Goal: Contribute content: Contribute content

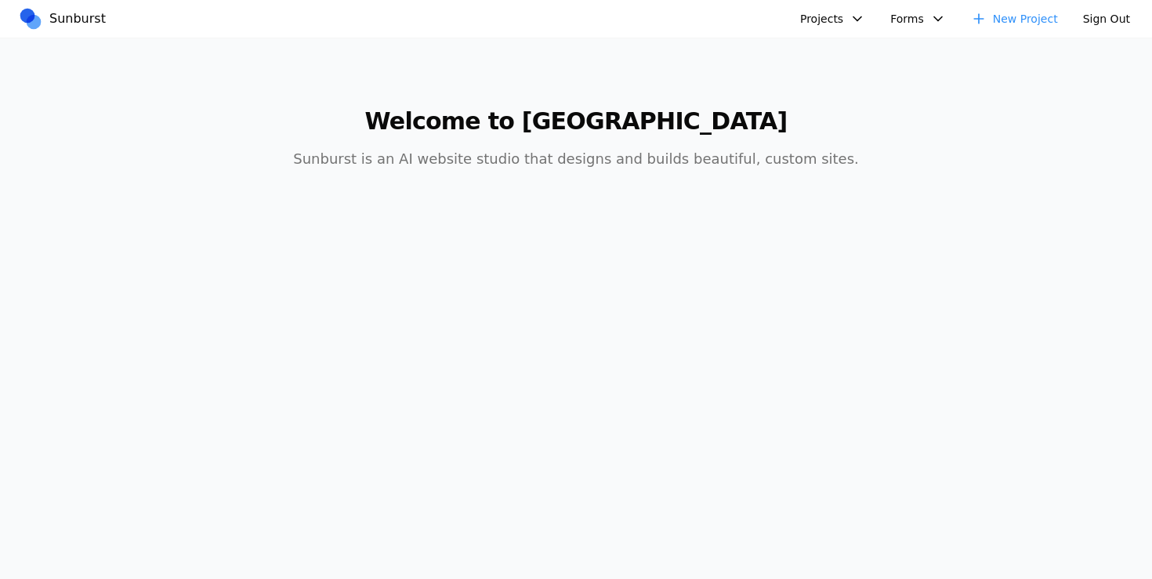
click at [839, 20] on button "Projects" at bounding box center [833, 18] width 84 height 25
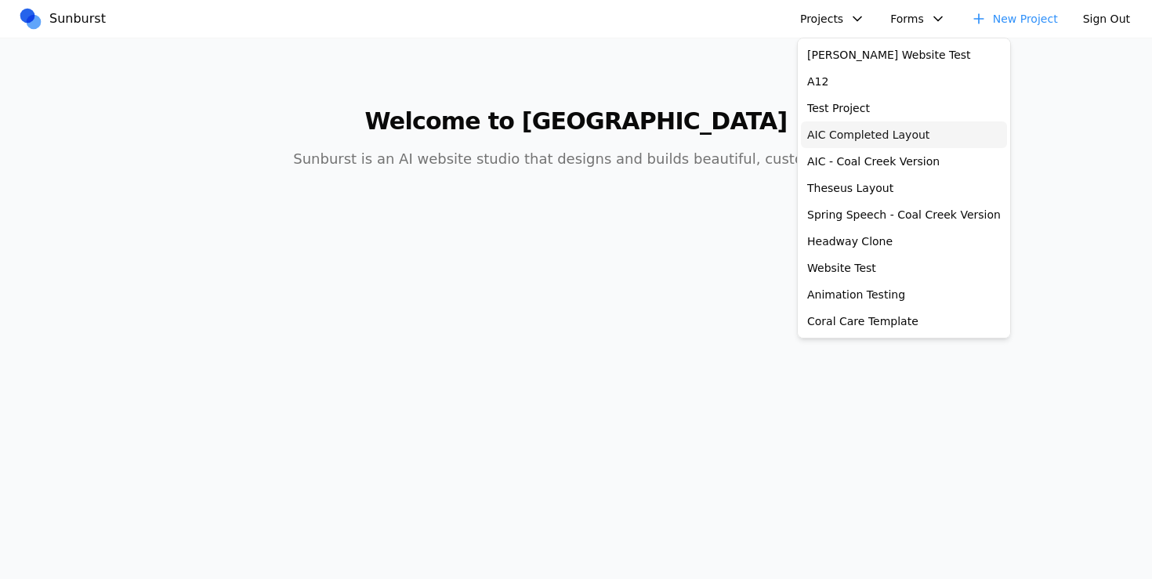
click at [849, 133] on link "AIC Completed Layout" at bounding box center [904, 134] width 206 height 27
click at [823, 245] on link "Headway Clone" at bounding box center [904, 241] width 206 height 27
click at [839, 208] on link "Spring Speech - Coal Creek Version" at bounding box center [904, 214] width 206 height 27
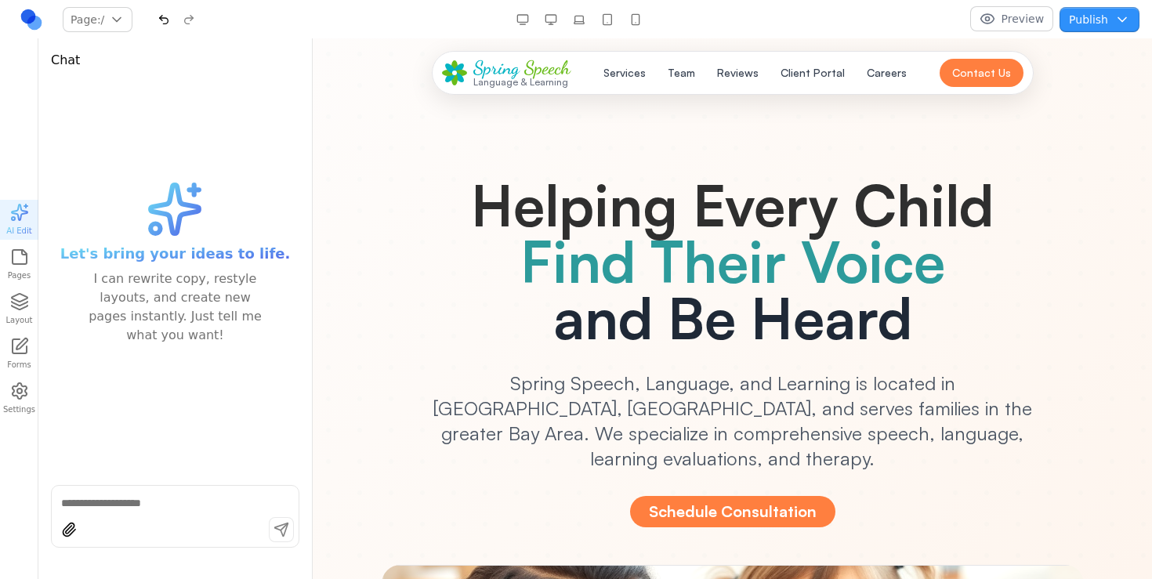
click at [1089, 24] on button "Publish" at bounding box center [1100, 19] width 80 height 25
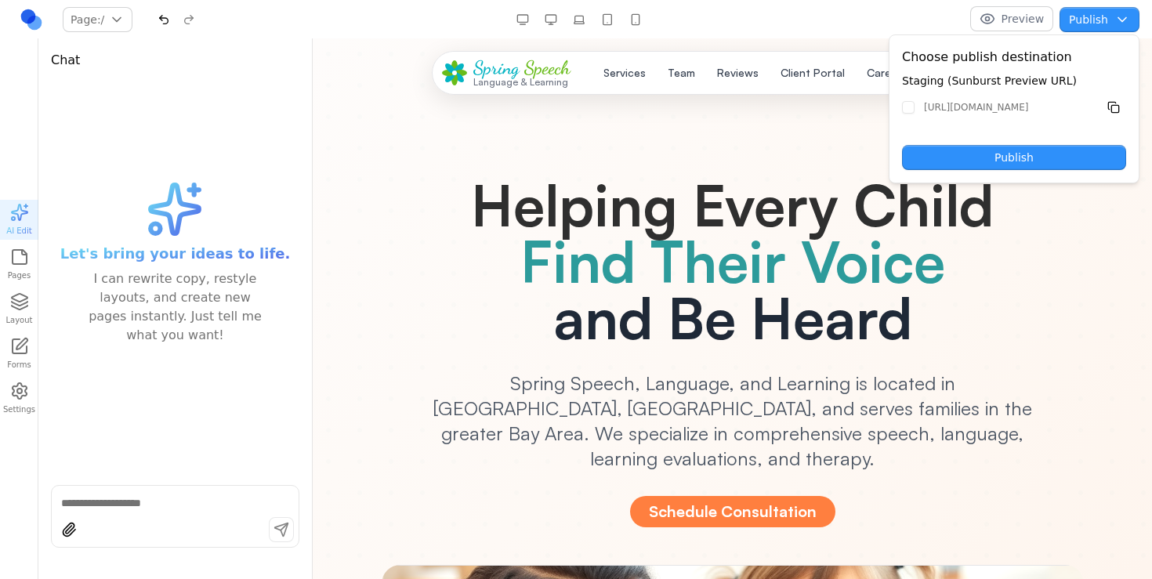
click at [1112, 26] on button "Publish" at bounding box center [1100, 19] width 80 height 25
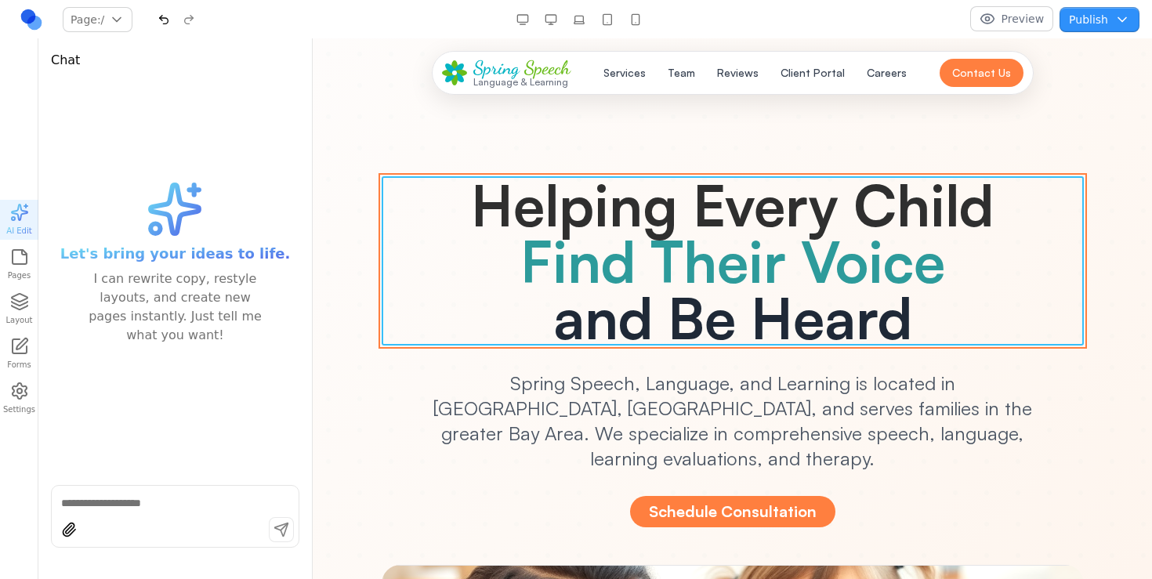
click at [608, 230] on span "Find Their Voice" at bounding box center [732, 261] width 425 height 71
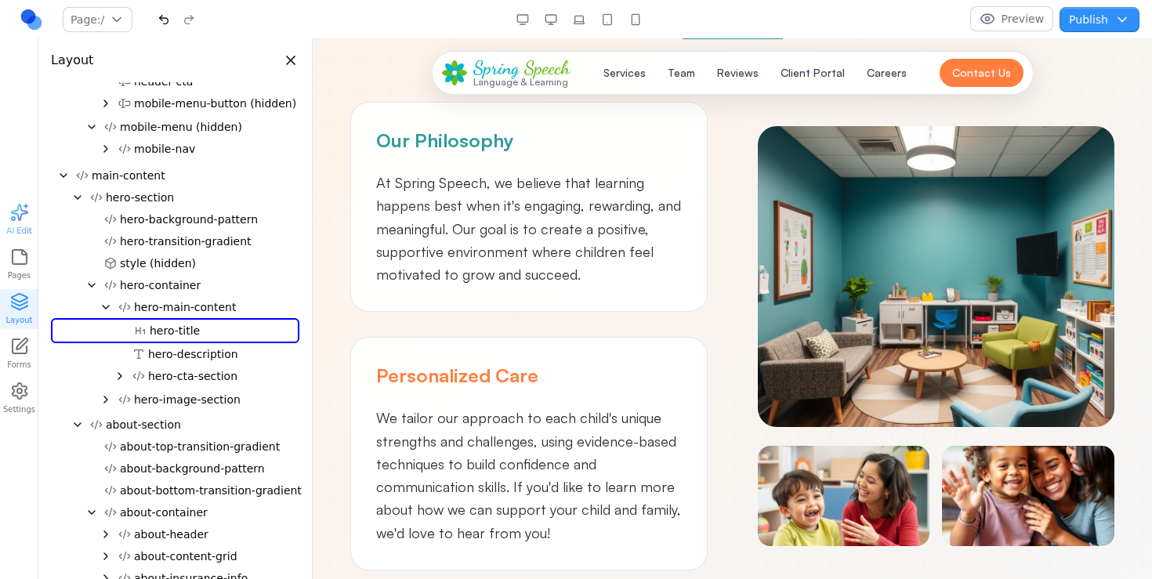
scroll to position [1016, 0]
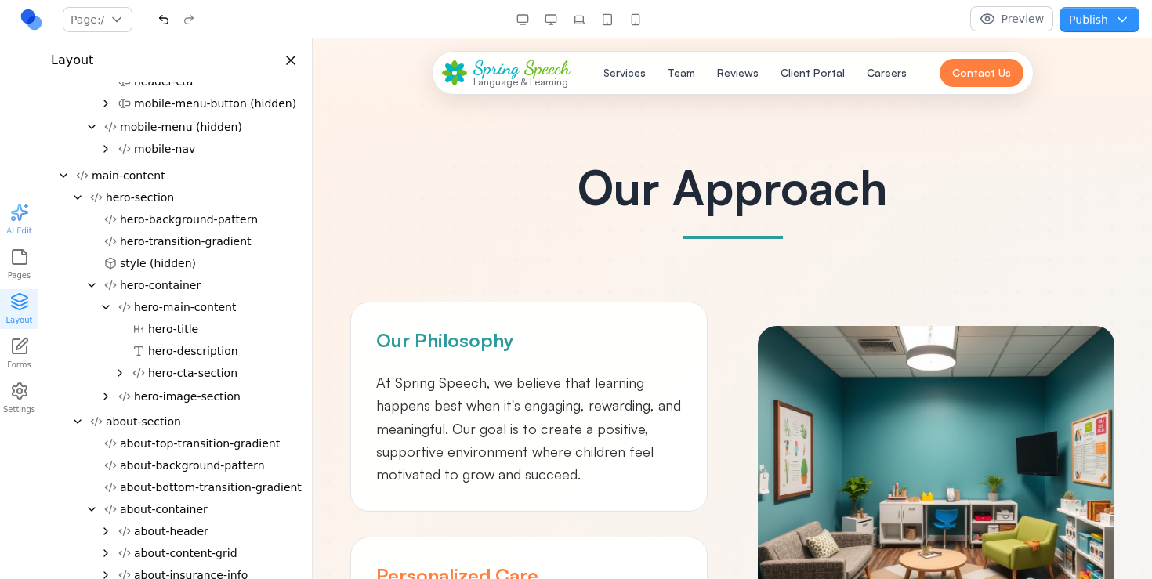
scroll to position [943, 0]
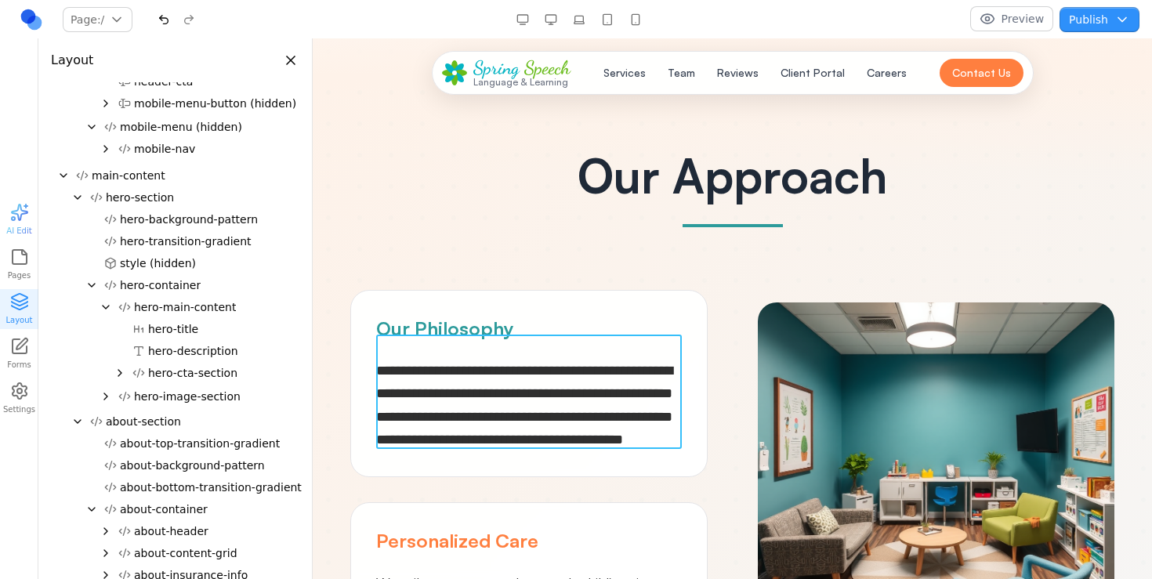
click at [527, 372] on span "**********" at bounding box center [524, 405] width 296 height 83
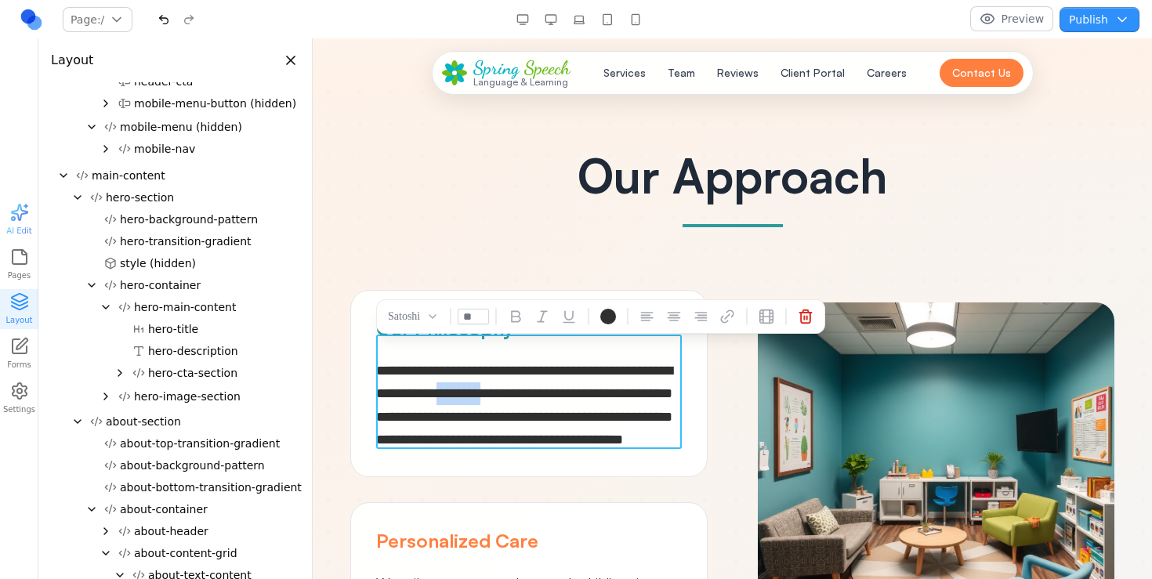
click at [527, 372] on span "**********" at bounding box center [524, 405] width 296 height 83
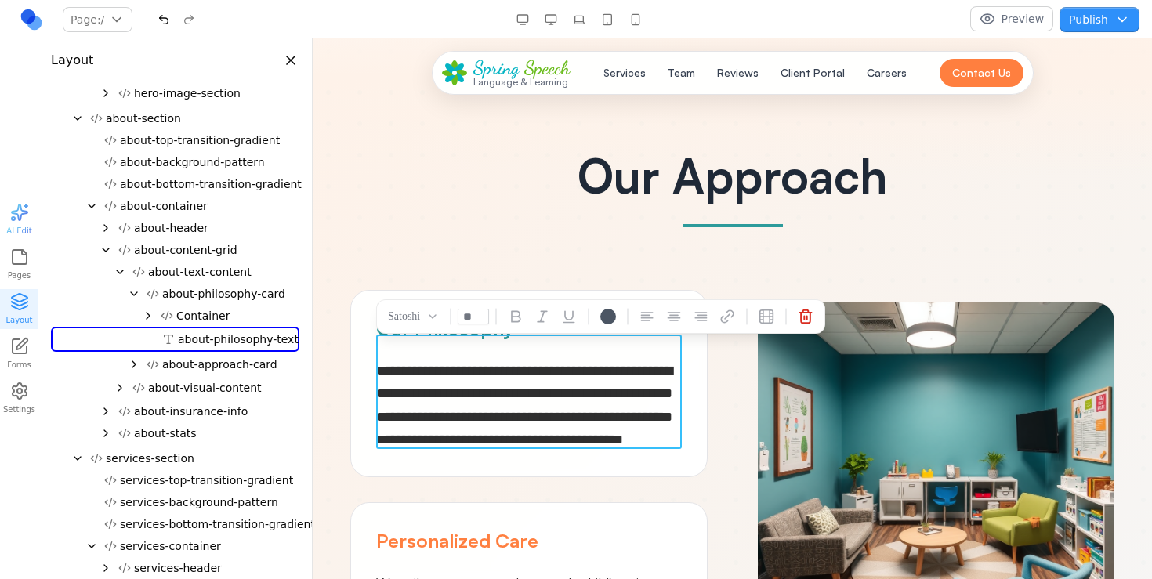
scroll to position [437, 0]
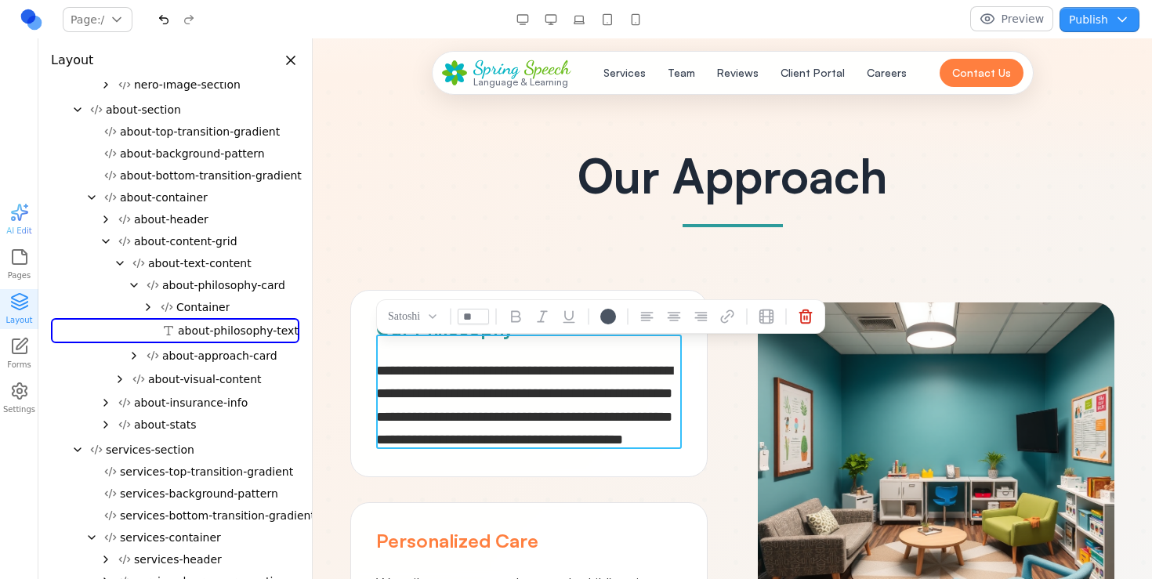
click at [535, 397] on span "**********" at bounding box center [524, 405] width 296 height 83
click at [459, 366] on span "**********" at bounding box center [524, 405] width 296 height 83
click at [448, 390] on span "**********" at bounding box center [524, 405] width 296 height 83
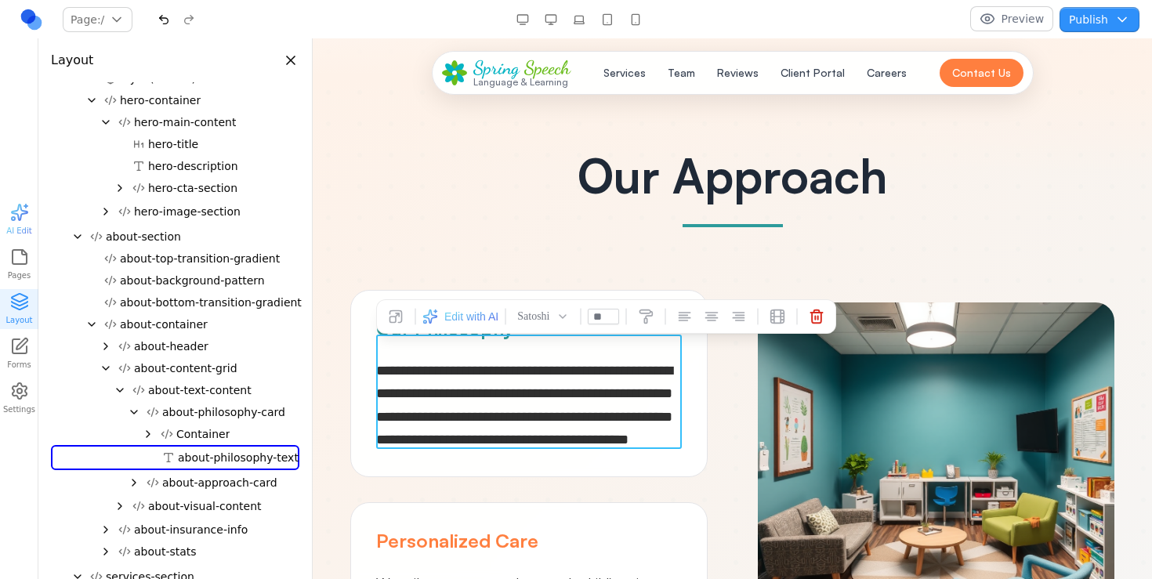
scroll to position [548, 0]
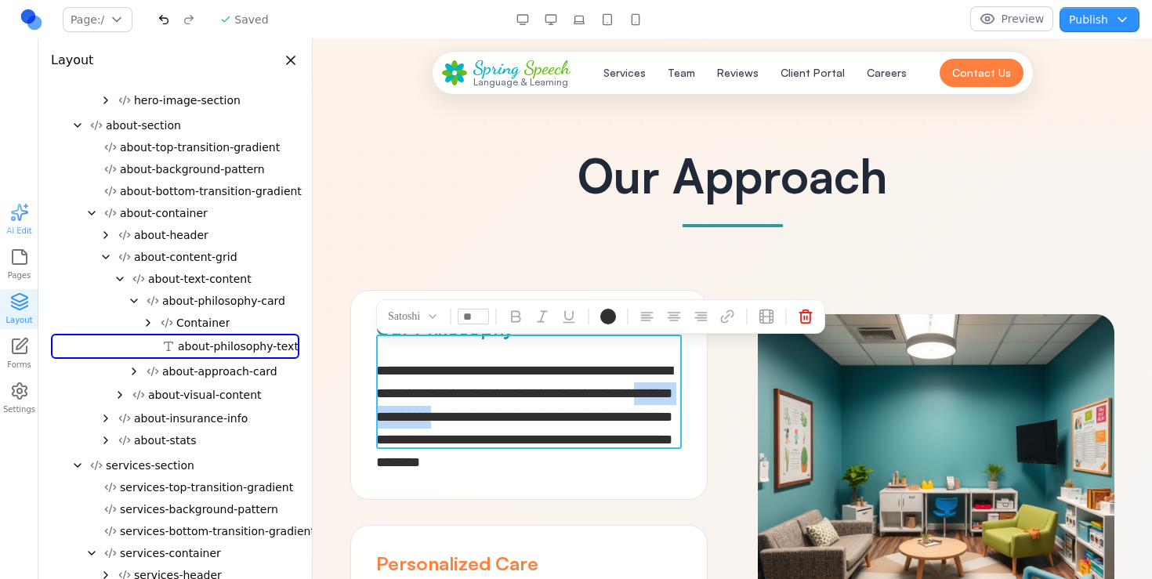
drag, startPoint x: 564, startPoint y: 383, endPoint x: 450, endPoint y: 386, distance: 113.7
click at [450, 386] on span "**********" at bounding box center [524, 417] width 296 height 106
click at [546, 316] on icon at bounding box center [543, 317] width 16 height 16
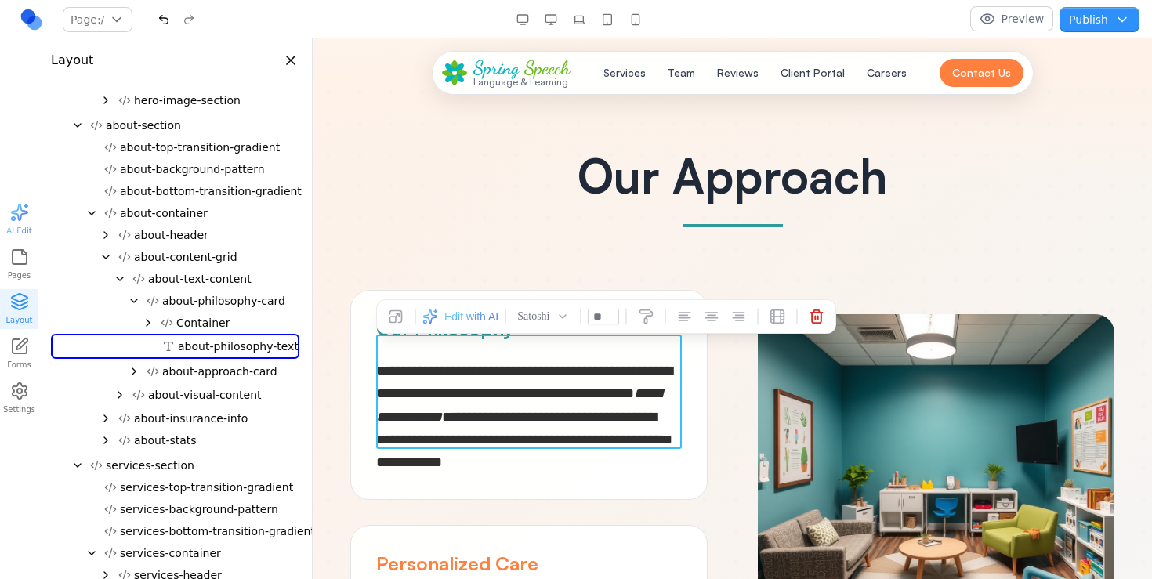
click at [559, 406] on span "**********" at bounding box center [524, 417] width 296 height 106
click at [572, 401] on p "**********" at bounding box center [529, 417] width 306 height 114
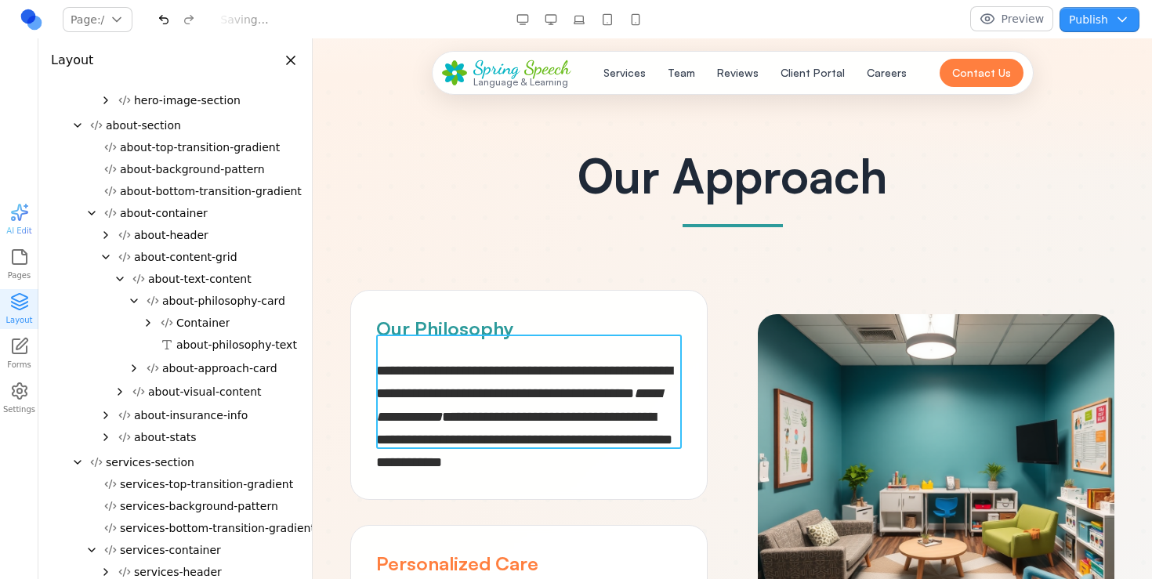
click at [717, 434] on div "**********" at bounding box center [732, 524] width 764 height 469
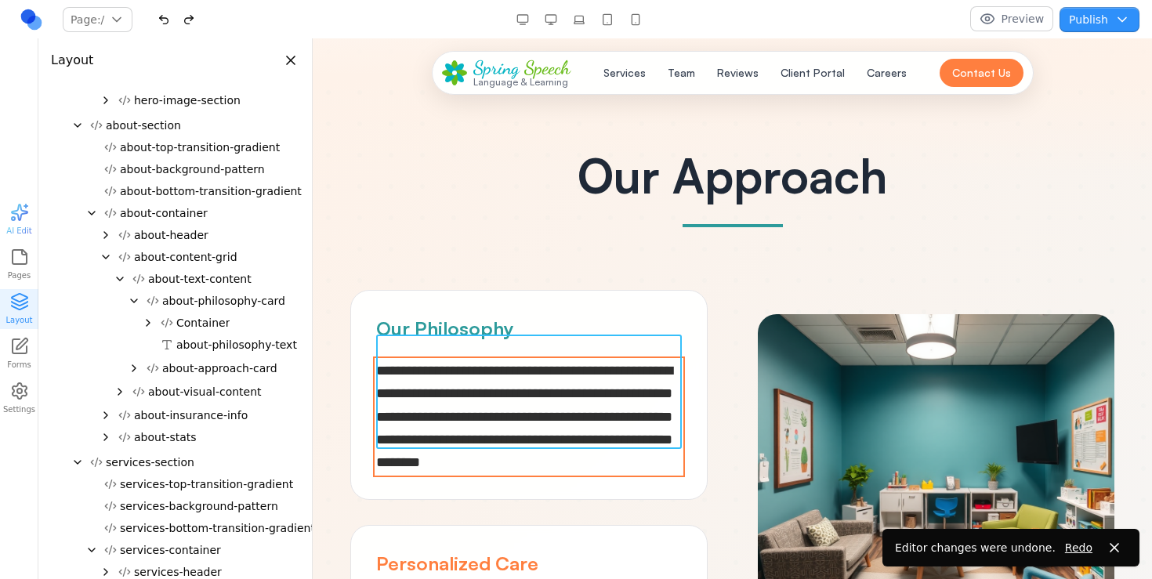
click at [579, 431] on span "**********" at bounding box center [524, 417] width 296 height 106
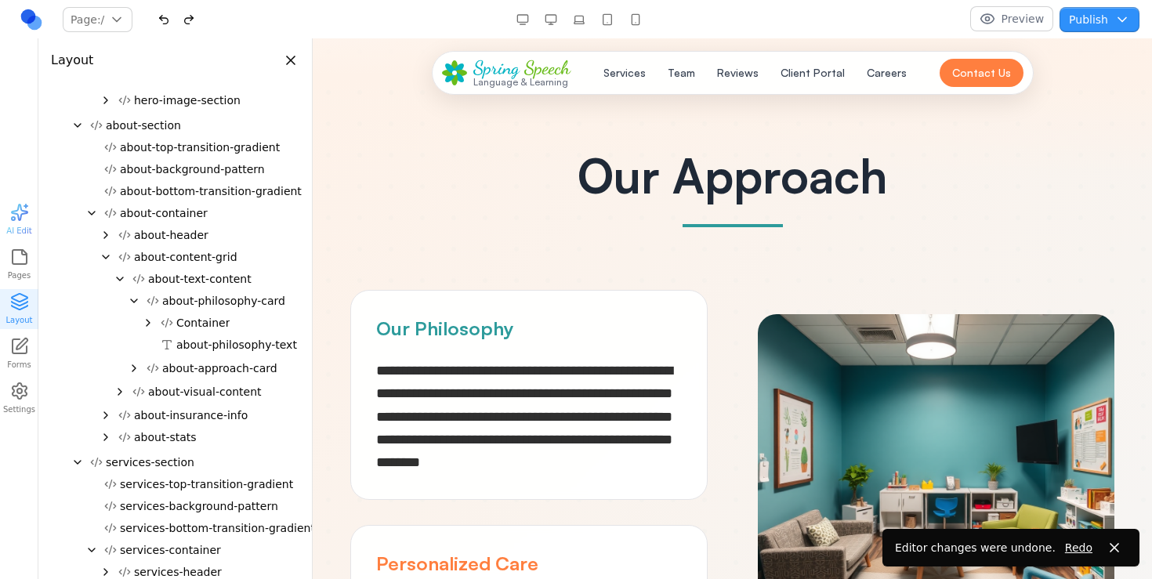
click at [657, 453] on div "**********" at bounding box center [528, 395] width 357 height 210
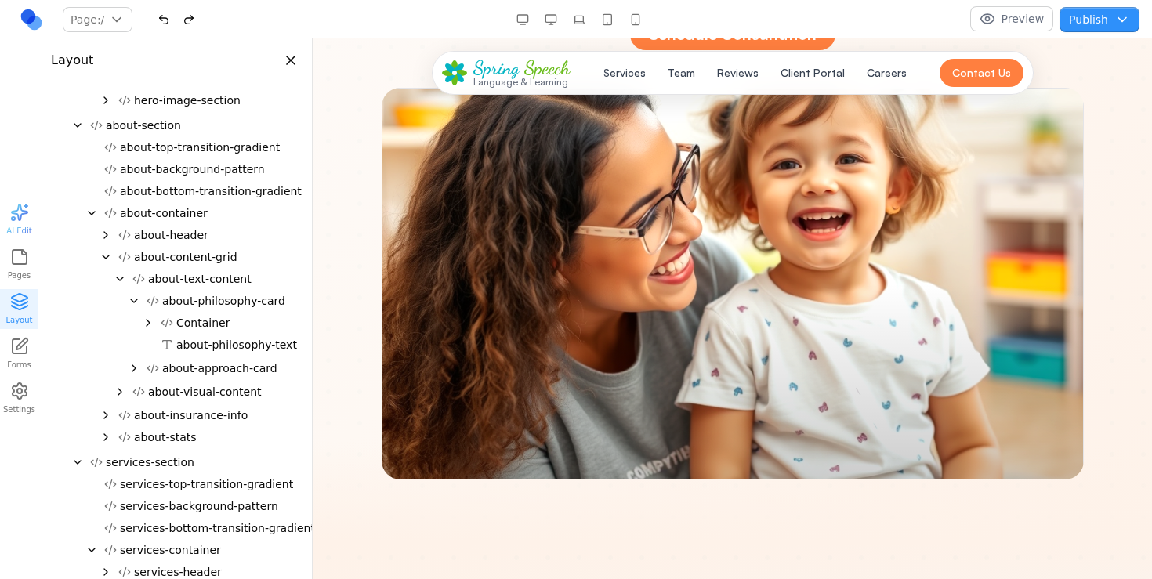
scroll to position [475, 0]
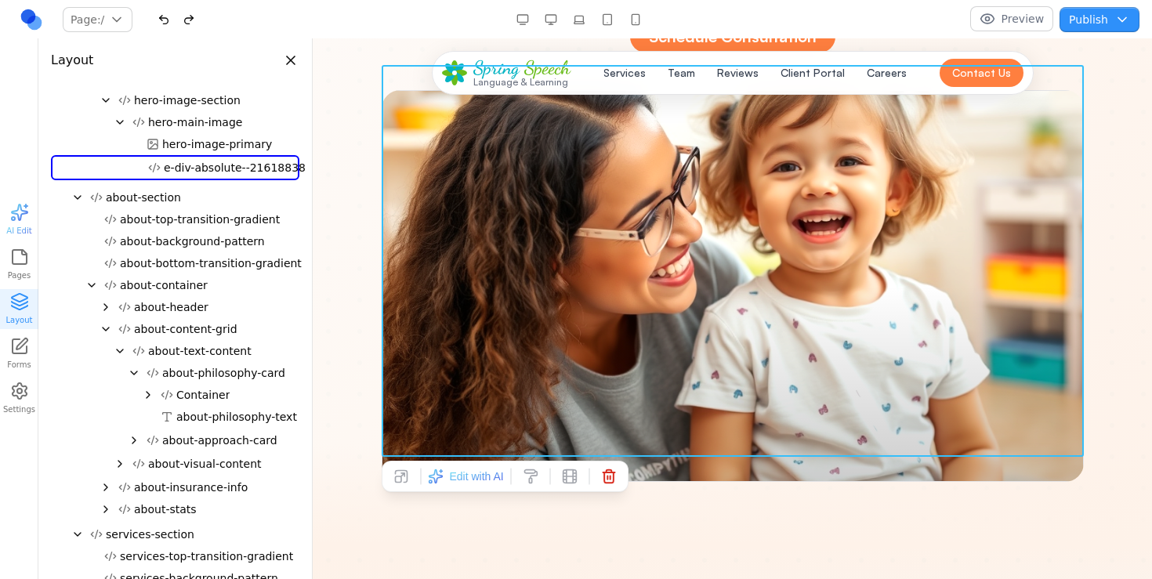
click at [519, 274] on div at bounding box center [733, 286] width 702 height 392
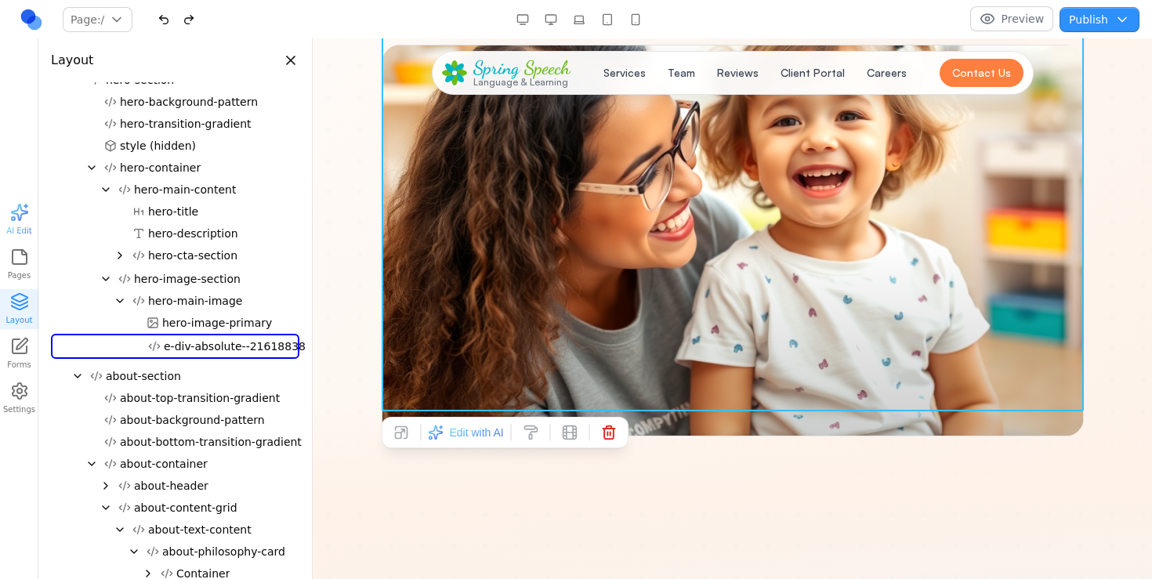
scroll to position [521, 0]
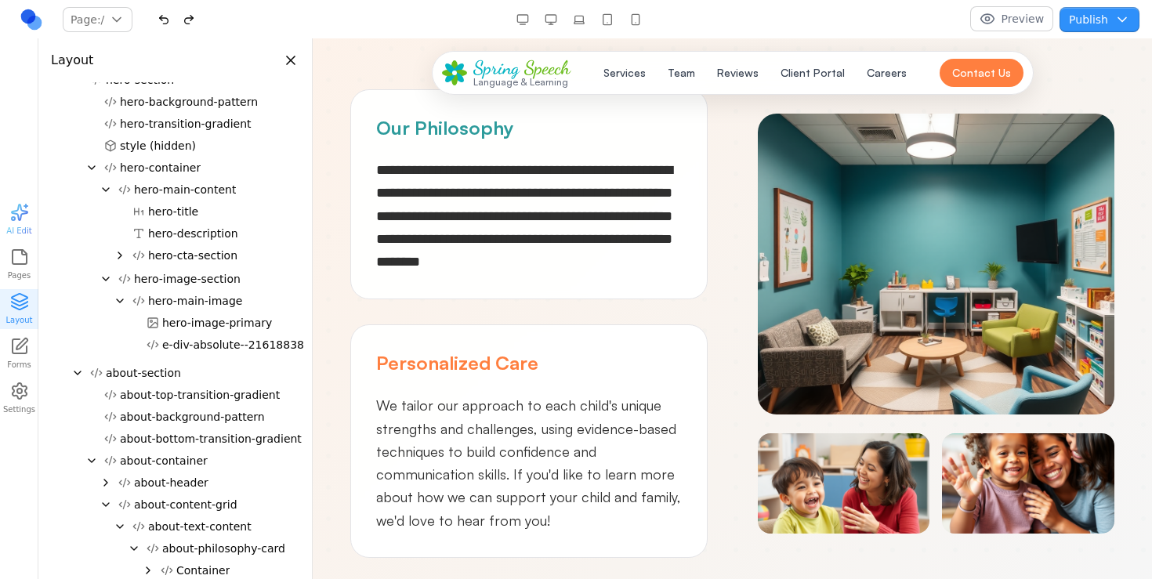
scroll to position [1144, 0]
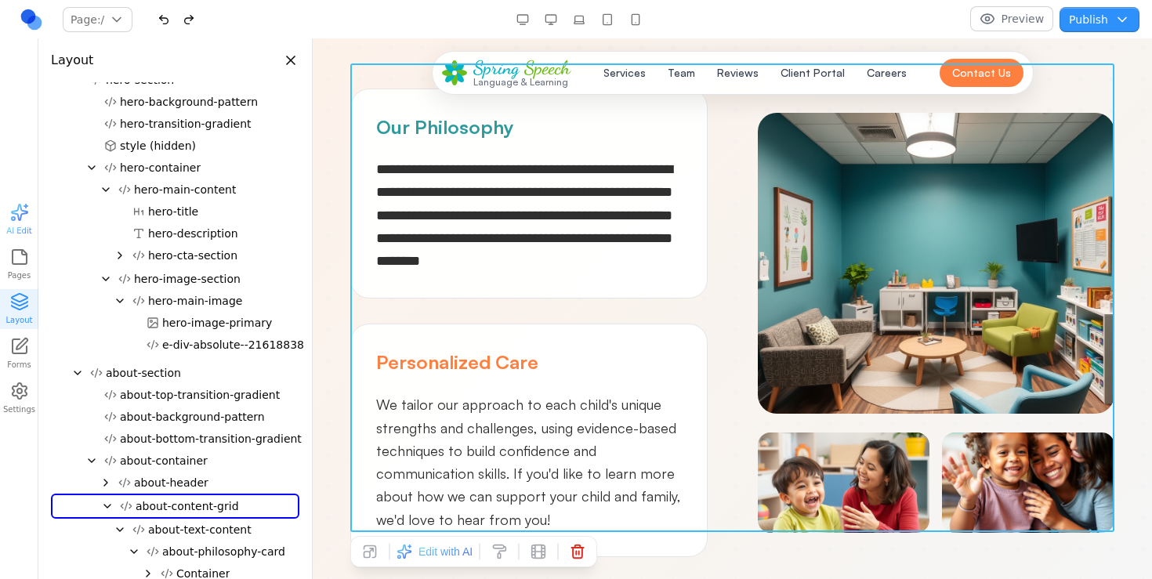
click at [730, 251] on div "**********" at bounding box center [732, 323] width 764 height 469
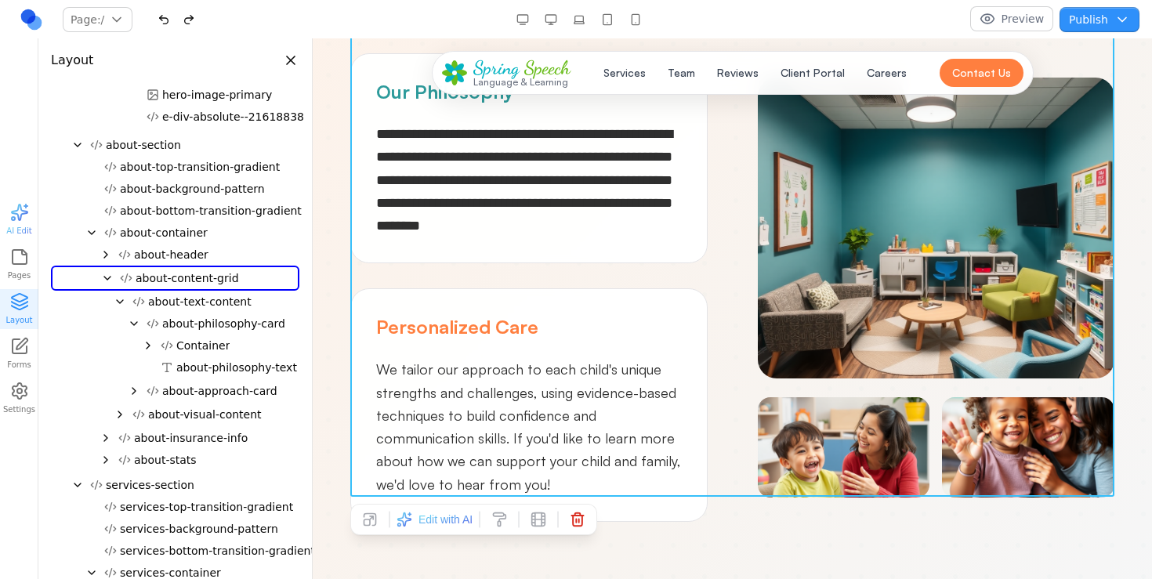
scroll to position [1181, 0]
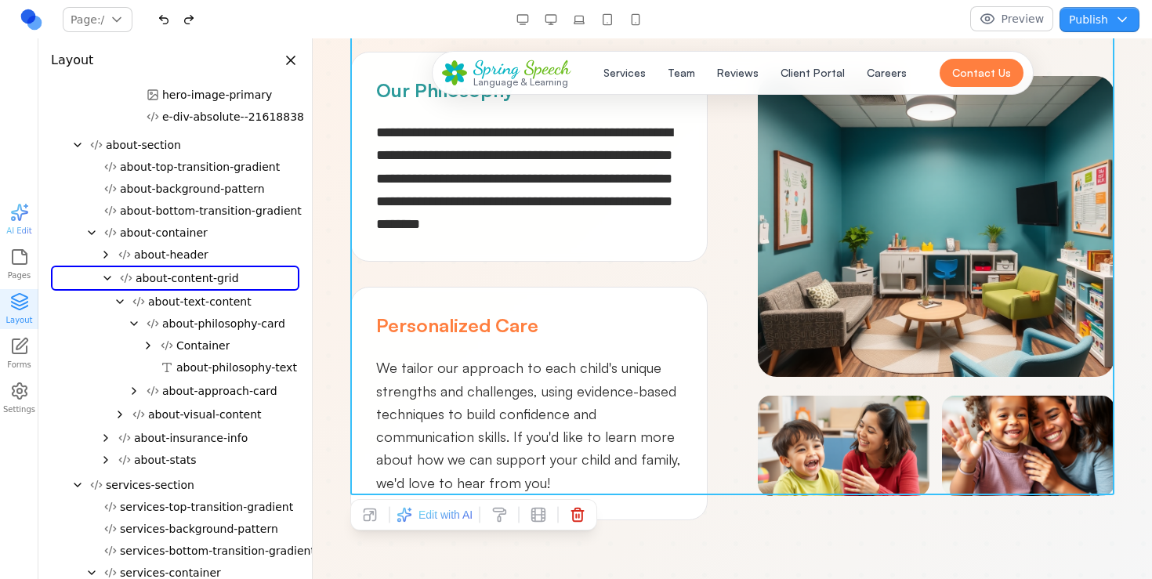
click at [444, 517] on span "Edit with AI" at bounding box center [446, 515] width 54 height 16
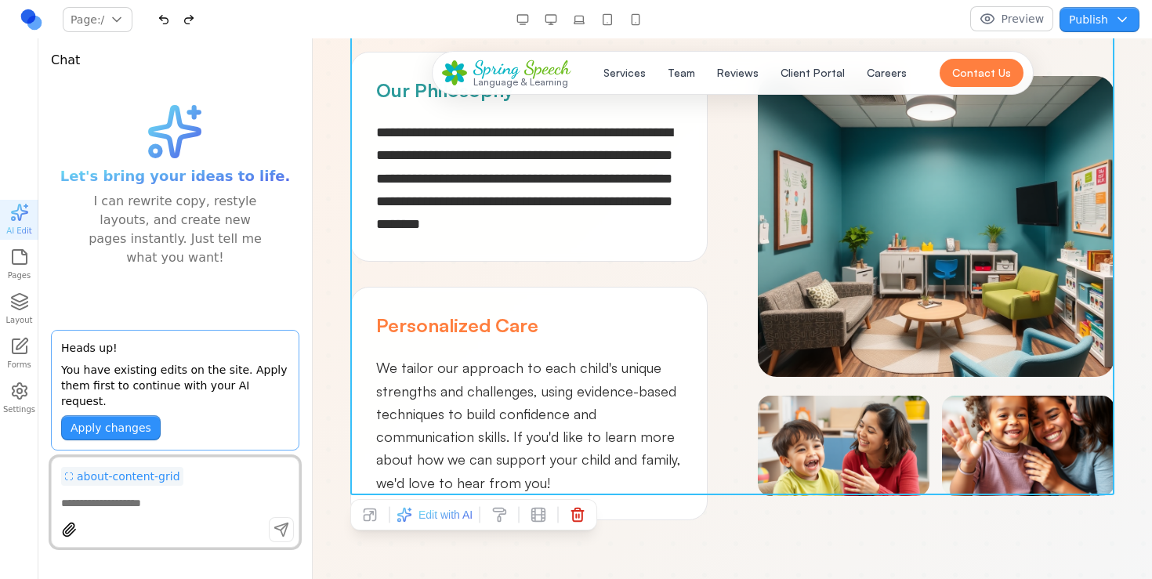
scroll to position [0, 0]
click at [126, 431] on button "Apply changes" at bounding box center [111, 427] width 100 height 25
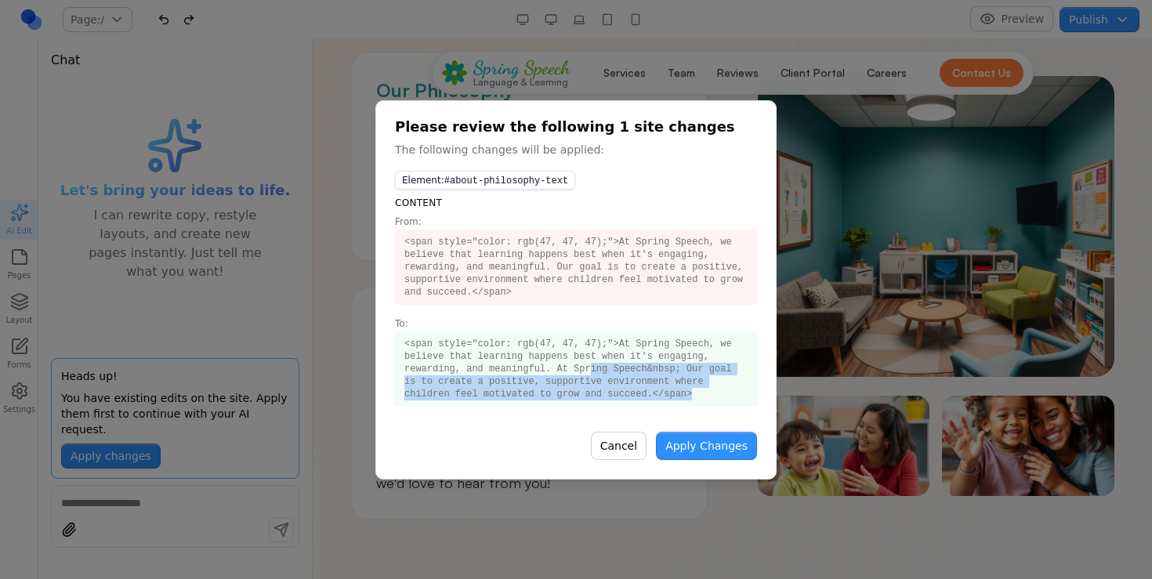
drag, startPoint x: 592, startPoint y: 373, endPoint x: 769, endPoint y: 424, distance: 184.3
click at [770, 423] on div "Please review the following 1 site changes The following changes will be applie…" at bounding box center [575, 289] width 401 height 379
click at [713, 449] on button "Apply Changes" at bounding box center [706, 446] width 101 height 28
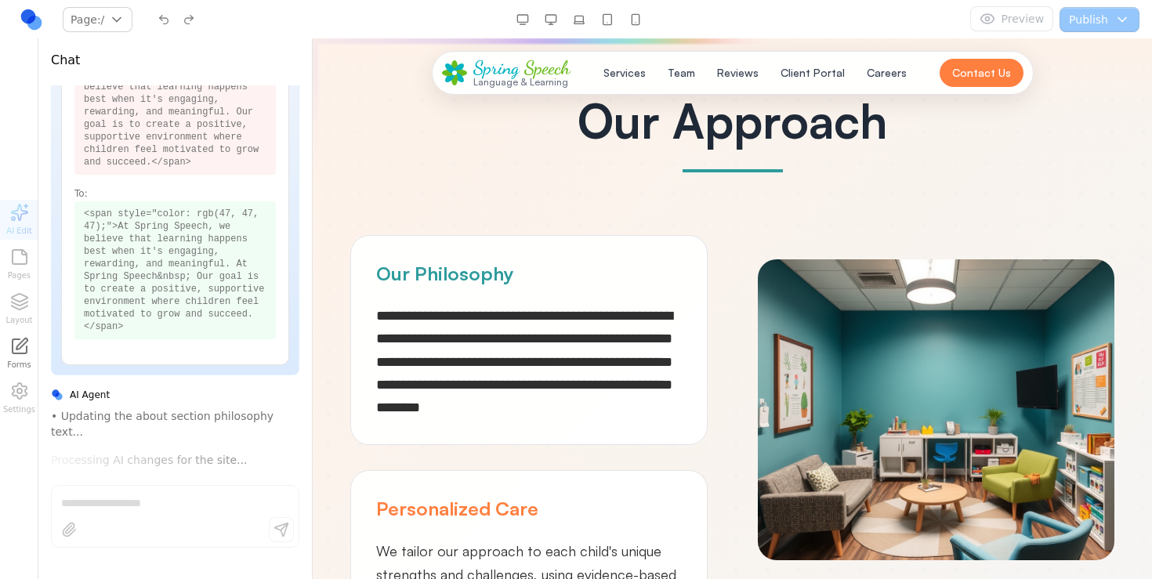
scroll to position [155, 0]
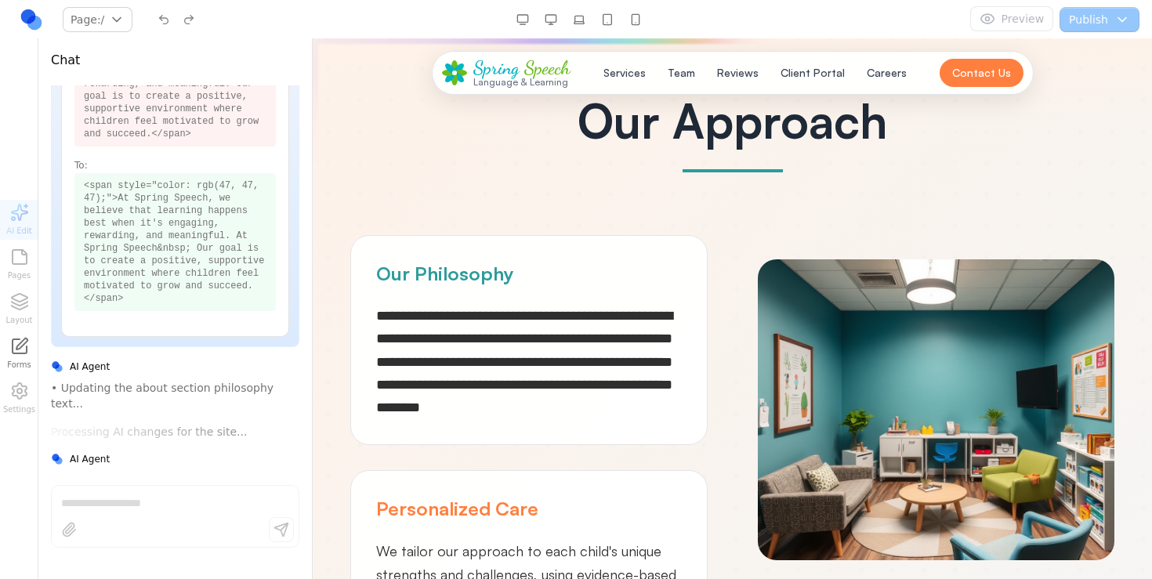
click at [546, 269] on div "**********" at bounding box center [528, 340] width 357 height 210
drag, startPoint x: 194, startPoint y: 410, endPoint x: 135, endPoint y: 404, distance: 59.8
click at [135, 404] on div "• Updating the about section philosophy text... Processing AI changes for the s…" at bounding box center [175, 410] width 248 height 60
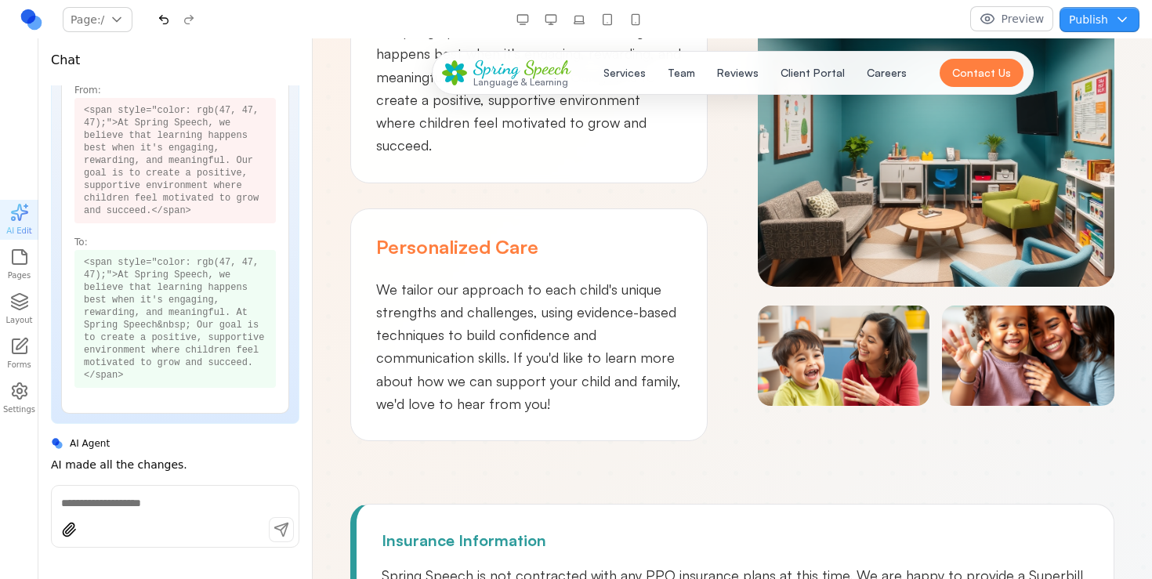
scroll to position [1235, 0]
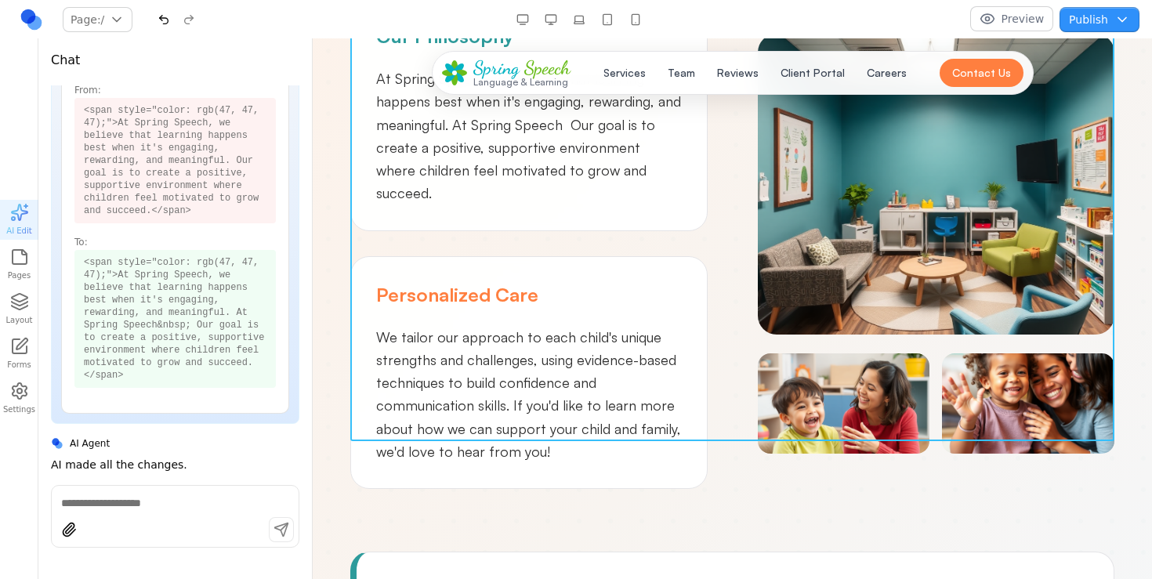
click at [736, 314] on div "Our Philosophy At Spring Speech, we believe that learning happens best when it'…" at bounding box center [732, 243] width 764 height 491
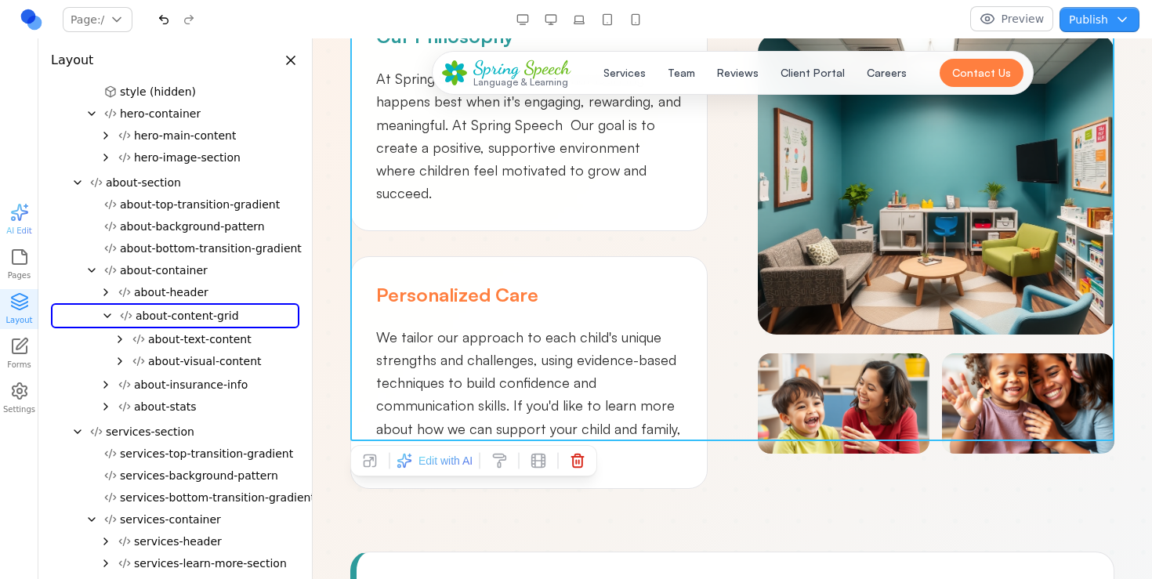
scroll to position [304, 0]
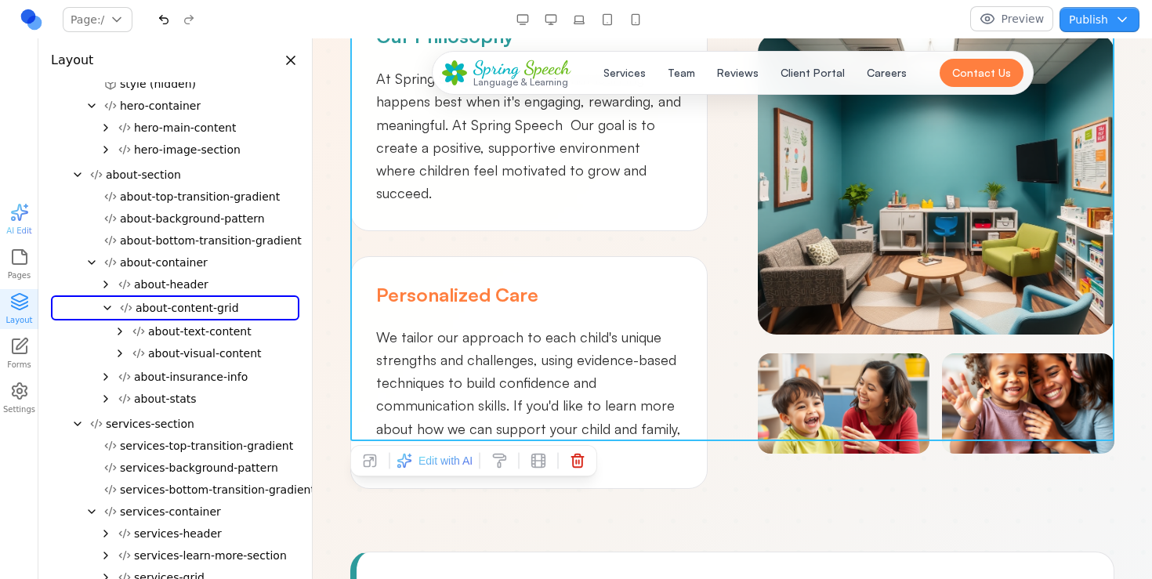
click at [426, 455] on span "Edit with AI" at bounding box center [446, 461] width 54 height 16
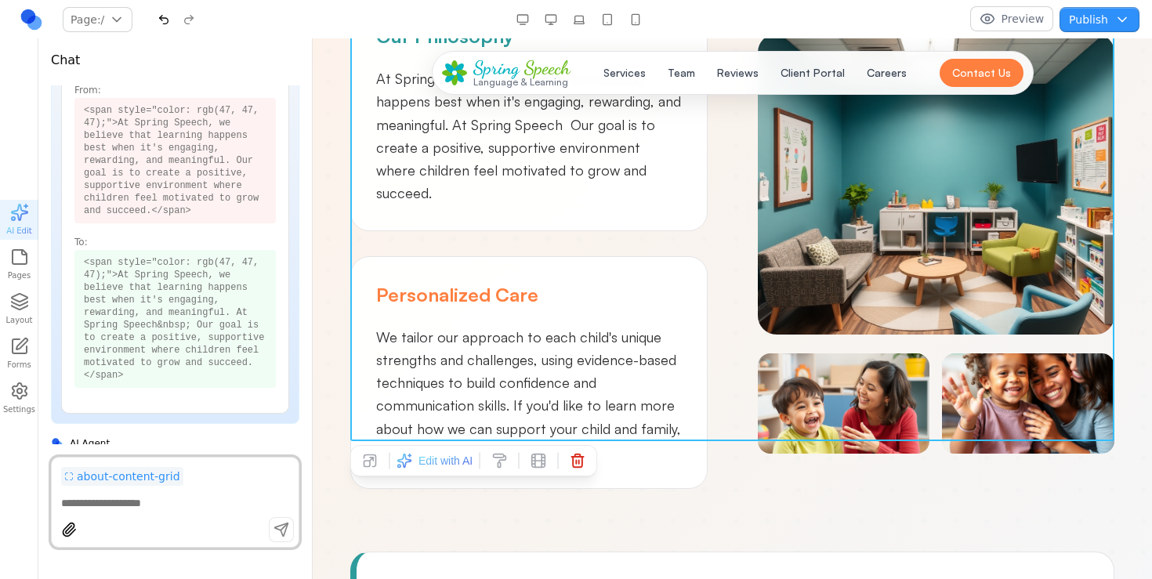
scroll to position [0, 0]
click at [183, 495] on textarea at bounding box center [175, 503] width 228 height 16
type textarea "*"
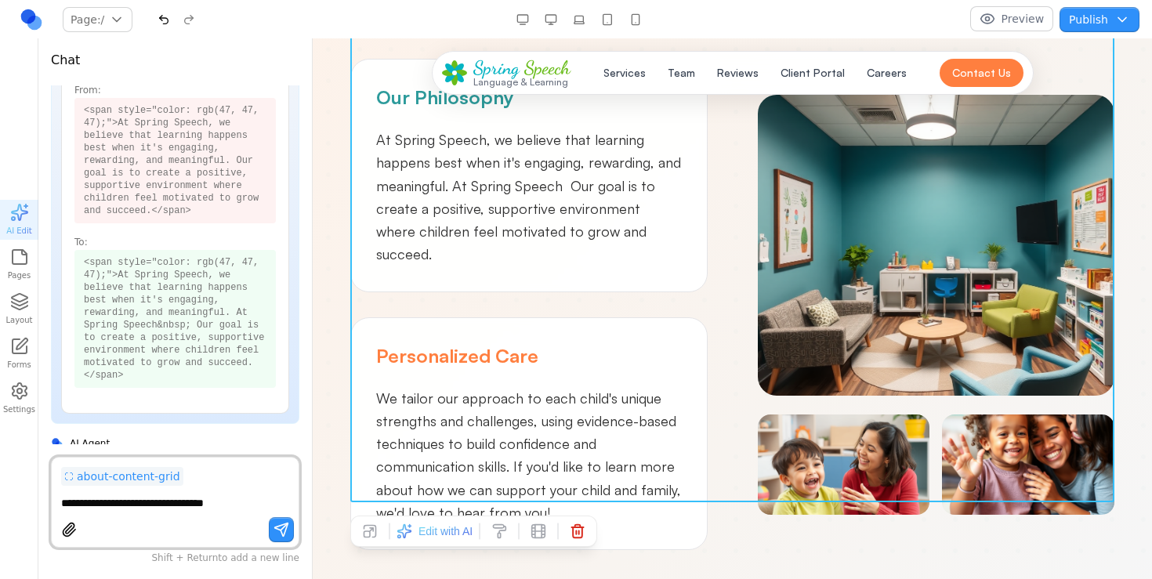
scroll to position [1179, 0]
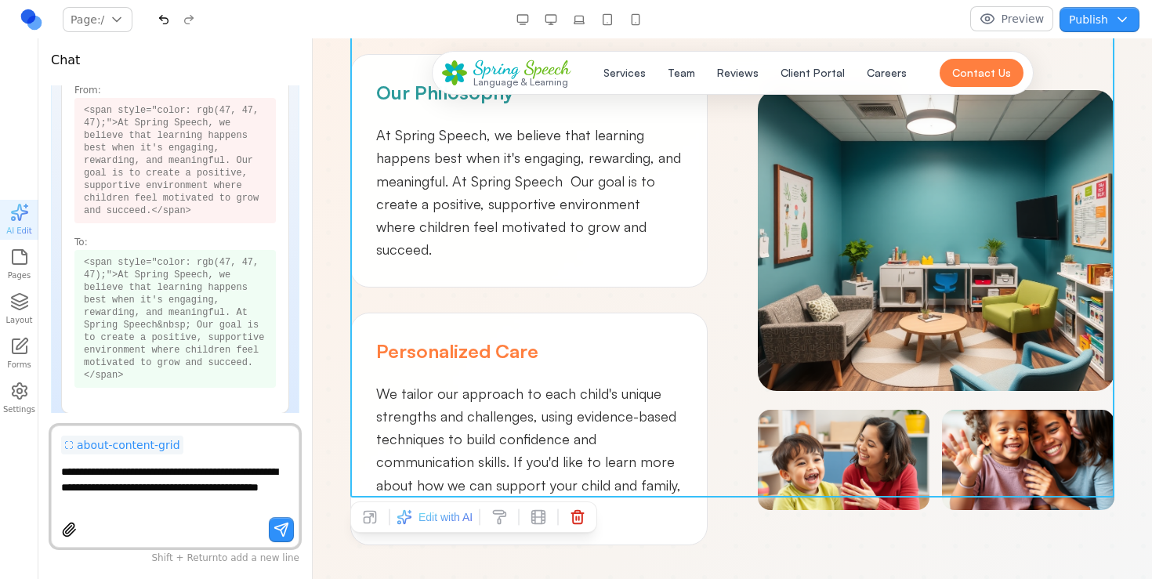
type textarea "**********"
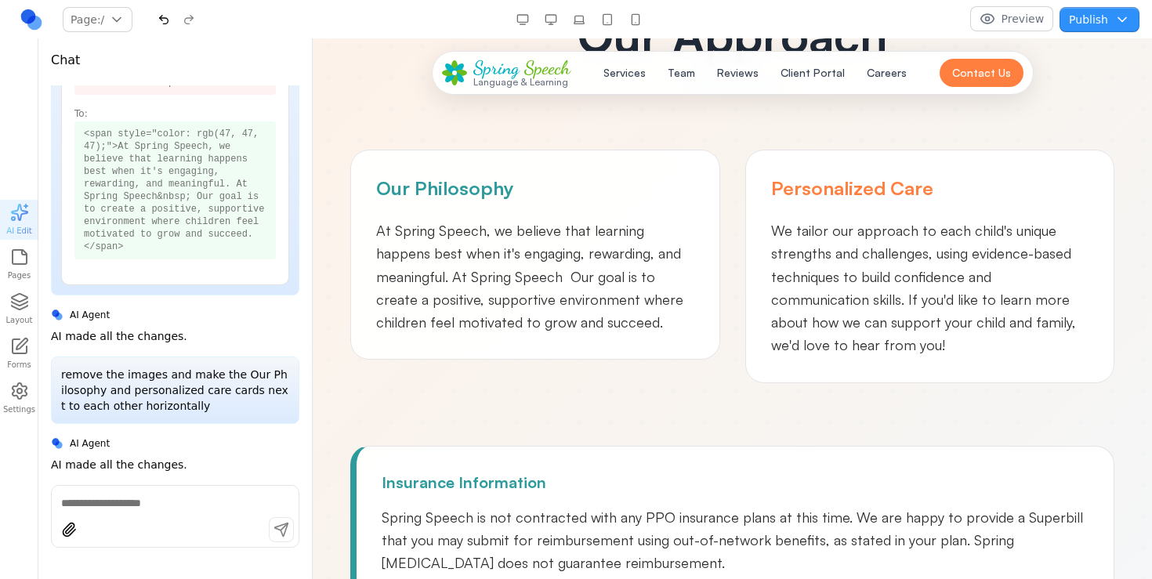
scroll to position [1132, 0]
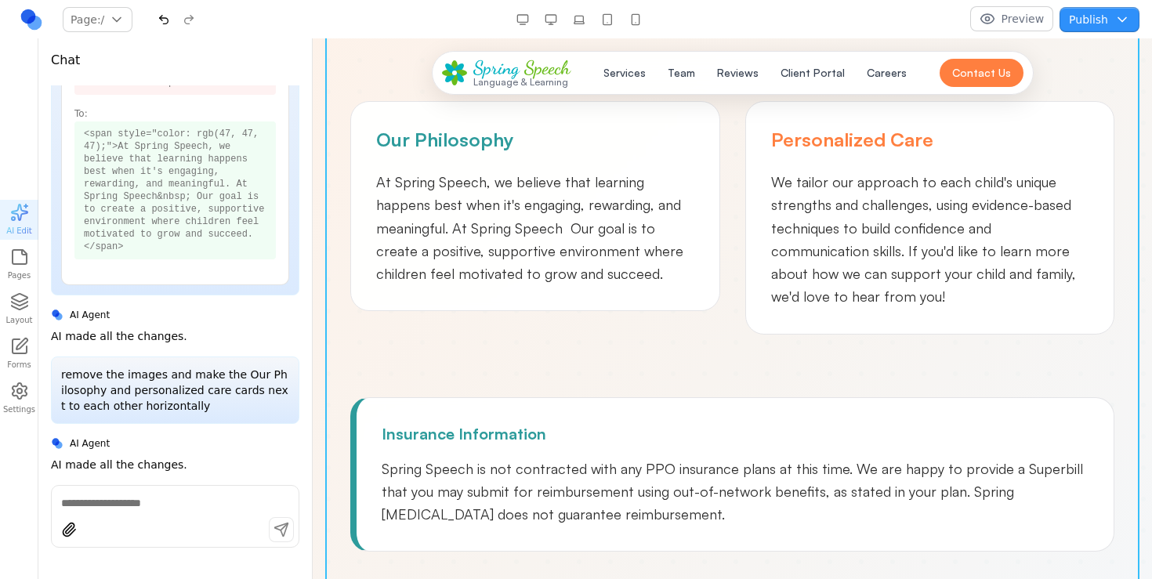
click at [673, 343] on div "Our Approach Our Philosophy At Spring Speech, we believe that learning happens …" at bounding box center [732, 357] width 814 height 788
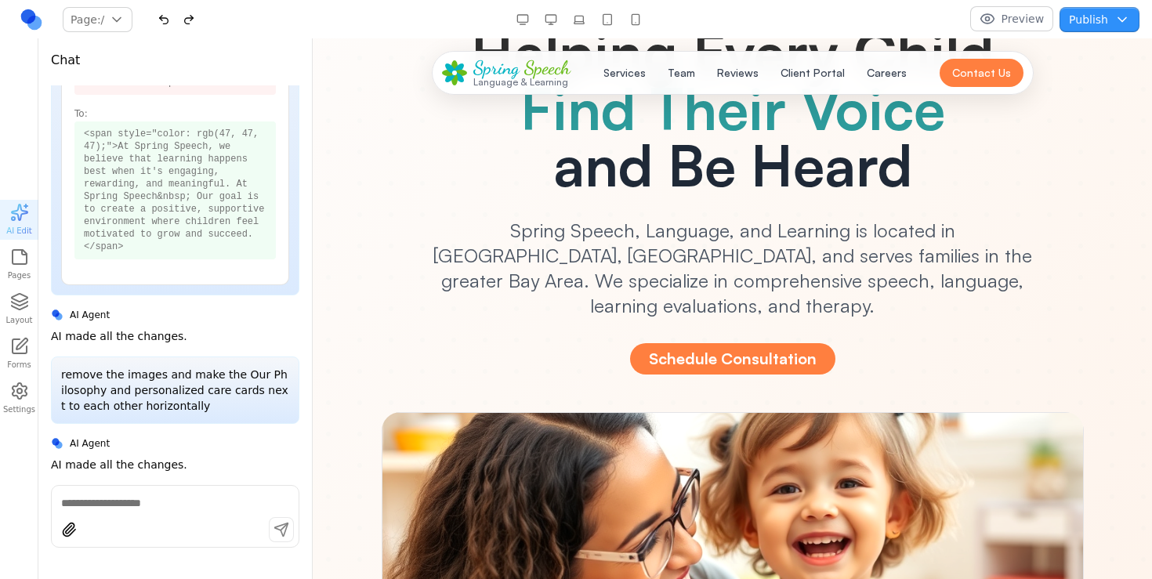
scroll to position [0, 0]
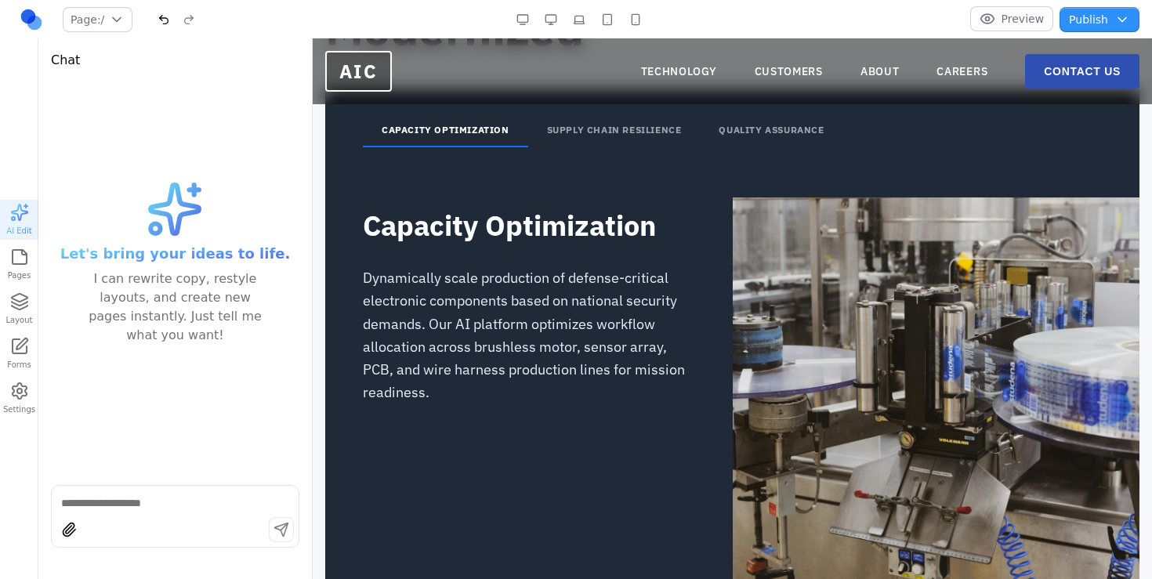
scroll to position [2200, 0]
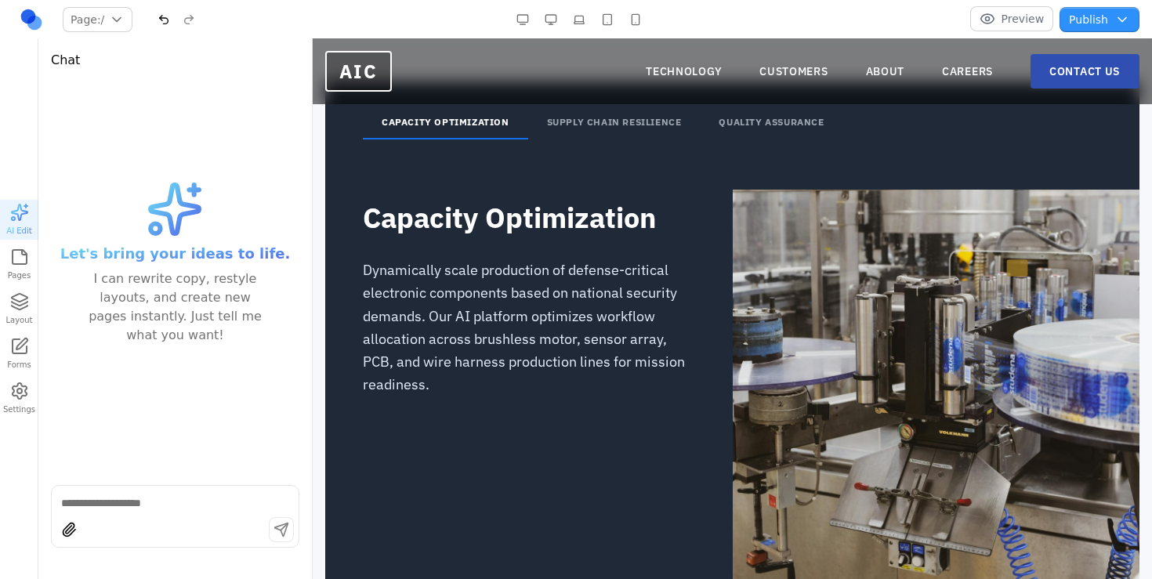
click at [994, 20] on button "Preview" at bounding box center [1012, 18] width 84 height 25
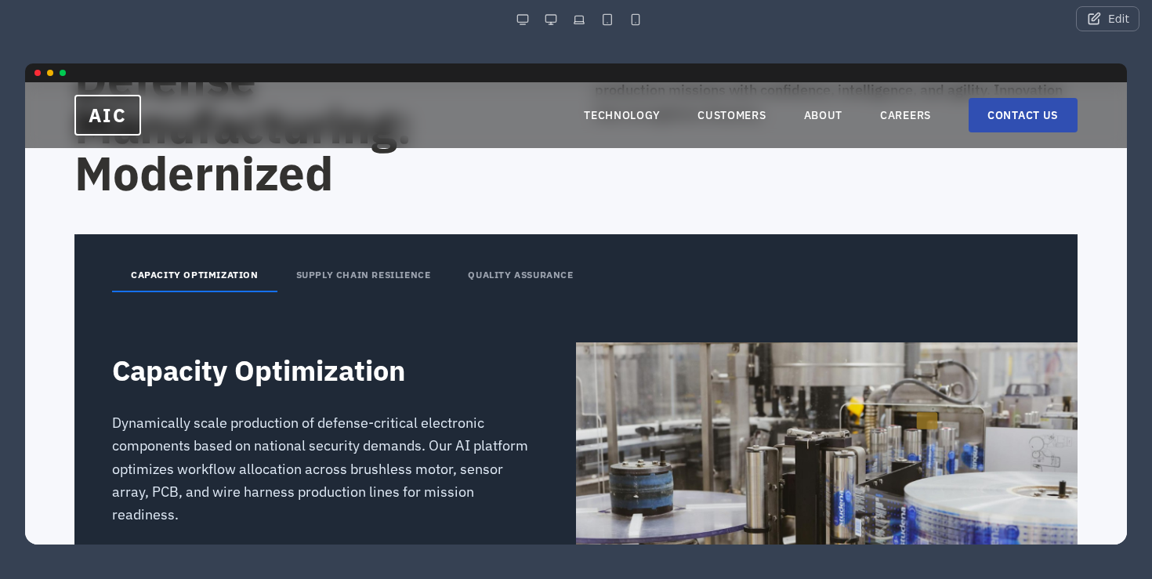
scroll to position [1966, 0]
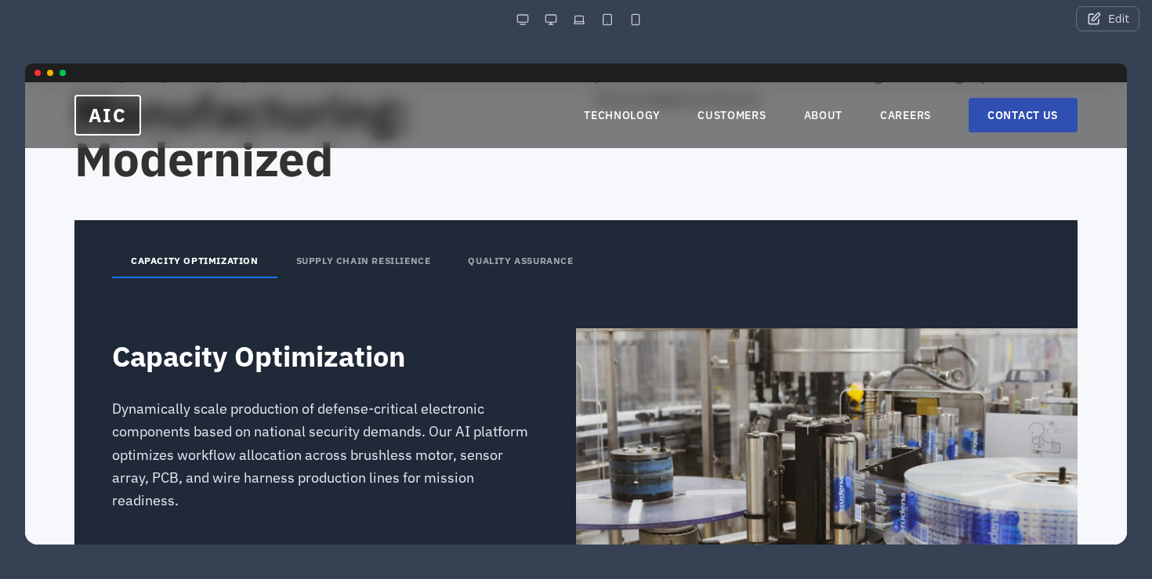
click at [382, 262] on button "SUPPLY CHAIN RESILIENCE" at bounding box center [363, 261] width 172 height 33
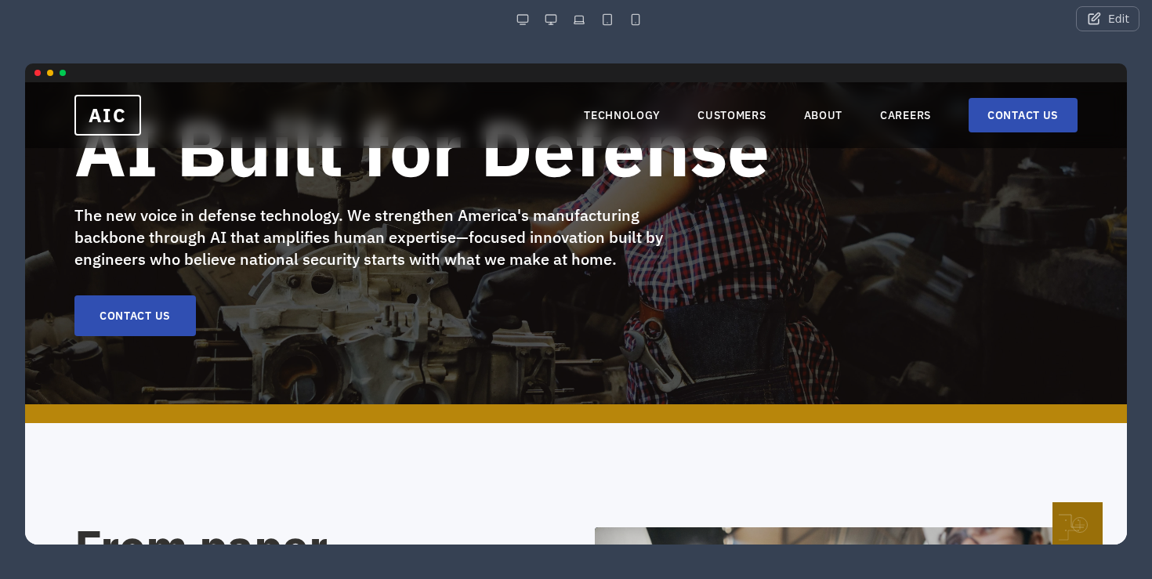
scroll to position [0, 0]
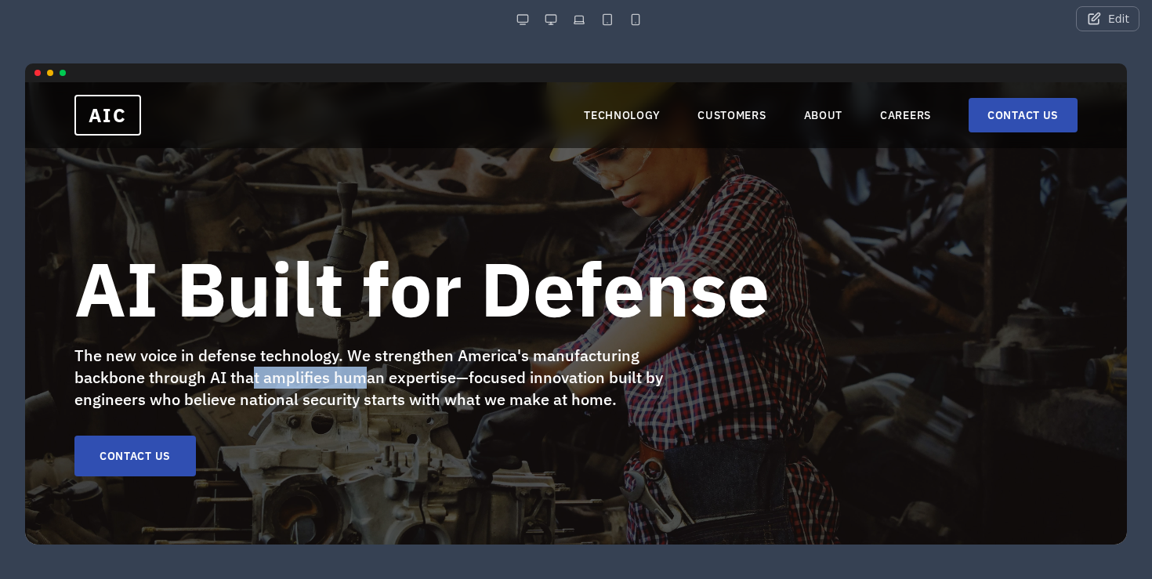
drag, startPoint x: 360, startPoint y: 367, endPoint x: 248, endPoint y: 368, distance: 111.3
click at [248, 368] on p "The new voice in defense technology. We strengthen America's manufacturing back…" at bounding box center [375, 378] width 602 height 66
click at [248, 368] on span "The new voice in defense technology. We strengthen America's manufacturing back…" at bounding box center [368, 377] width 589 height 65
click at [637, 118] on link "TECHNOLOGY" at bounding box center [622, 115] width 76 height 16
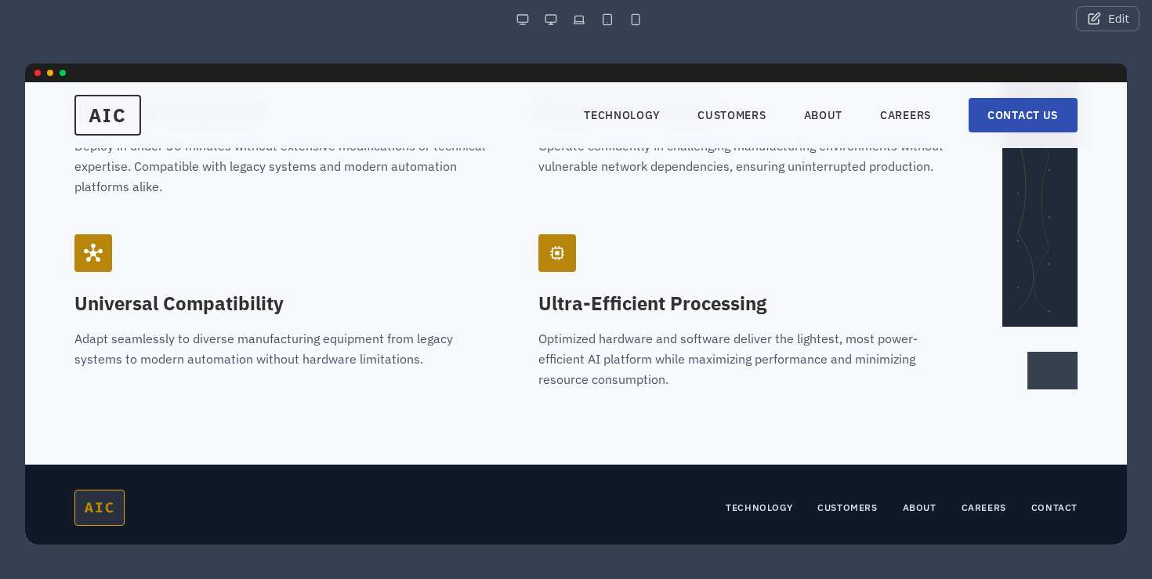
scroll to position [2449, 0]
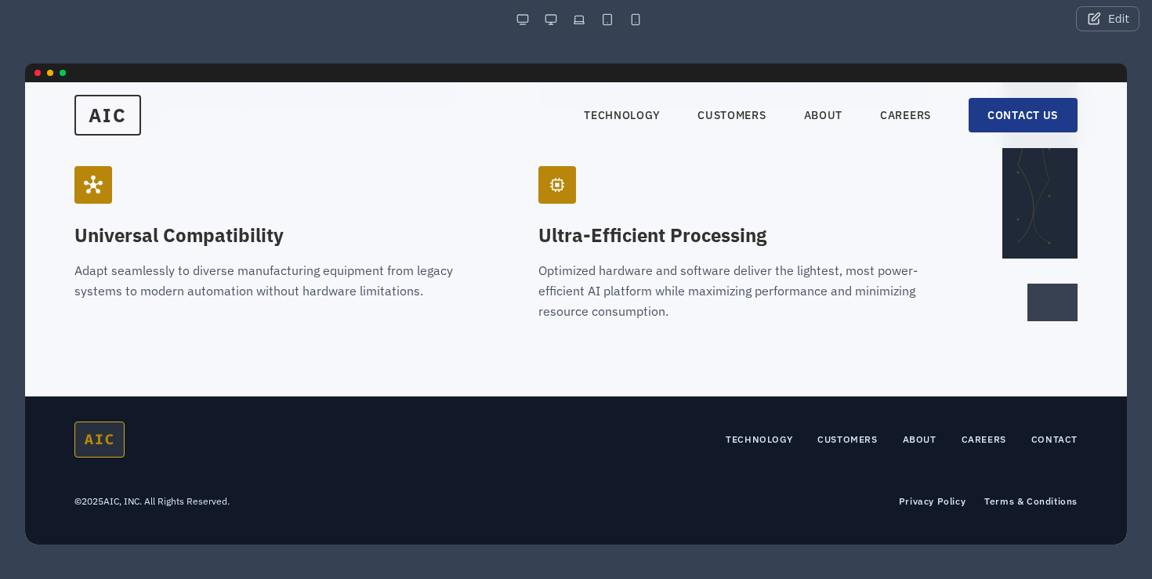
click at [1011, 107] on link "CONTACT US" at bounding box center [1023, 115] width 109 height 34
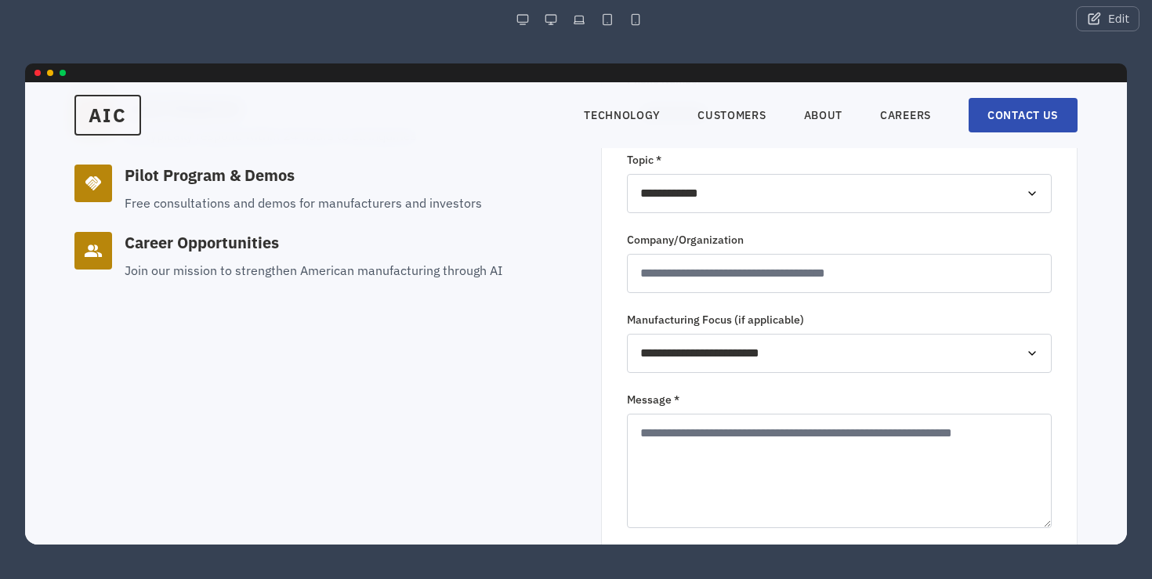
scroll to position [518, 0]
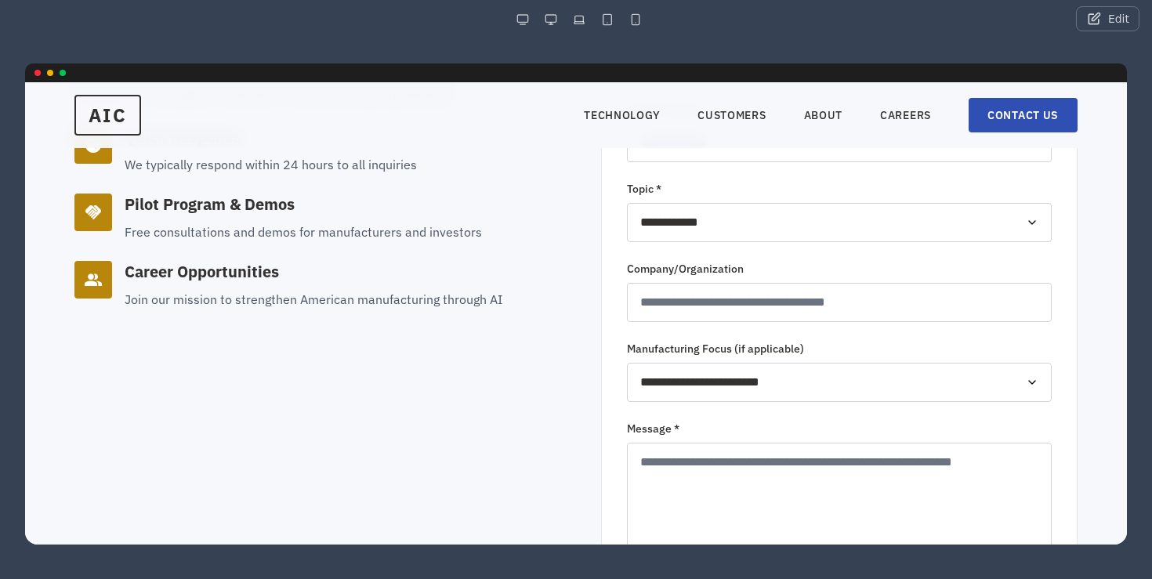
click at [738, 230] on select "**********" at bounding box center [839, 222] width 425 height 39
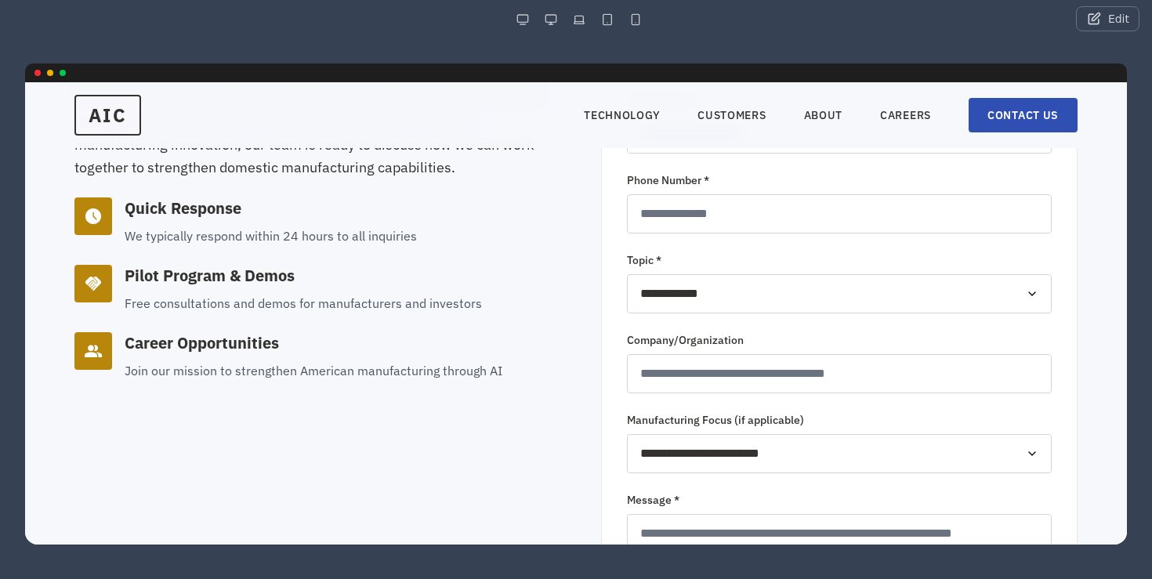
scroll to position [442, 0]
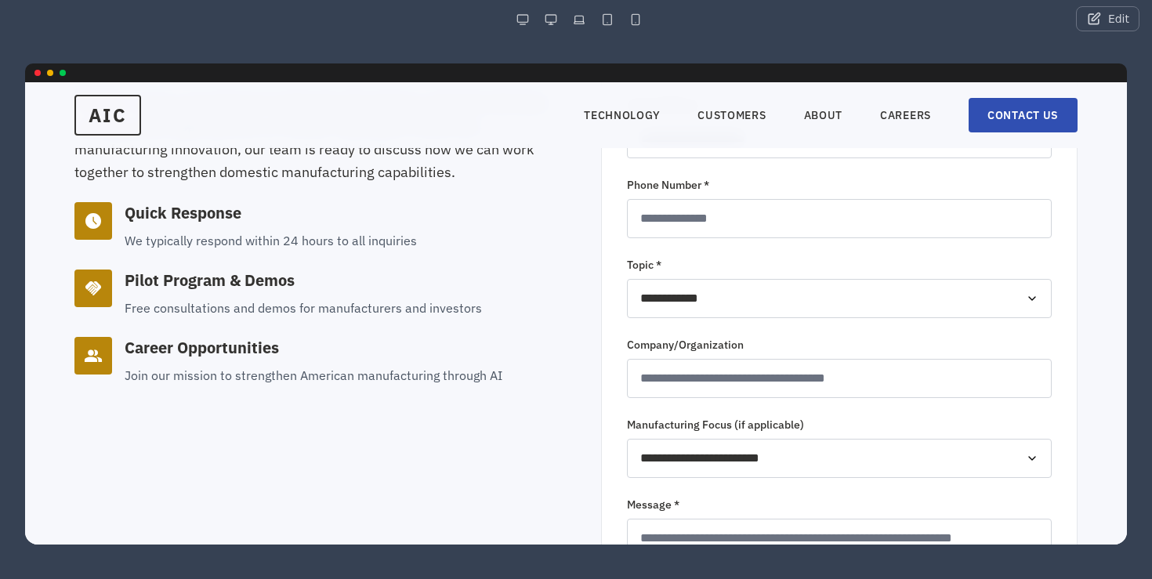
click at [1115, 18] on button "Edit" at bounding box center [1107, 18] width 63 height 25
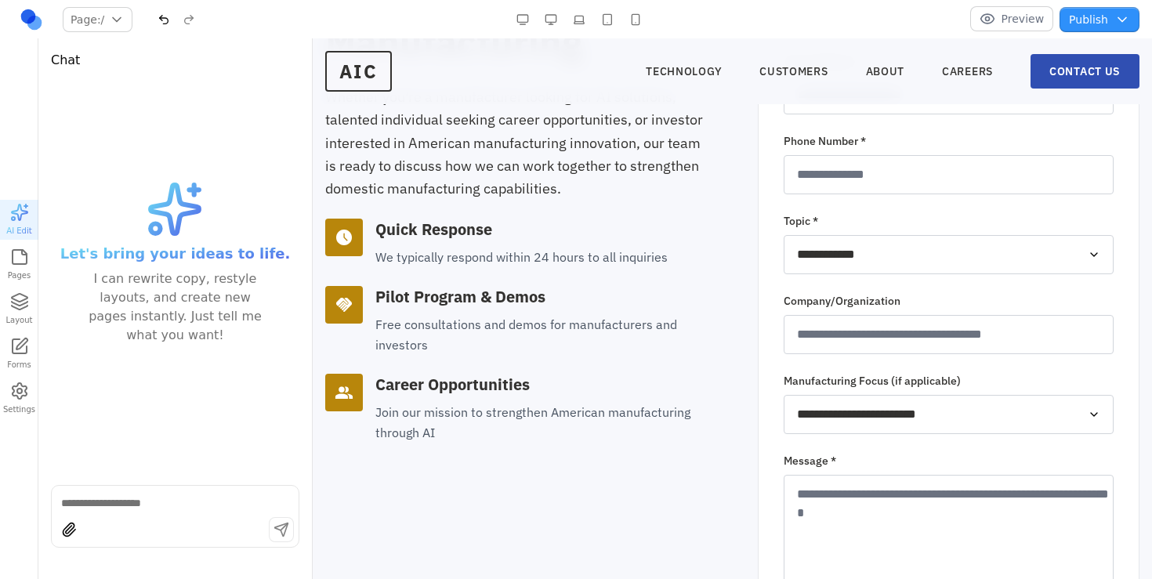
click at [202, 494] on div at bounding box center [175, 501] width 247 height 19
click at [201, 505] on textarea at bounding box center [175, 503] width 228 height 16
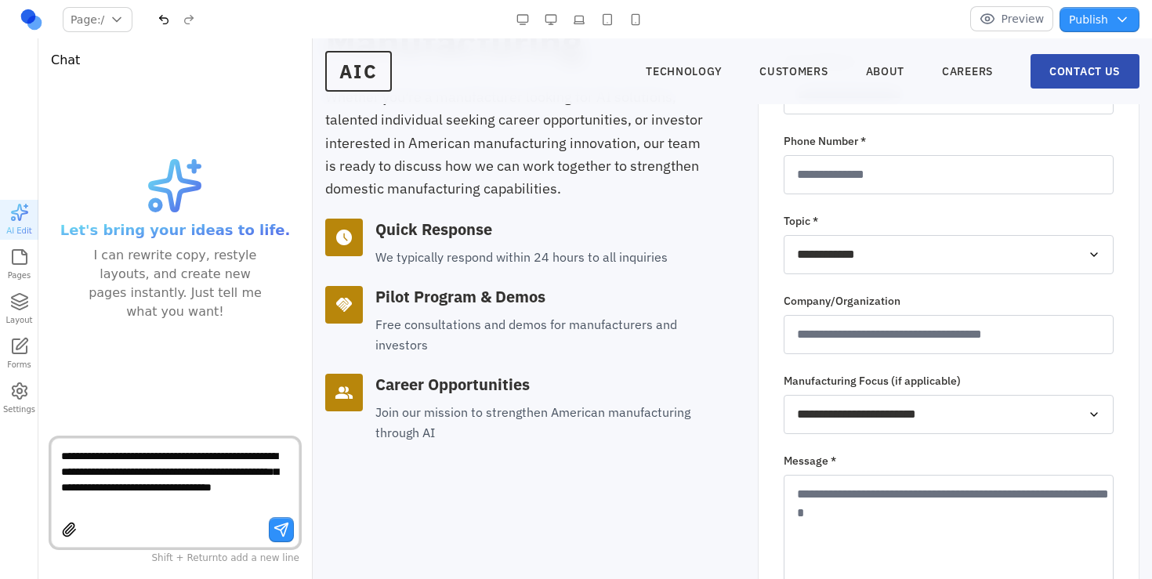
type textarea "**********"
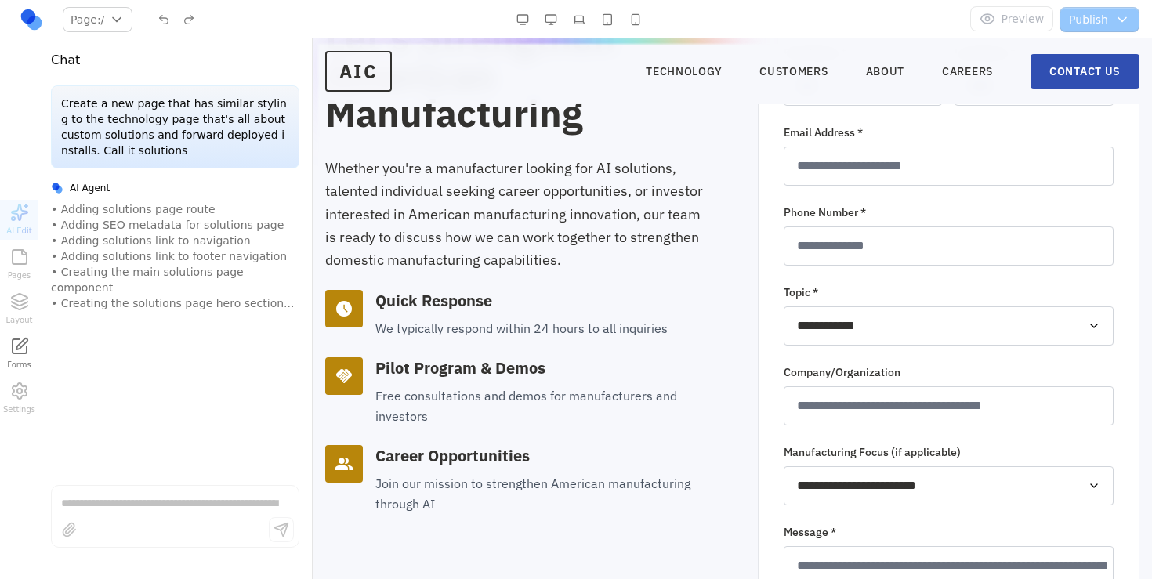
scroll to position [354, 0]
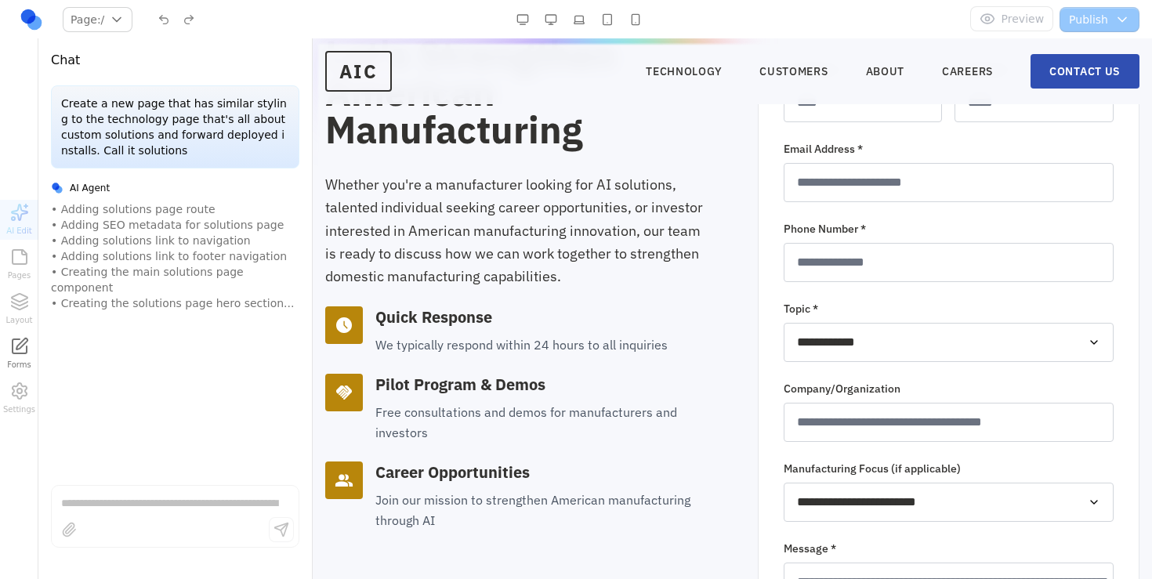
drag, startPoint x: 274, startPoint y: 290, endPoint x: 53, endPoint y: 212, distance: 233.8
click at [53, 212] on div "• Adding solutions page route • Adding SEO metadata for solutions page • Adding…" at bounding box center [175, 256] width 248 height 110
click at [113, 241] on div "• Adding solutions page route • Adding SEO metadata for solutions page • Adding…" at bounding box center [175, 256] width 248 height 110
drag, startPoint x: 105, startPoint y: 234, endPoint x: 132, endPoint y: 307, distance: 78.6
click at [132, 307] on div "• Adding solutions page route • Adding SEO metadata for solutions page • Adding…" at bounding box center [175, 271] width 248 height 141
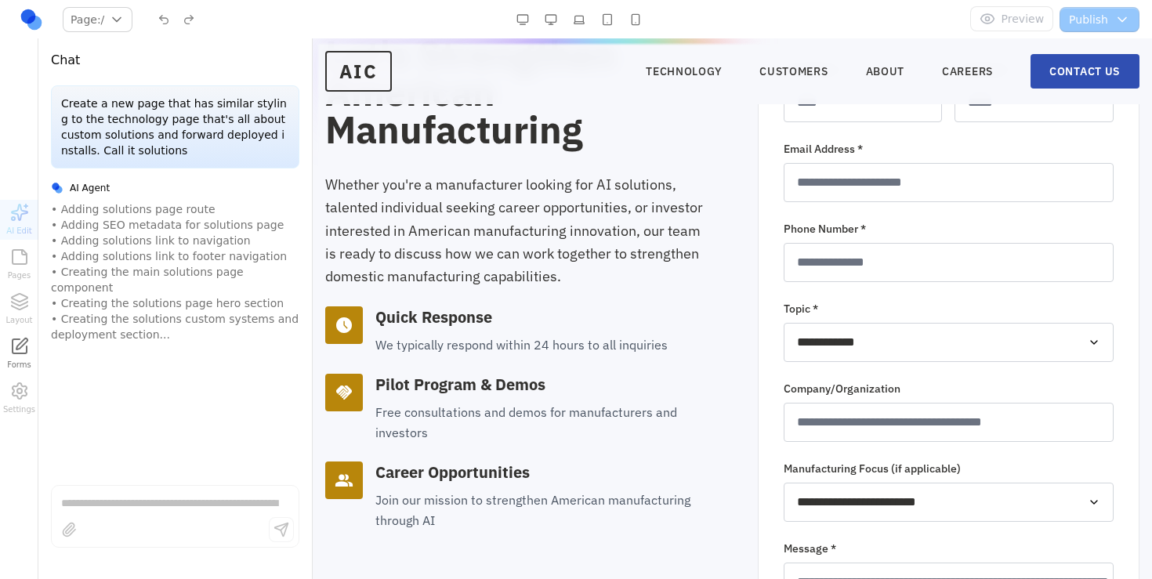
click at [132, 307] on div "• Adding solutions page route • Adding SEO metadata for solutions page • Adding…" at bounding box center [175, 271] width 248 height 141
click at [153, 298] on div "• Adding solutions page route • Adding SEO metadata for solutions page • Adding…" at bounding box center [175, 271] width 248 height 141
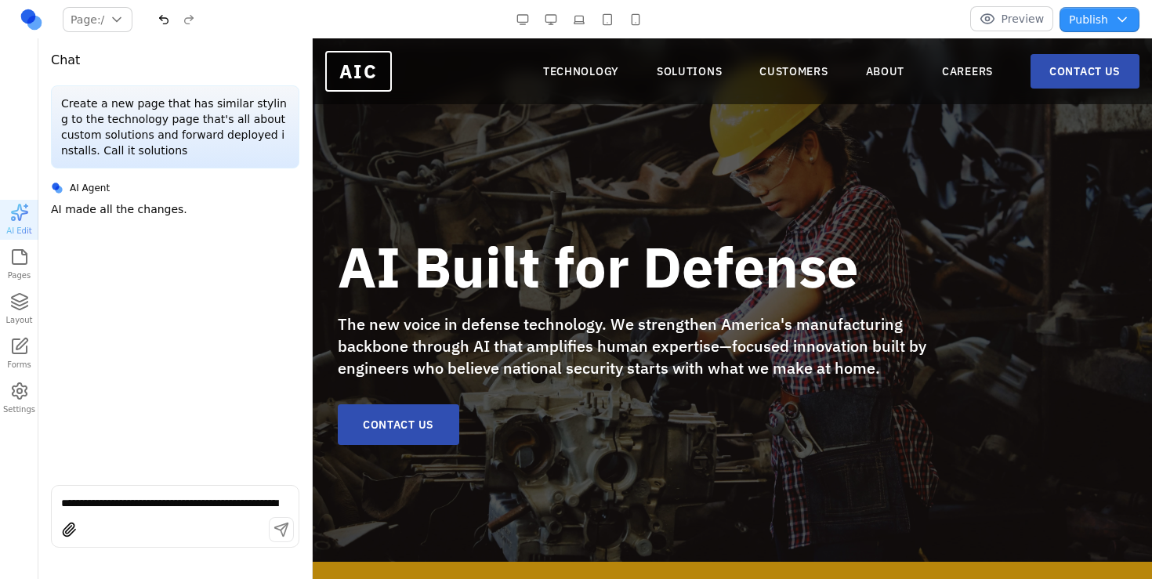
scroll to position [20, 0]
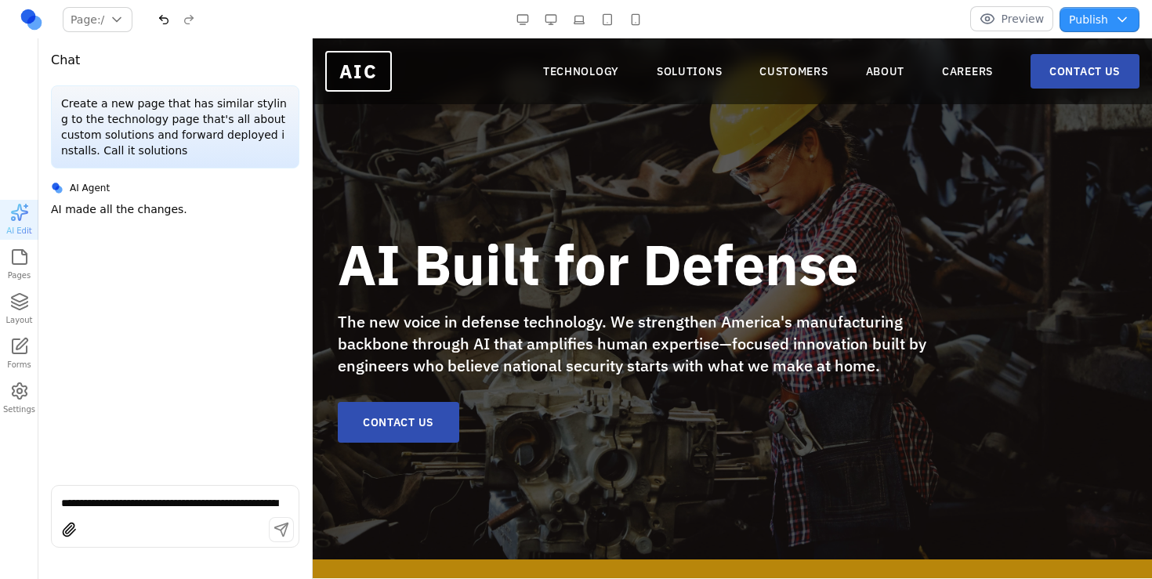
click at [997, 14] on button "Preview" at bounding box center [1012, 18] width 84 height 25
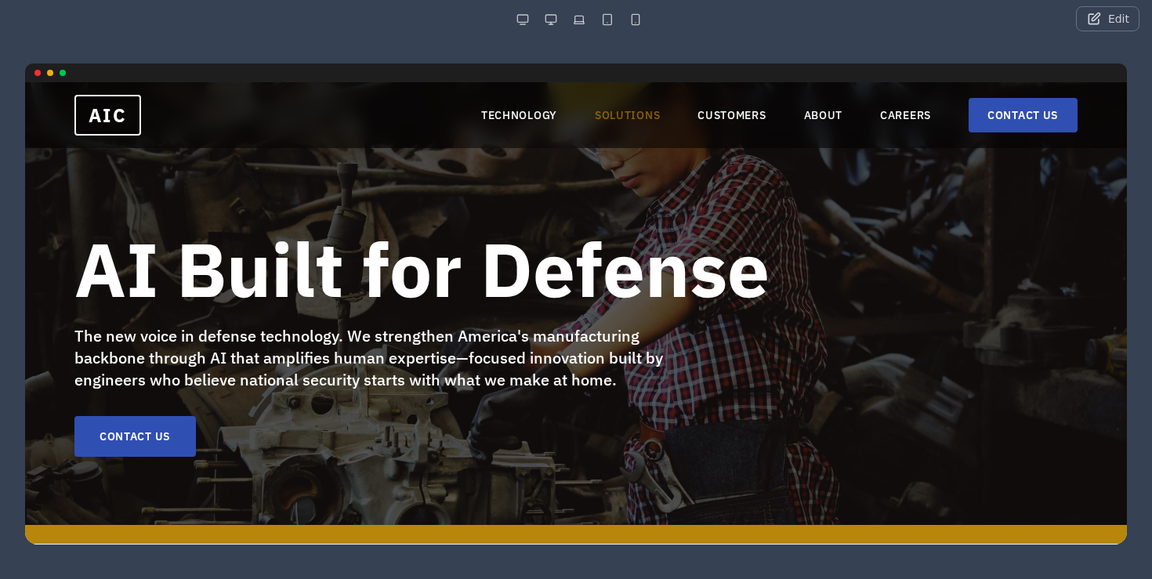
click at [607, 115] on link "SOLUTIONS" at bounding box center [627, 115] width 65 height 16
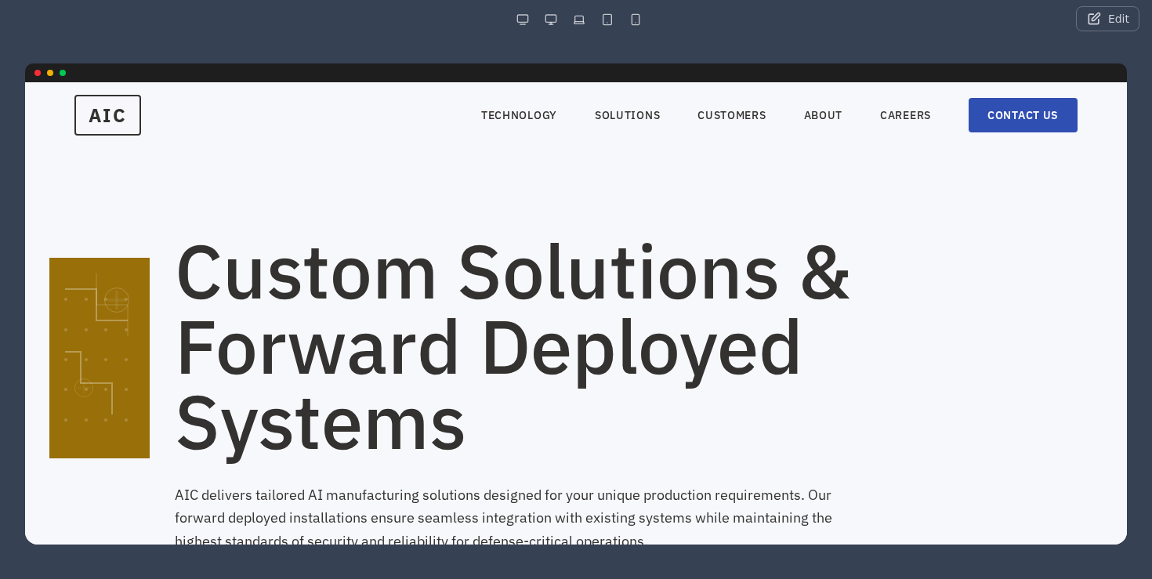
click at [440, 240] on h1 "Custom Solutions & Forward Deployed Systems" at bounding box center [626, 346] width 903 height 226
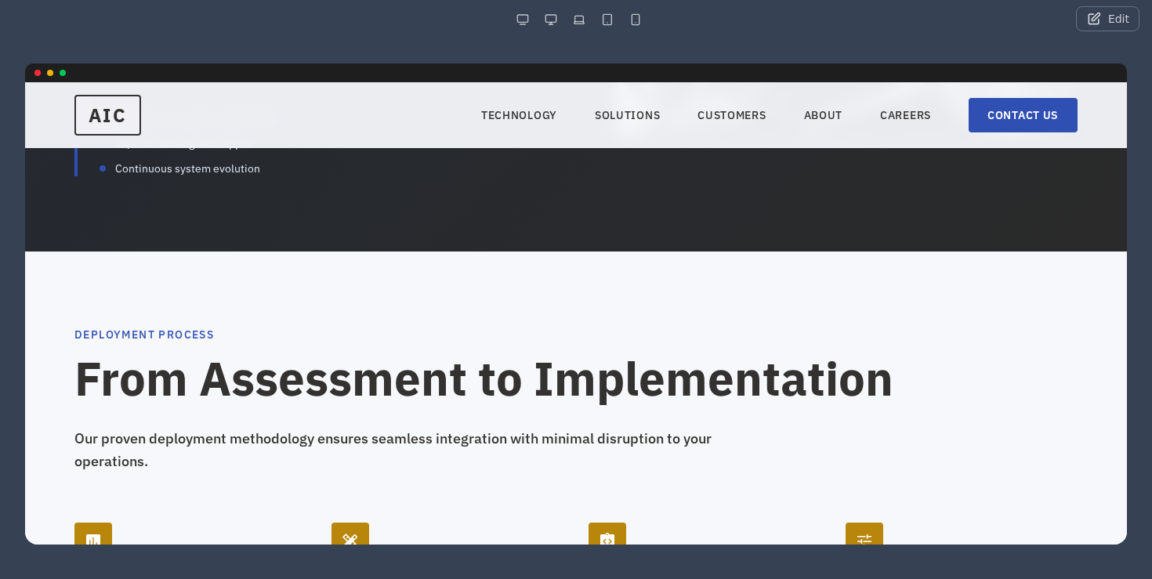
scroll to position [2306, 0]
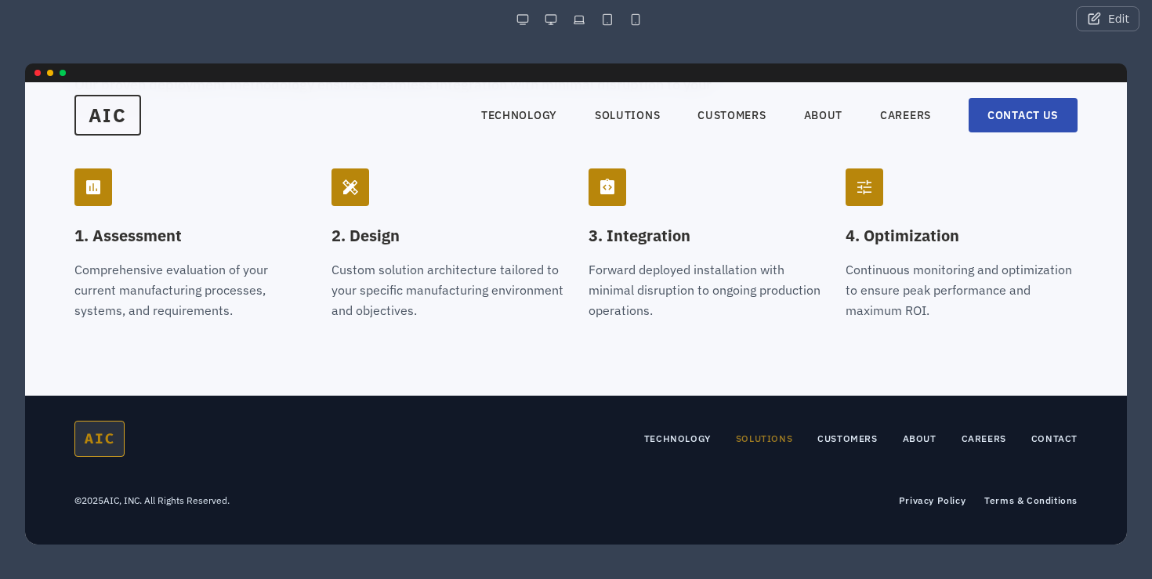
click at [756, 439] on link "SOLUTIONS" at bounding box center [764, 439] width 56 height 13
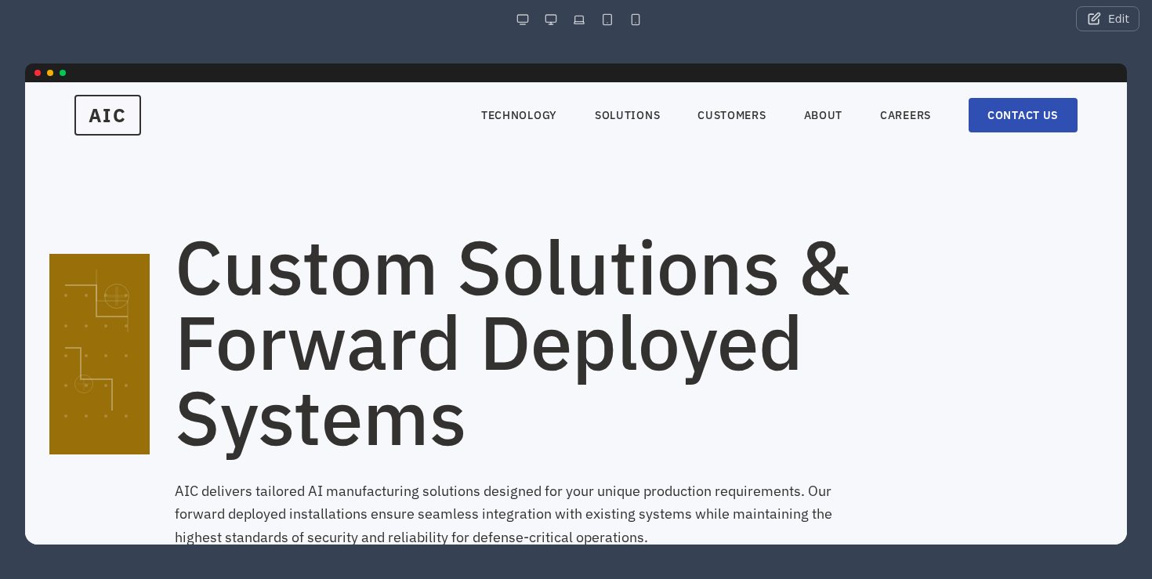
scroll to position [0, 0]
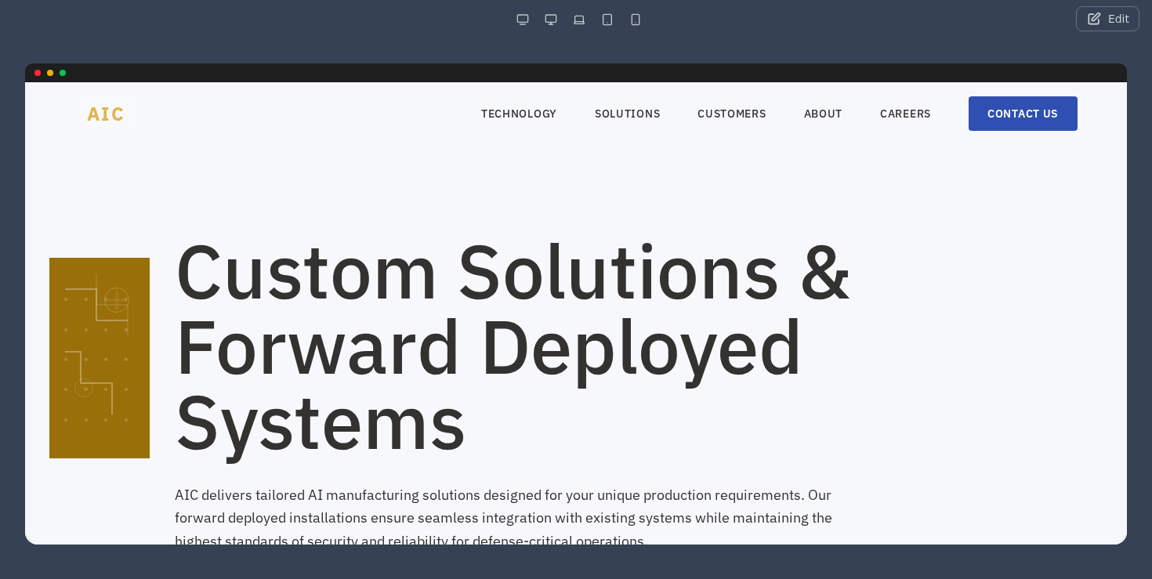
click at [132, 125] on span "AIC" at bounding box center [105, 114] width 63 height 38
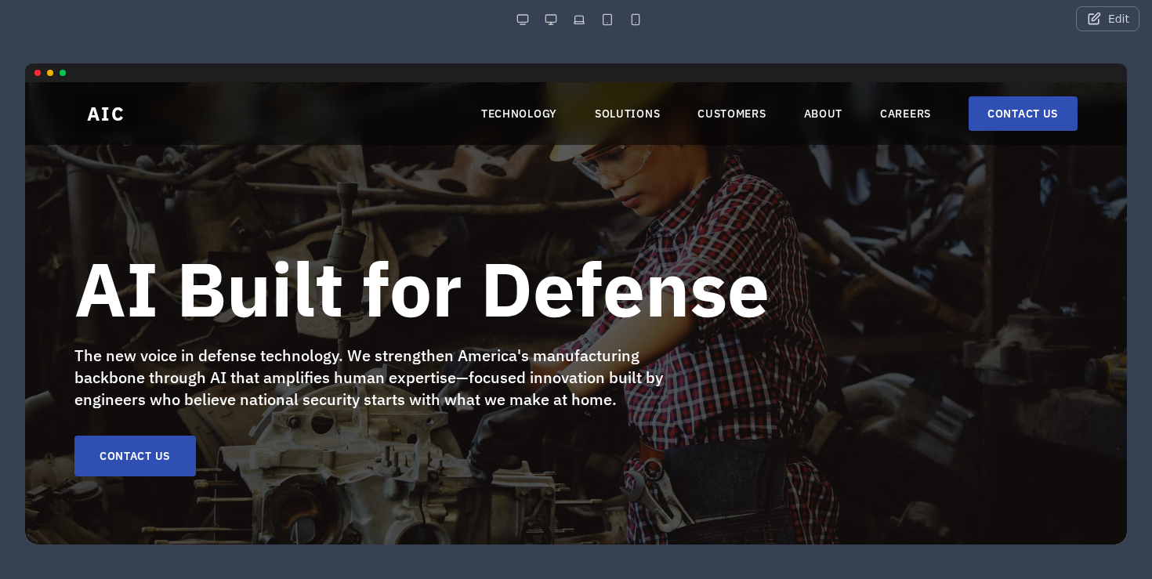
click at [1114, 24] on button "Edit" at bounding box center [1107, 18] width 63 height 25
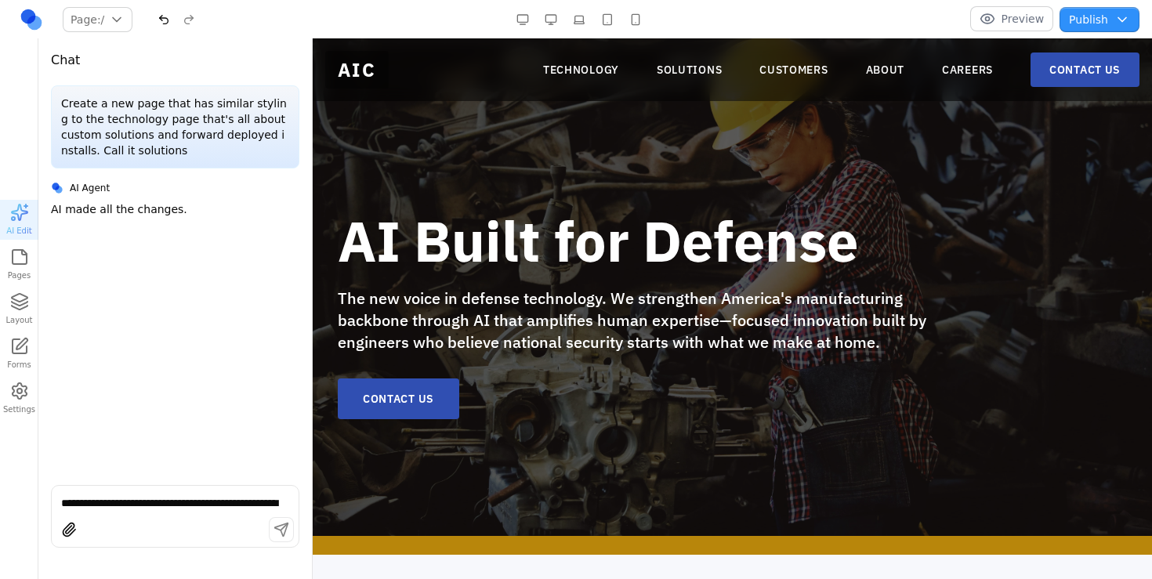
scroll to position [44, 0]
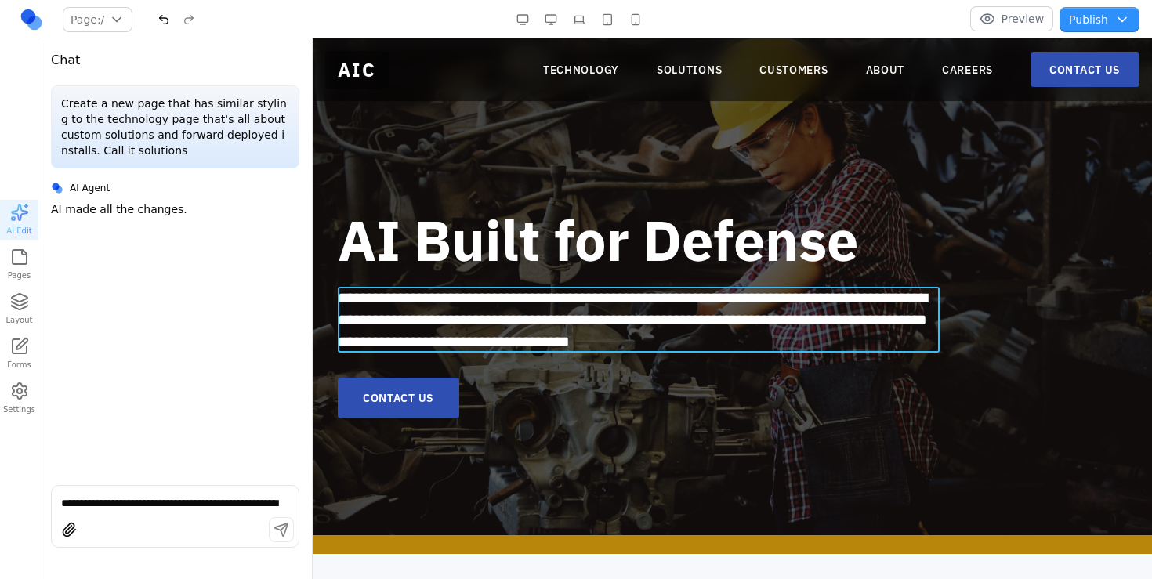
click at [767, 319] on span "**********" at bounding box center [632, 320] width 589 height 60
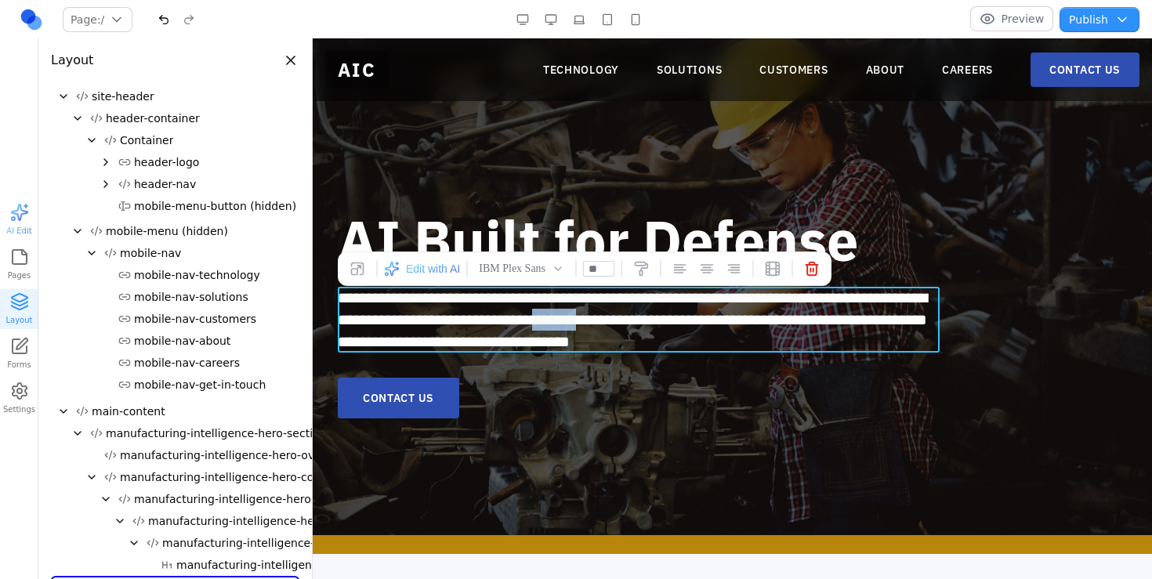
click at [767, 319] on span "**********" at bounding box center [632, 320] width 589 height 60
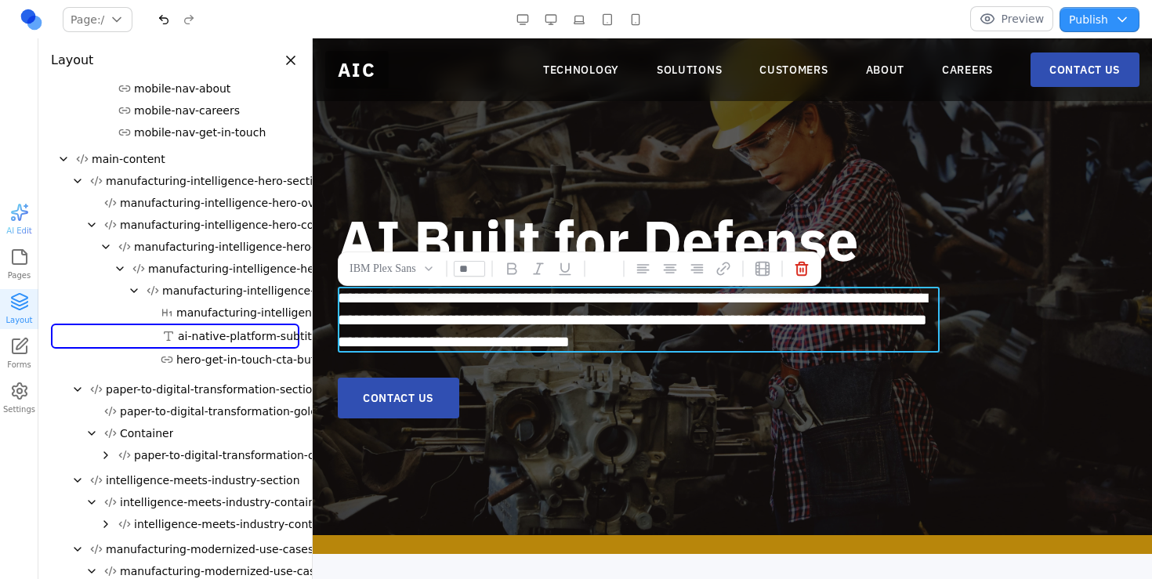
scroll to position [258, 0]
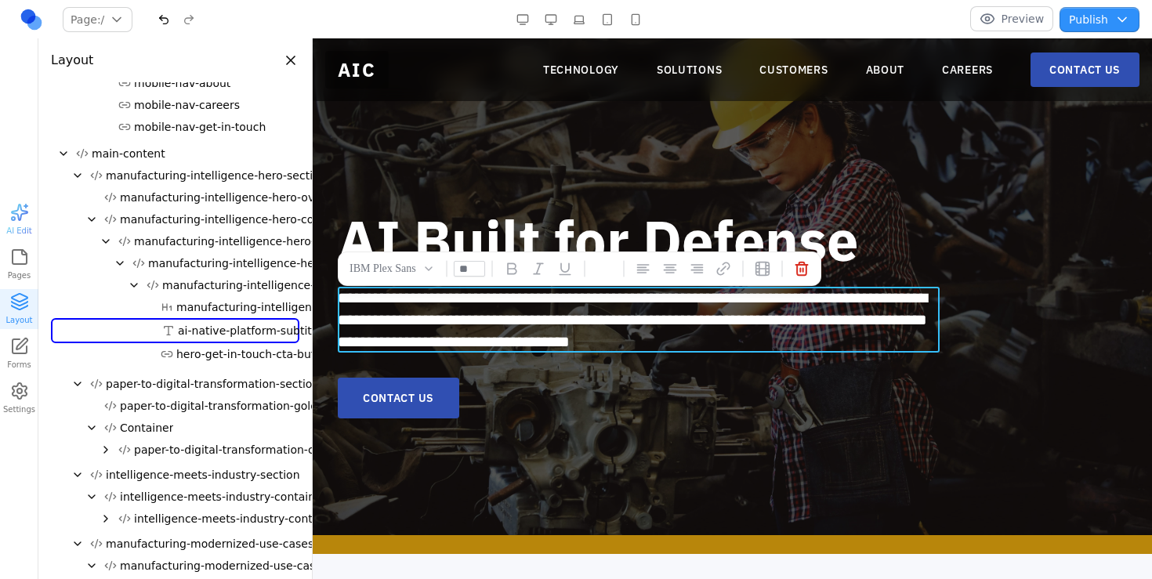
click at [719, 194] on div "**********" at bounding box center [732, 265] width 839 height 541
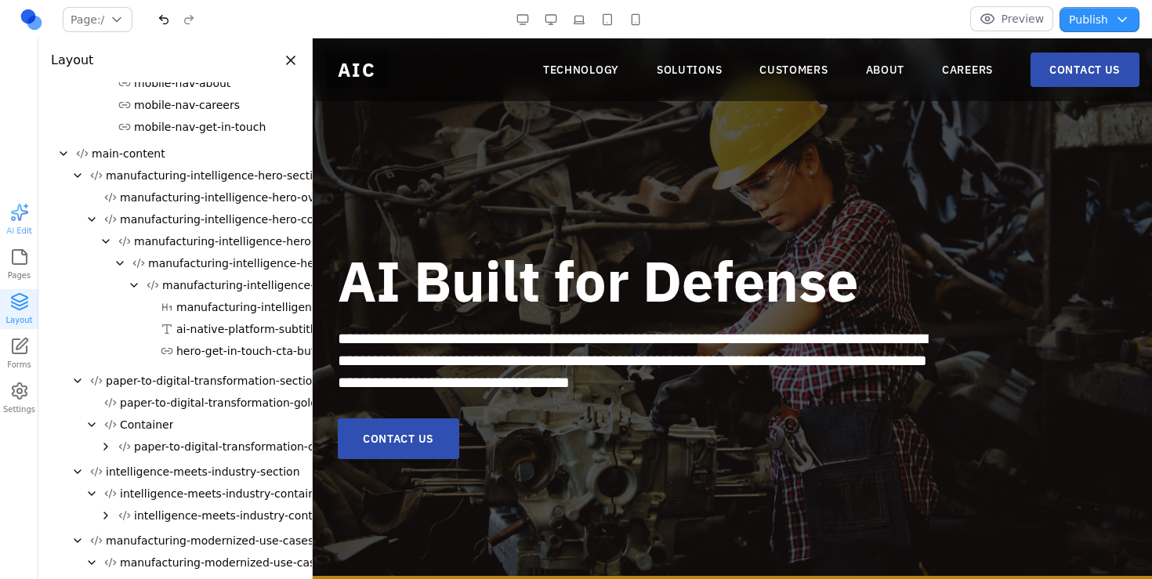
scroll to position [0, 0]
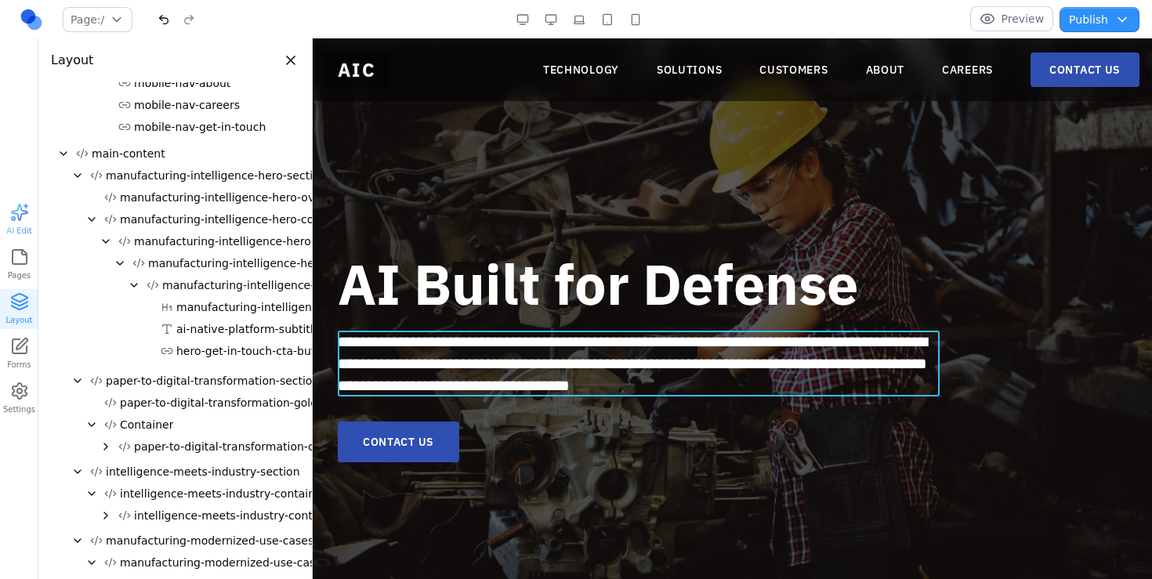
click at [487, 353] on span "**********" at bounding box center [632, 364] width 589 height 60
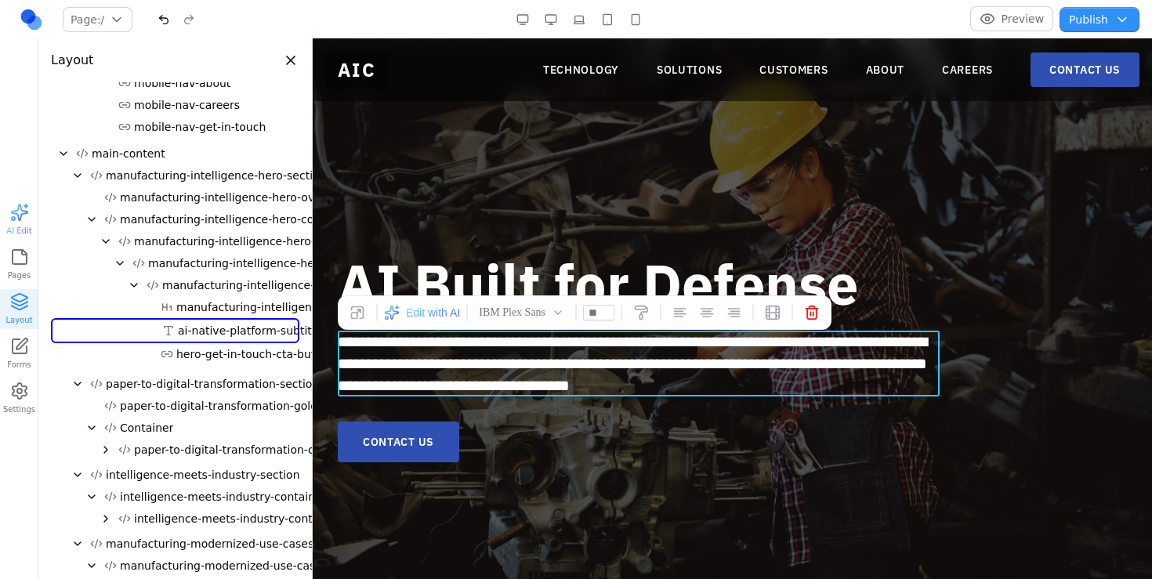
click at [487, 353] on span "**********" at bounding box center [632, 364] width 589 height 60
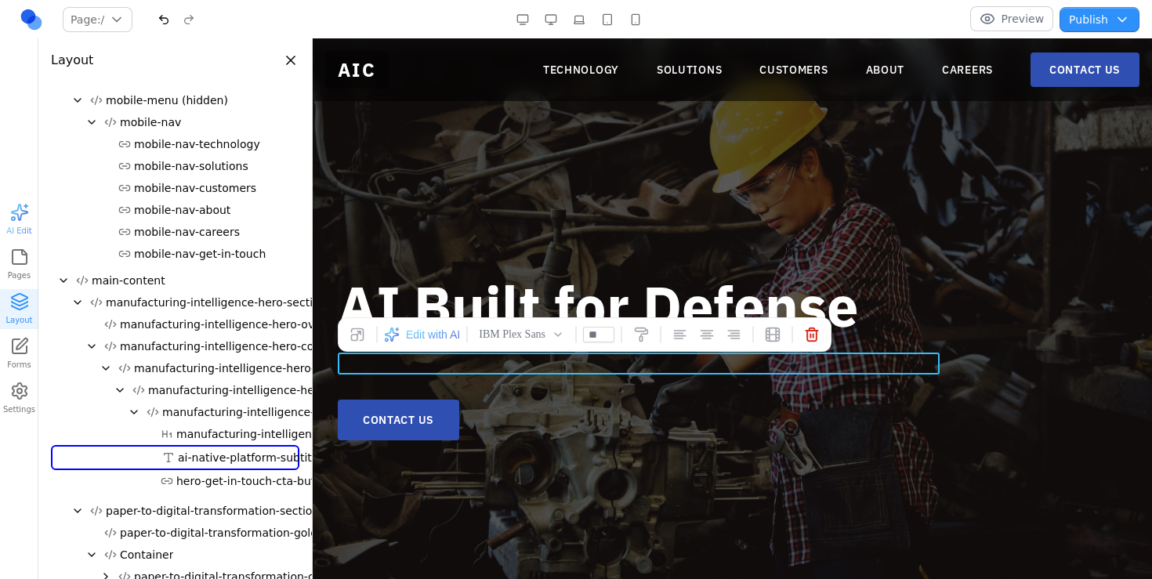
scroll to position [369, 0]
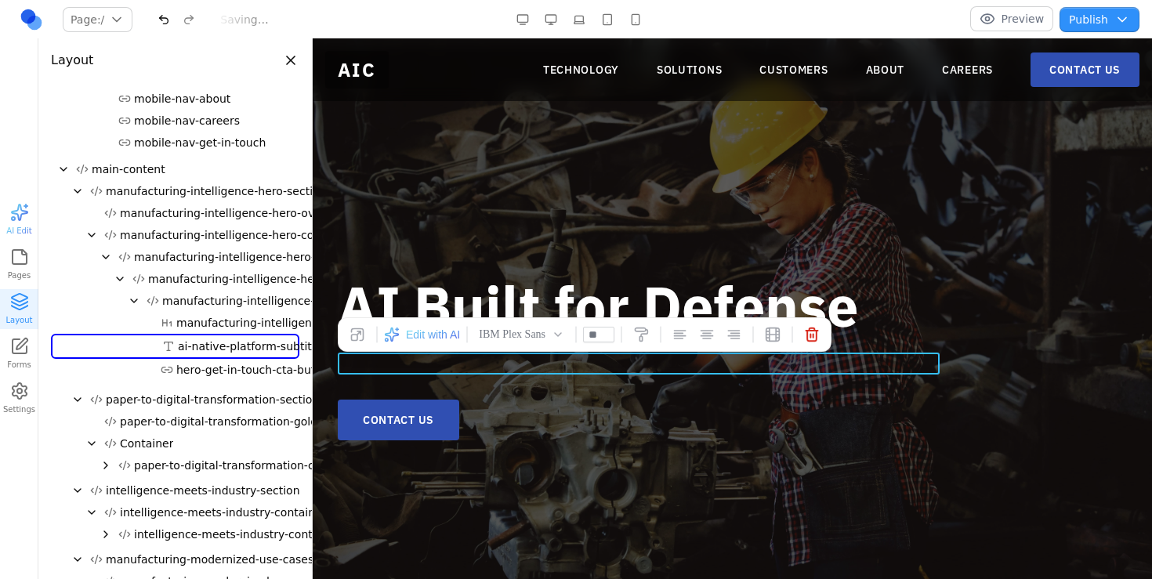
click at [672, 451] on div "AI Built for Defense CONTACT US" at bounding box center [732, 308] width 839 height 541
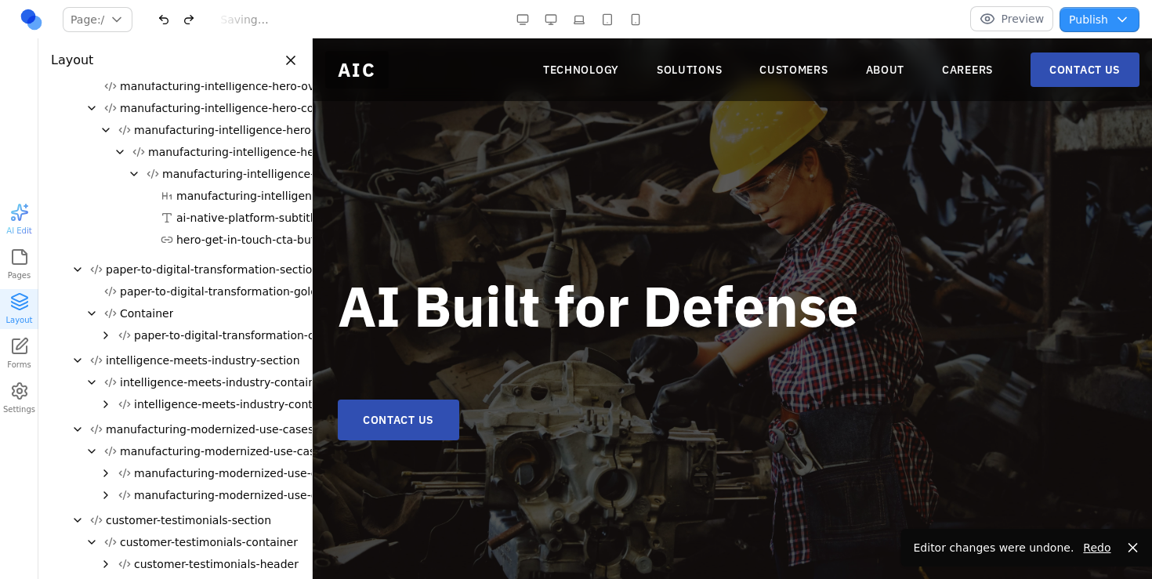
scroll to position [258, 0]
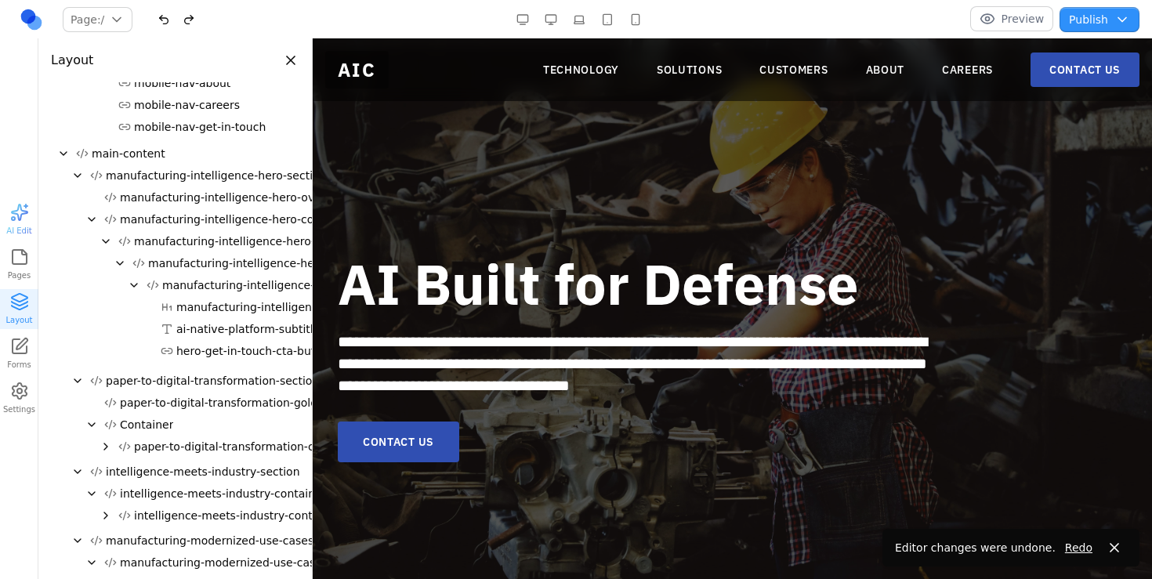
click at [29, 216] on span "AI Edit" at bounding box center [18, 220] width 25 height 34
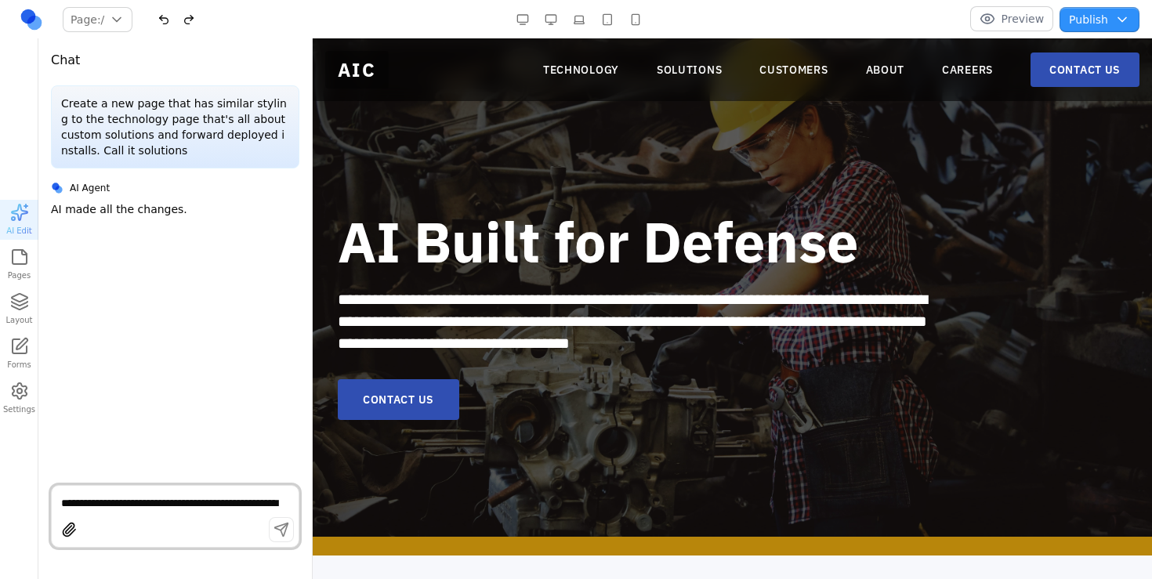
scroll to position [0, 0]
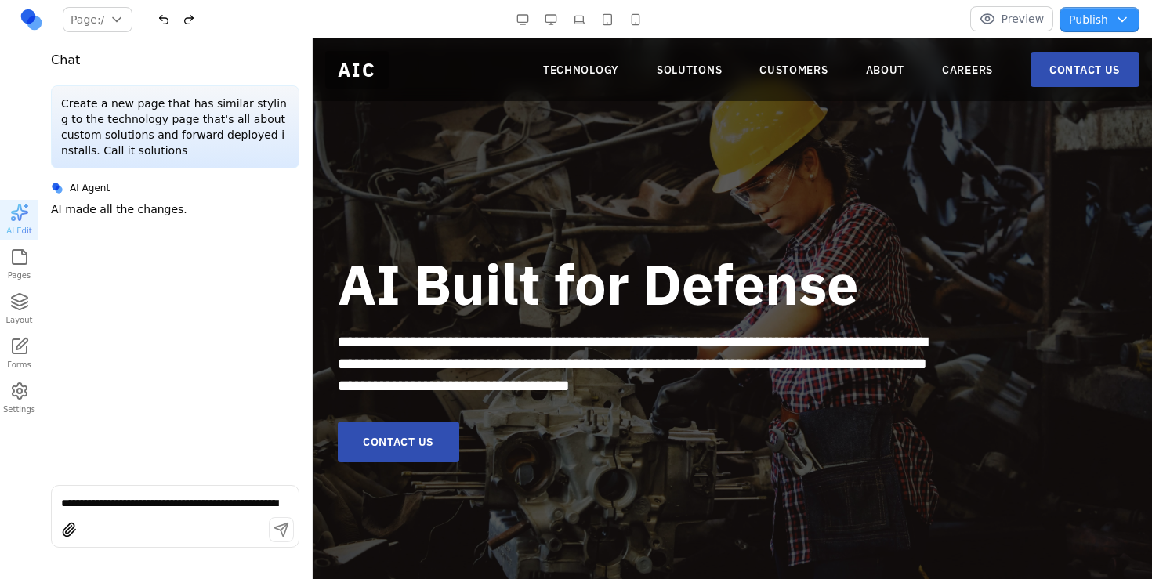
click at [109, 108] on p "Create a new page that has similar styling to the technology page that's all ab…" at bounding box center [175, 127] width 228 height 63
click at [1024, 21] on button "Preview" at bounding box center [1012, 18] width 84 height 25
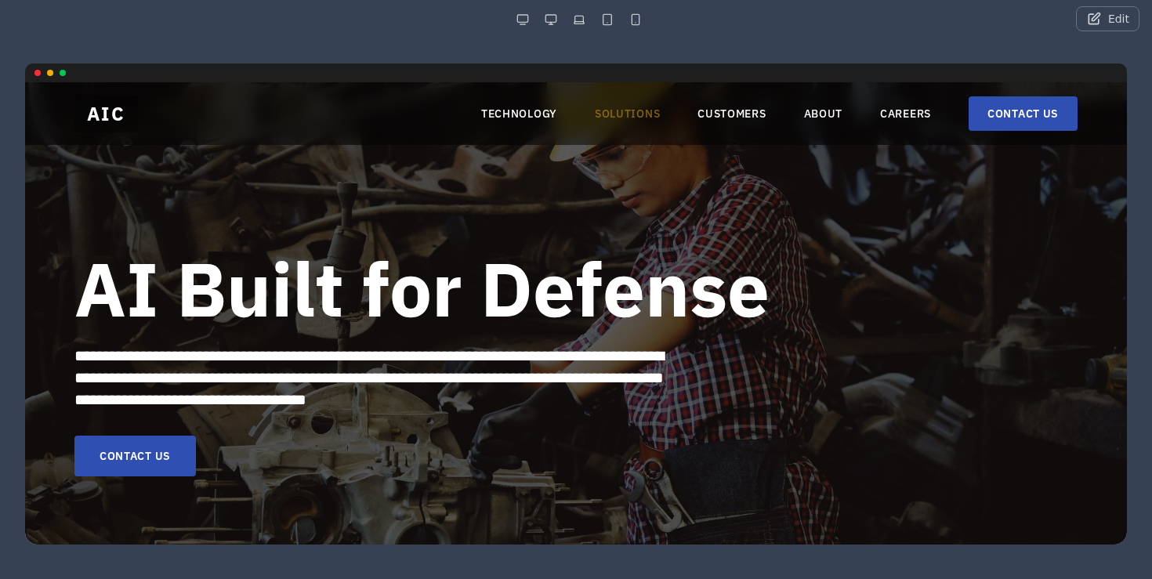
click at [620, 119] on link "SOLUTIONS" at bounding box center [627, 114] width 65 height 16
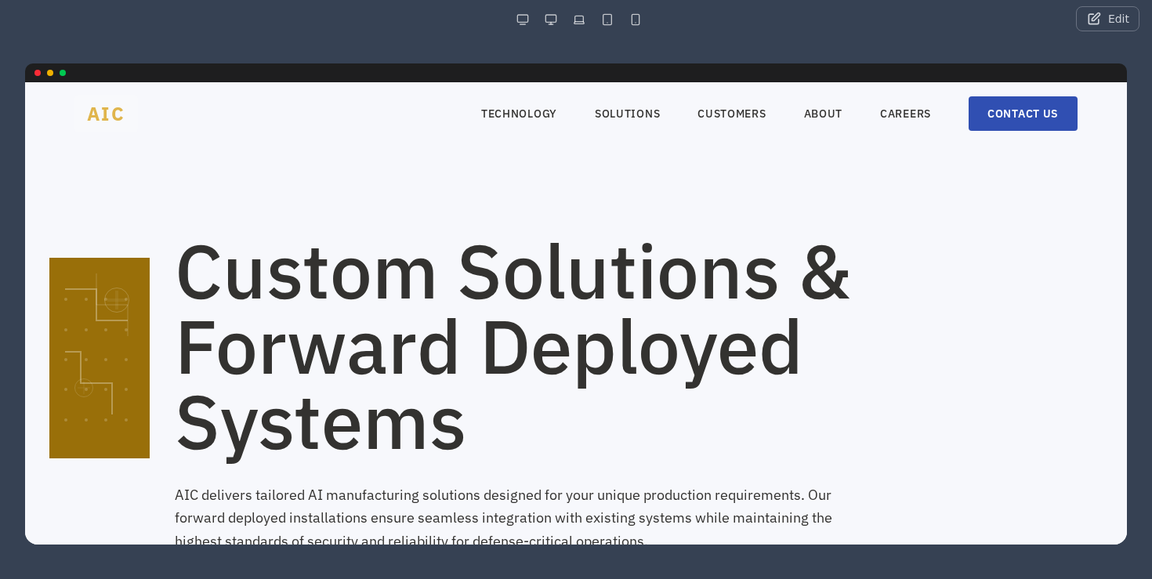
click at [125, 128] on span "AIC" at bounding box center [105, 114] width 63 height 38
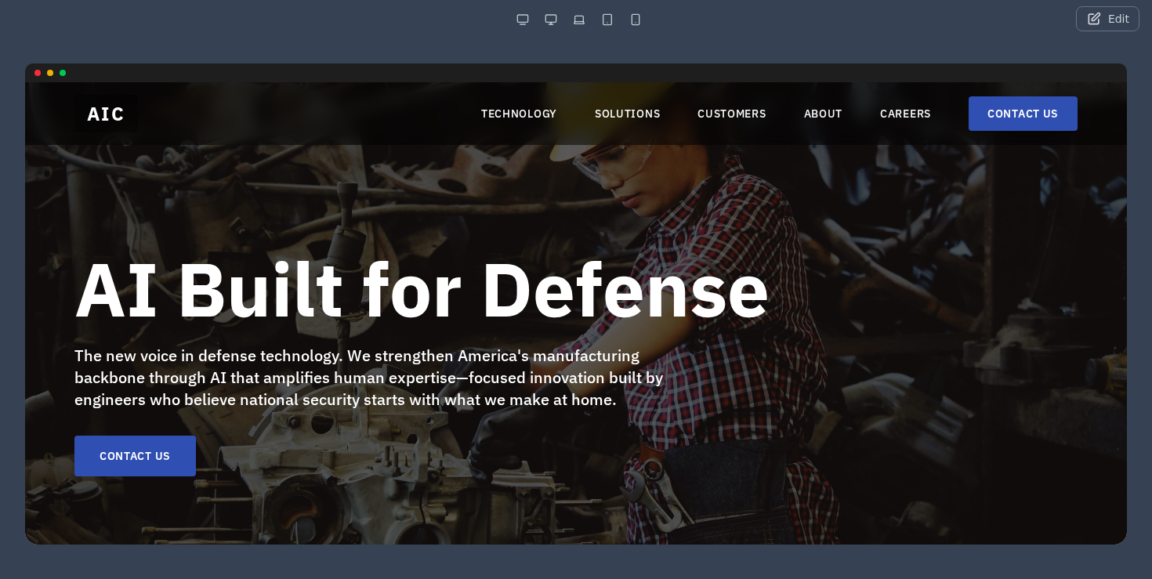
click at [1115, 21] on button "Edit" at bounding box center [1107, 18] width 63 height 25
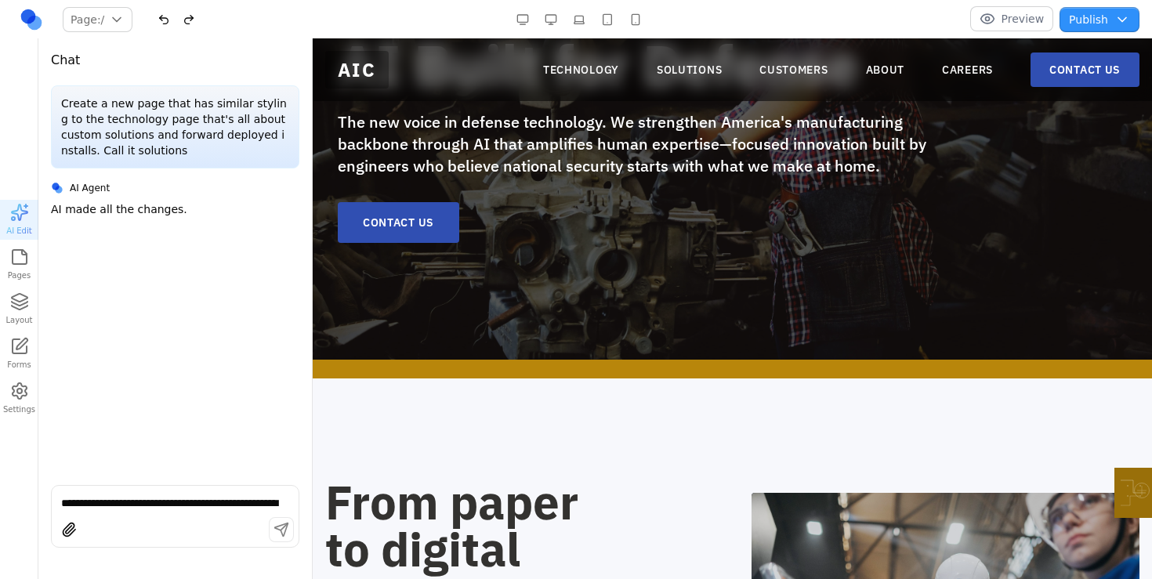
scroll to position [221, 0]
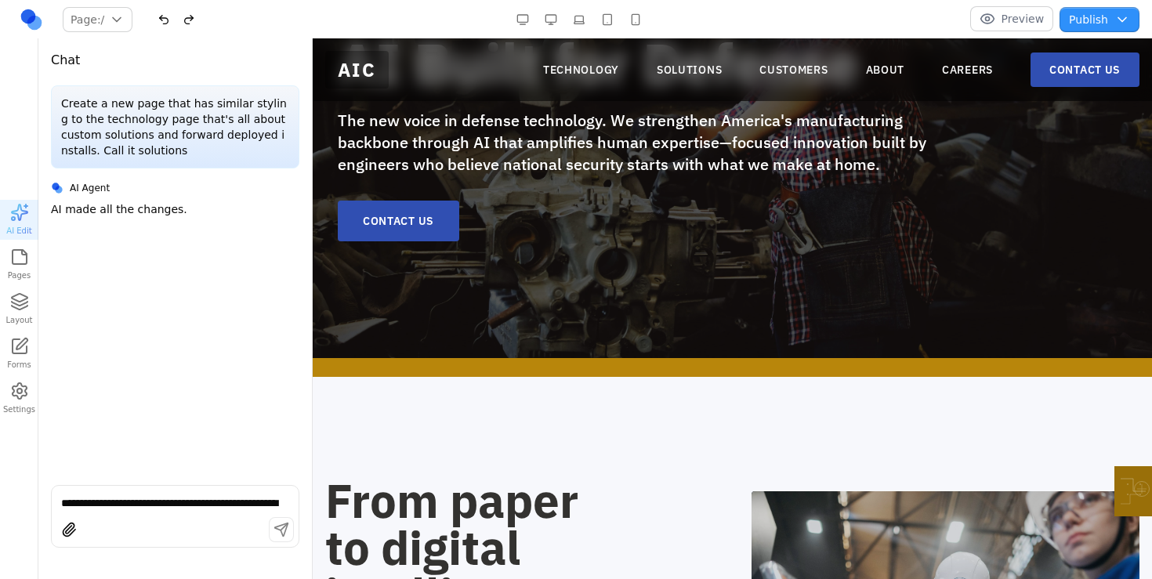
click at [183, 508] on textarea "**********" at bounding box center [175, 503] width 228 height 16
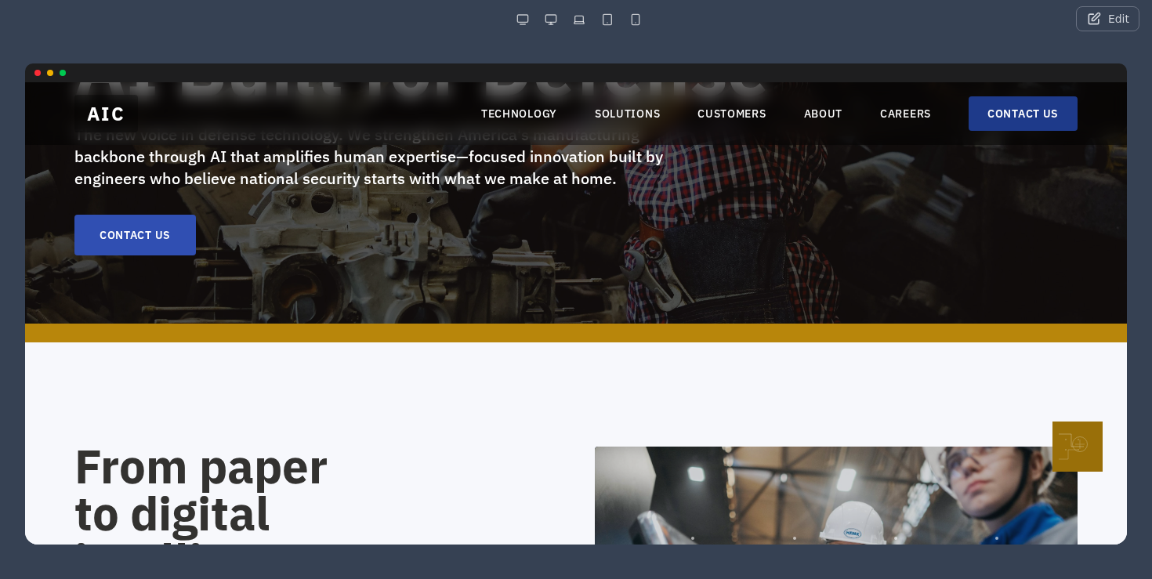
click at [1038, 118] on link "CONTACT US" at bounding box center [1023, 113] width 109 height 34
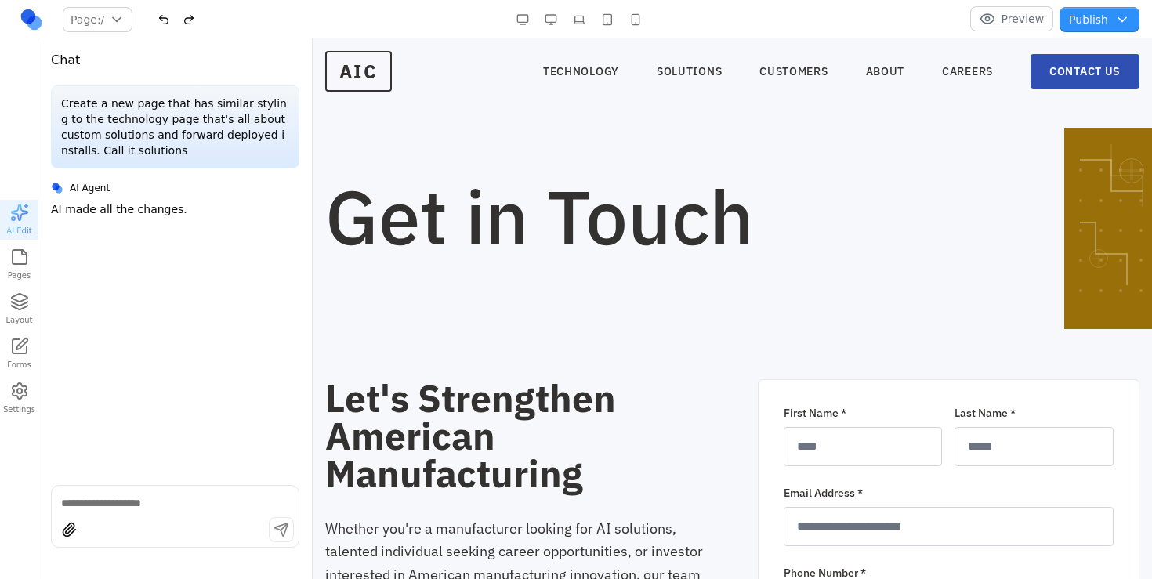
scroll to position [0, 0]
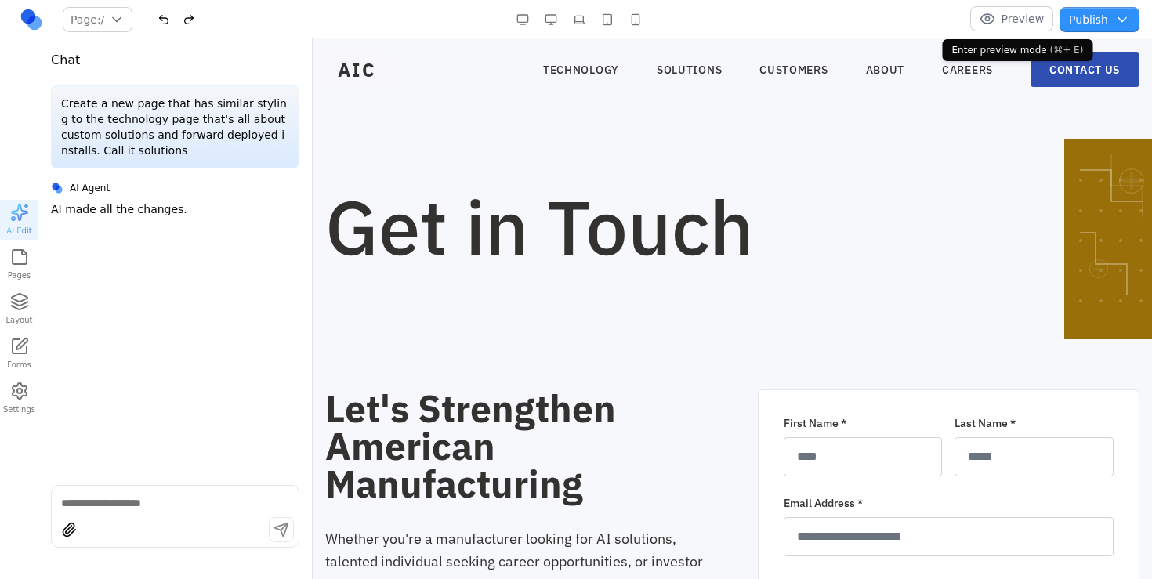
click at [991, 23] on button "Preview" at bounding box center [1012, 18] width 84 height 25
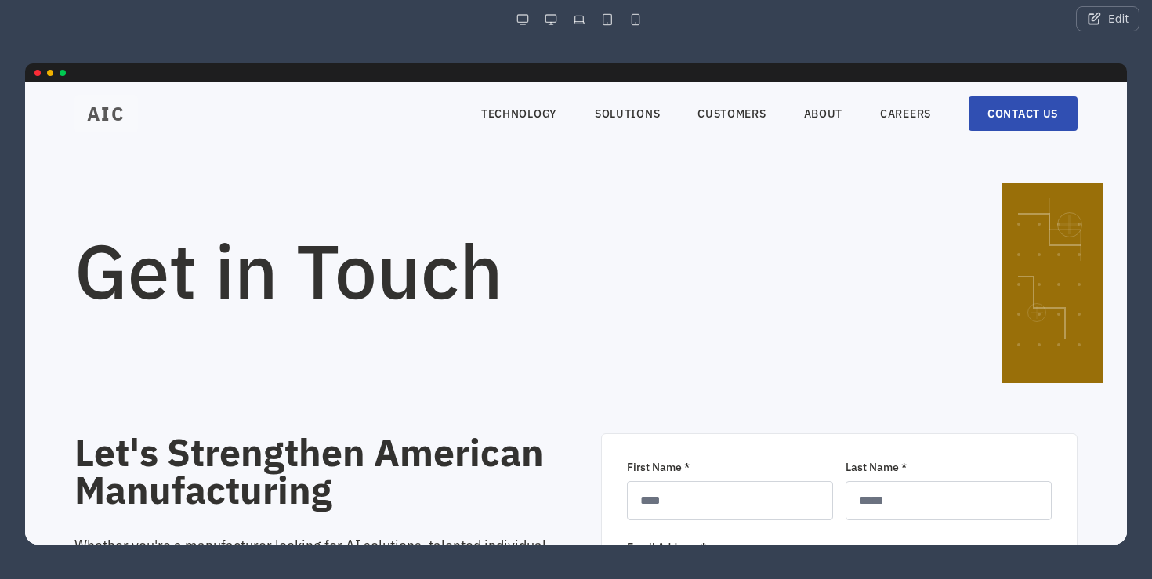
click at [118, 108] on span "AIC" at bounding box center [105, 114] width 63 height 38
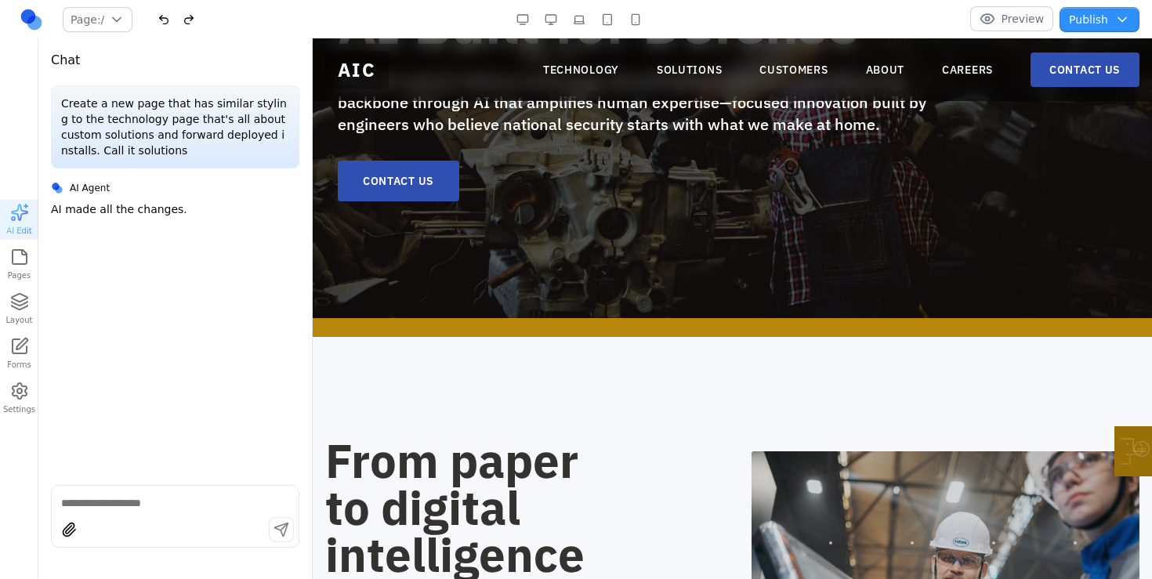
scroll to position [268, 0]
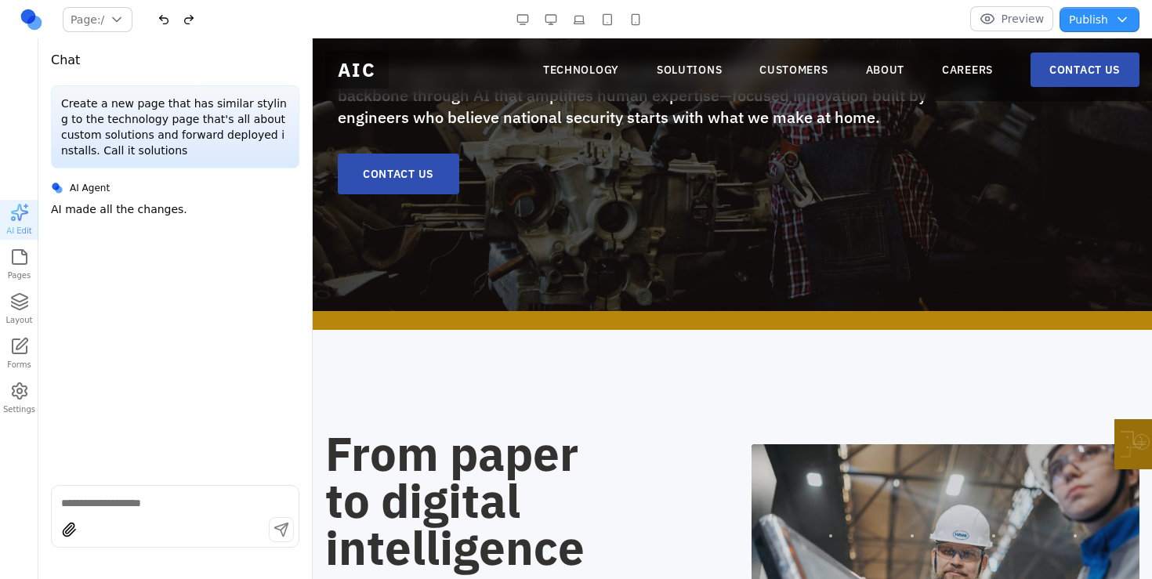
click at [223, 522] on div at bounding box center [175, 532] width 247 height 30
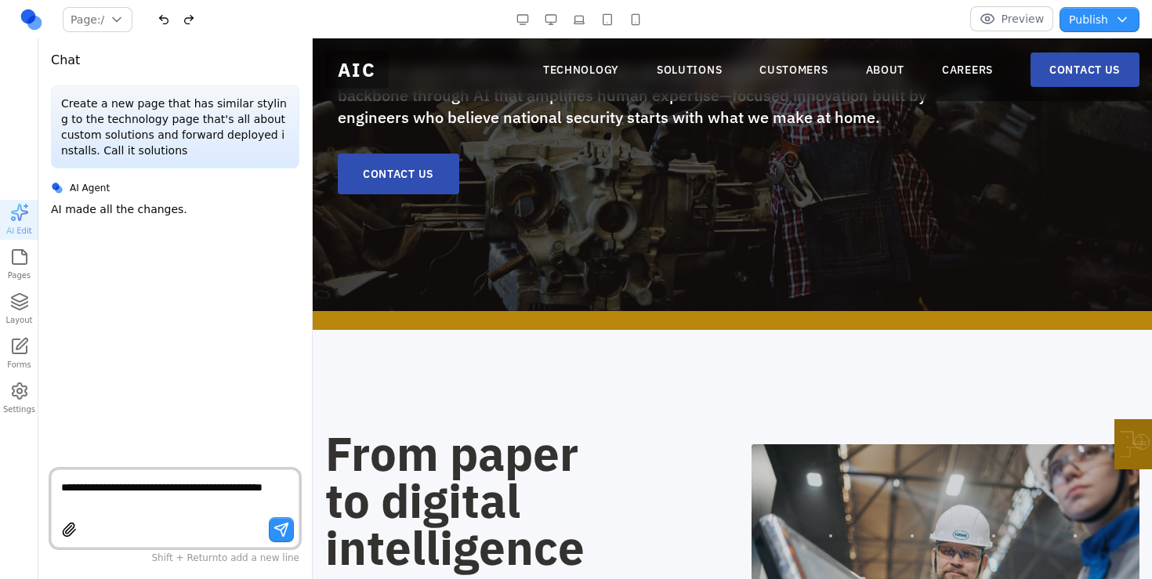
type textarea "**********"
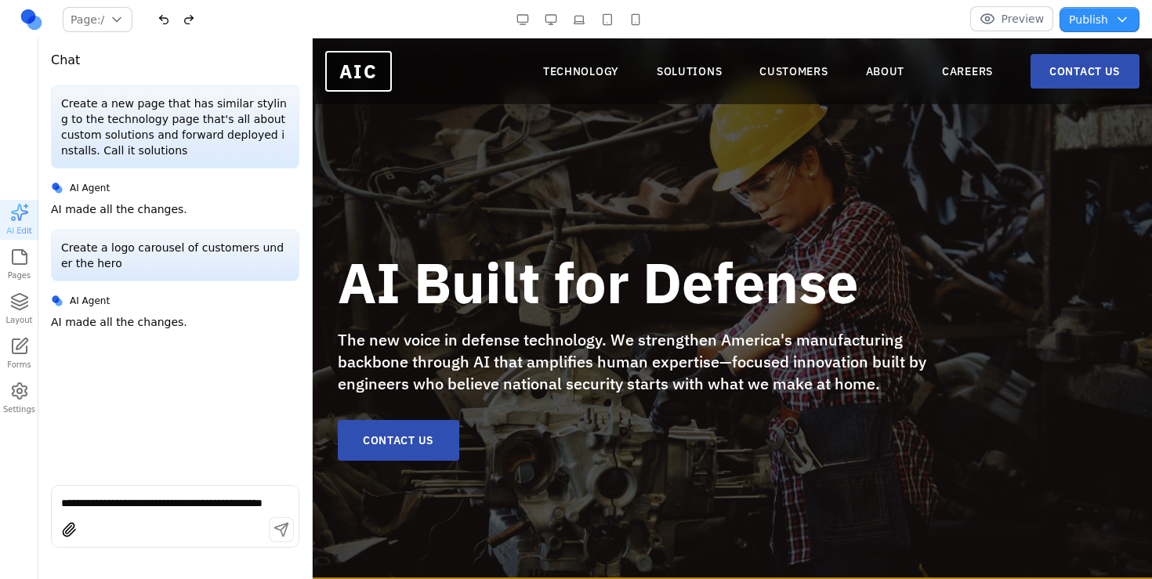
scroll to position [0, 0]
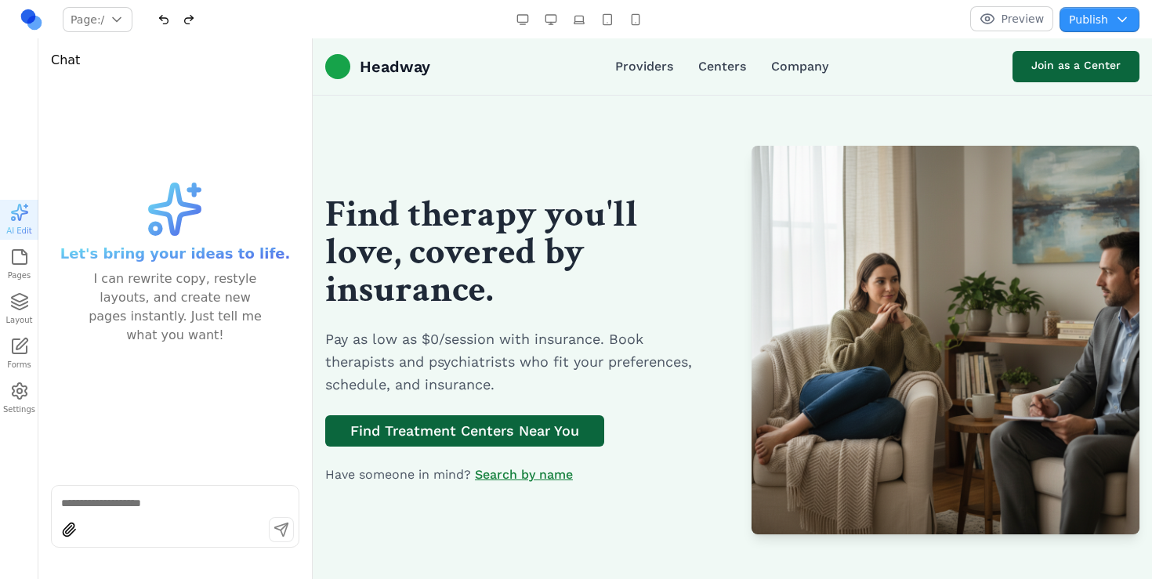
click at [1020, 16] on button "Preview" at bounding box center [1012, 18] width 84 height 25
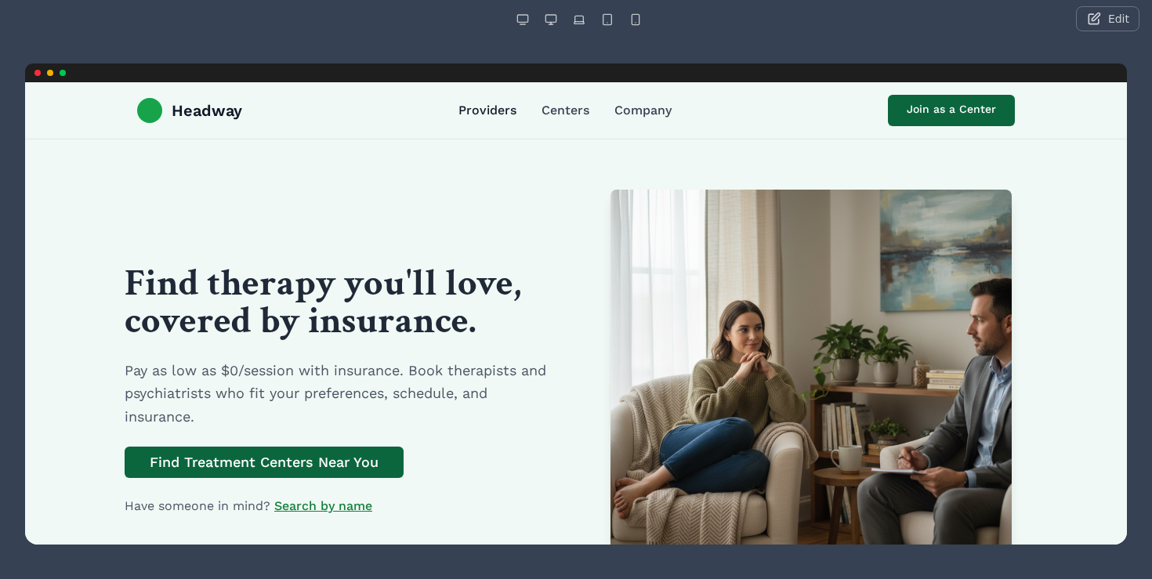
click at [498, 114] on link "Providers" at bounding box center [488, 110] width 58 height 19
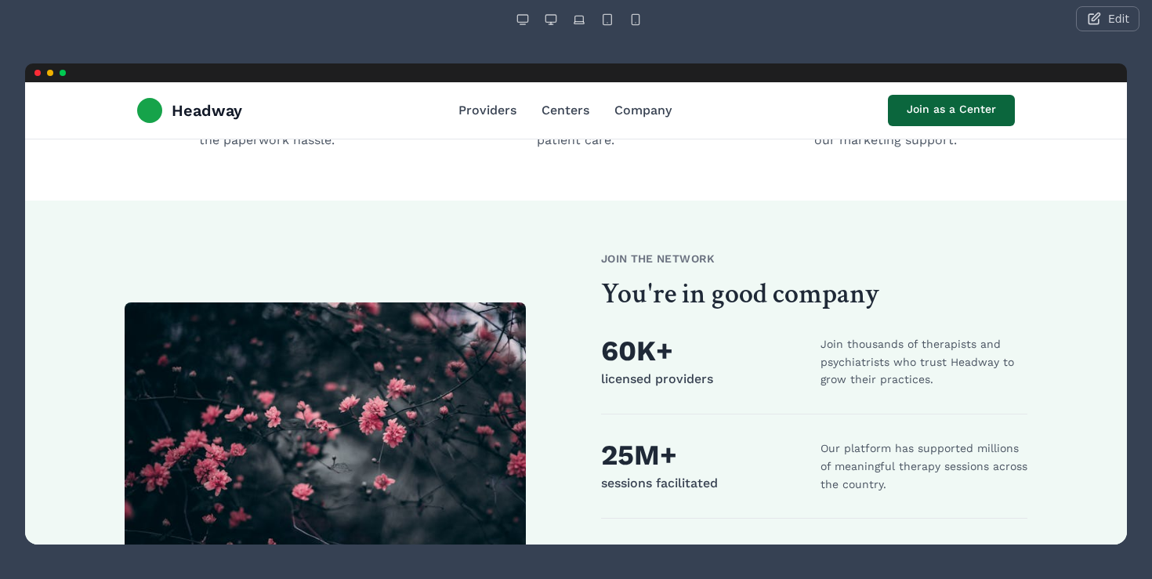
scroll to position [564, 0]
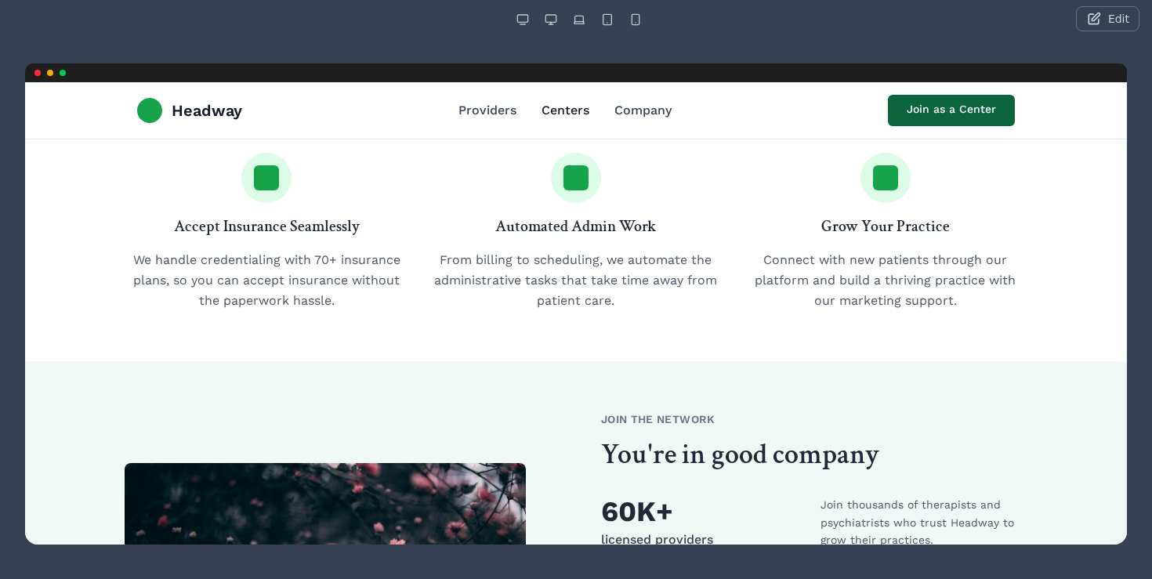
click at [567, 107] on link "Centers" at bounding box center [566, 110] width 48 height 19
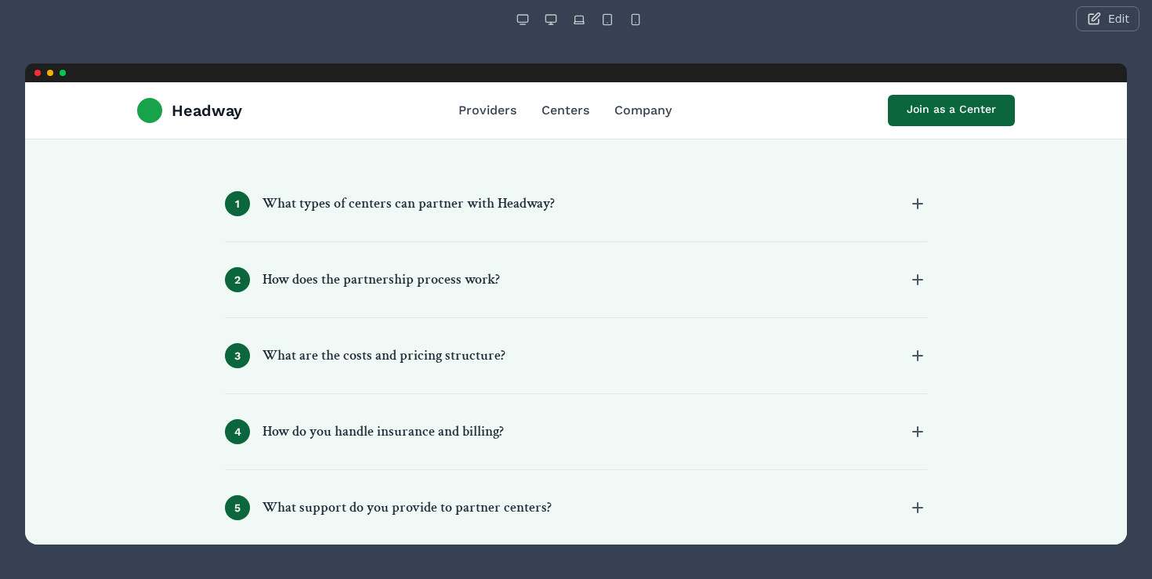
scroll to position [1792, 0]
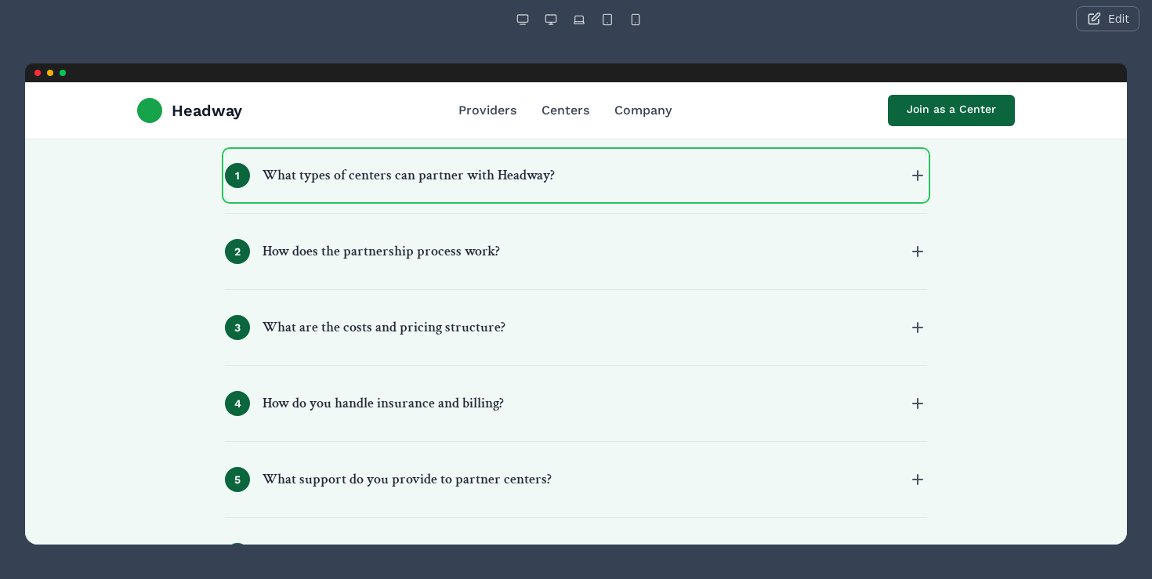
click at [505, 199] on button "1 What types of centers can partner with Headway?" at bounding box center [576, 175] width 702 height 50
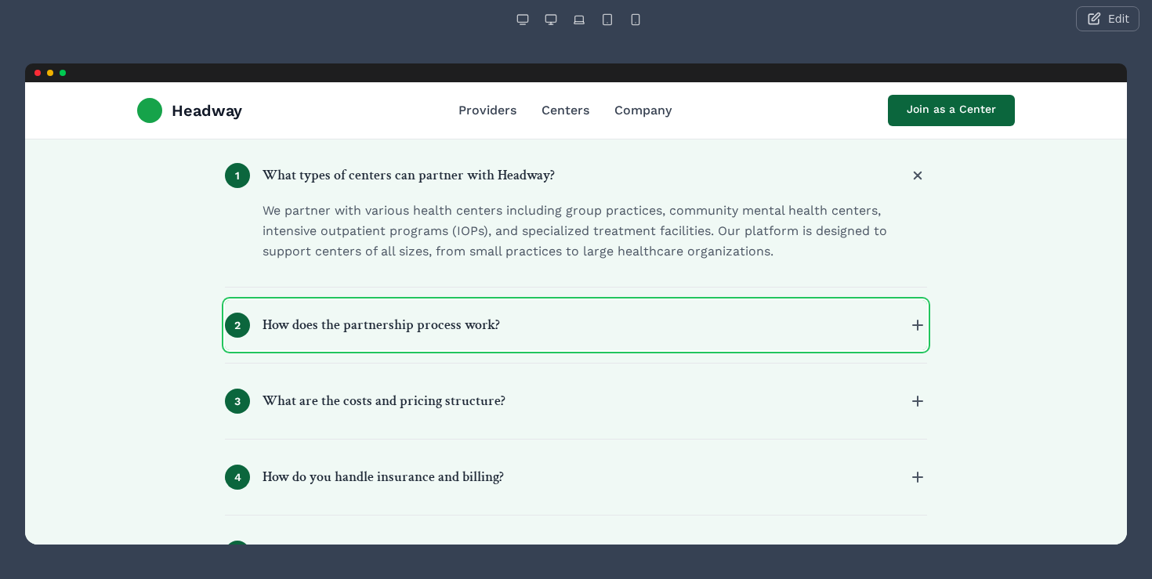
click at [460, 314] on h3 "How does the partnership process work?" at bounding box center [381, 325] width 237 height 22
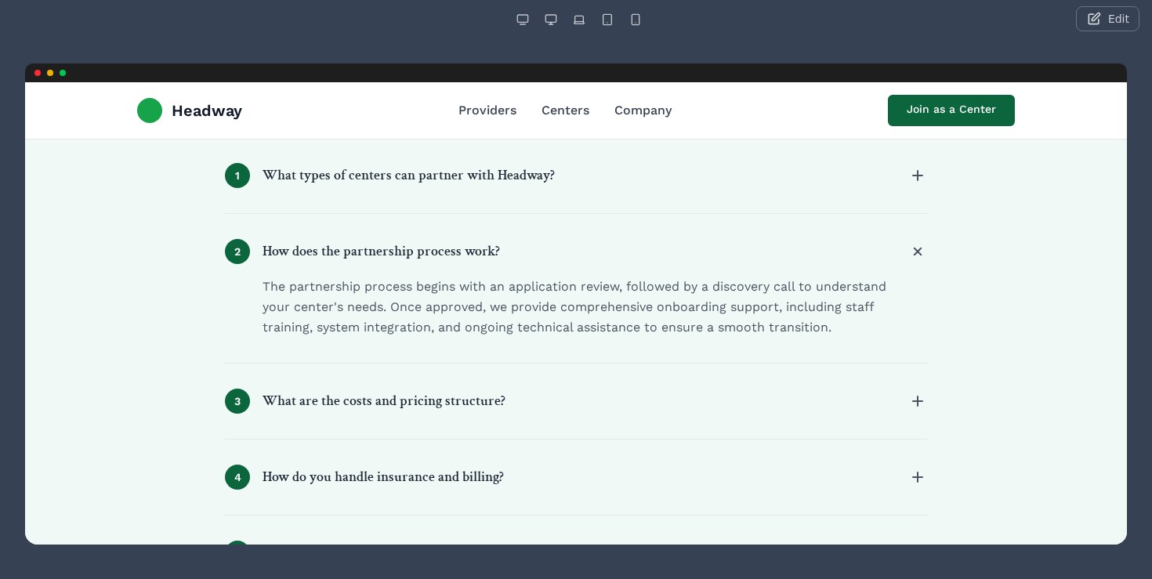
click at [489, 99] on div "Headway Providers Centers Company Join as a Center" at bounding box center [576, 110] width 903 height 56
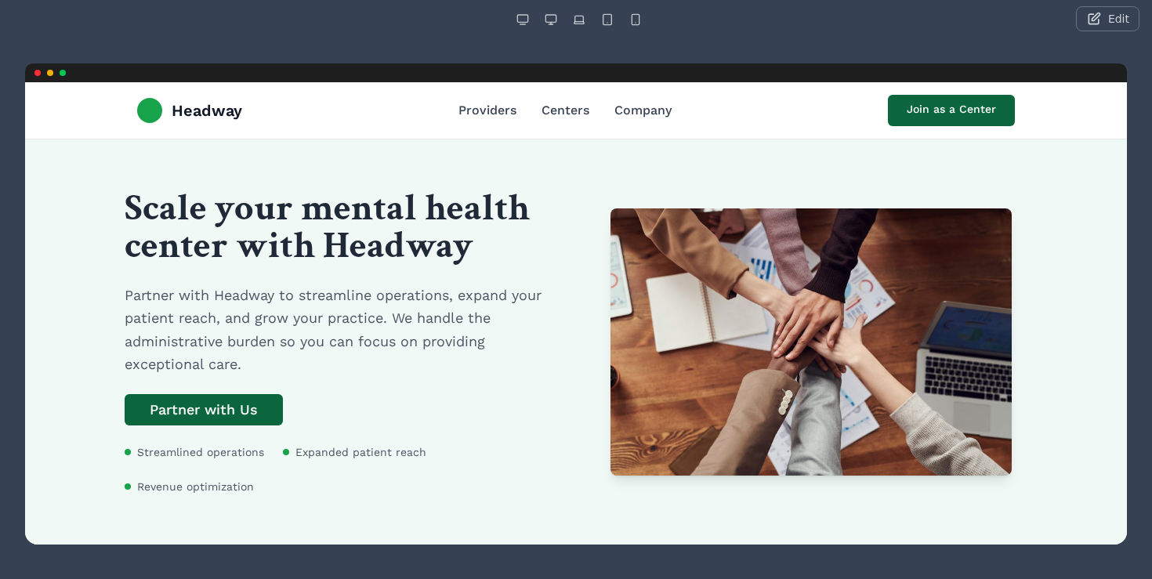
scroll to position [1792, 0]
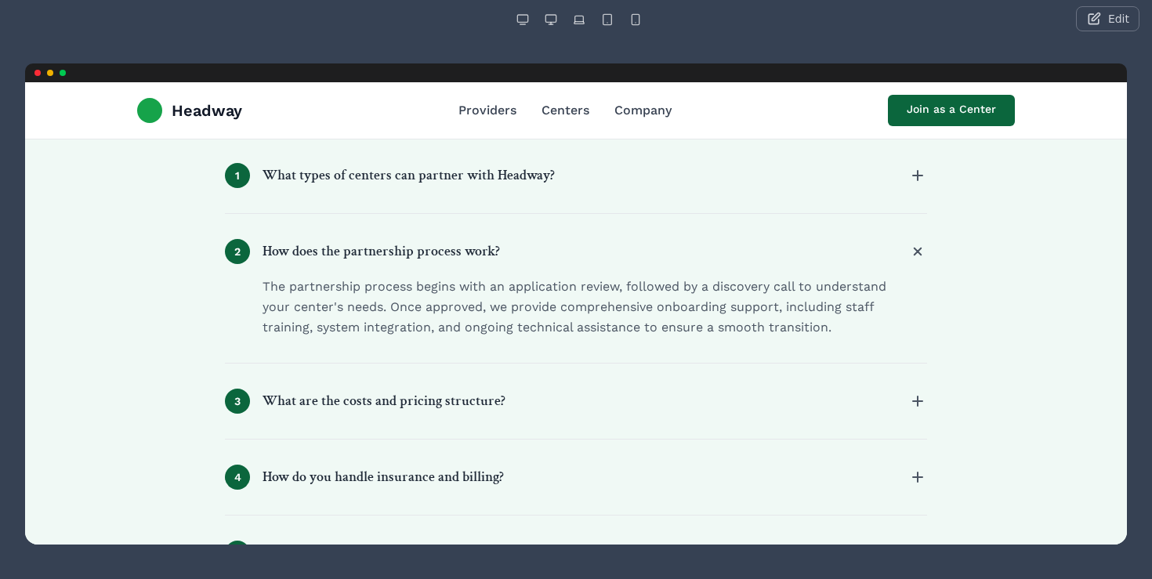
click at [1097, 24] on button "Edit" at bounding box center [1107, 18] width 63 height 25
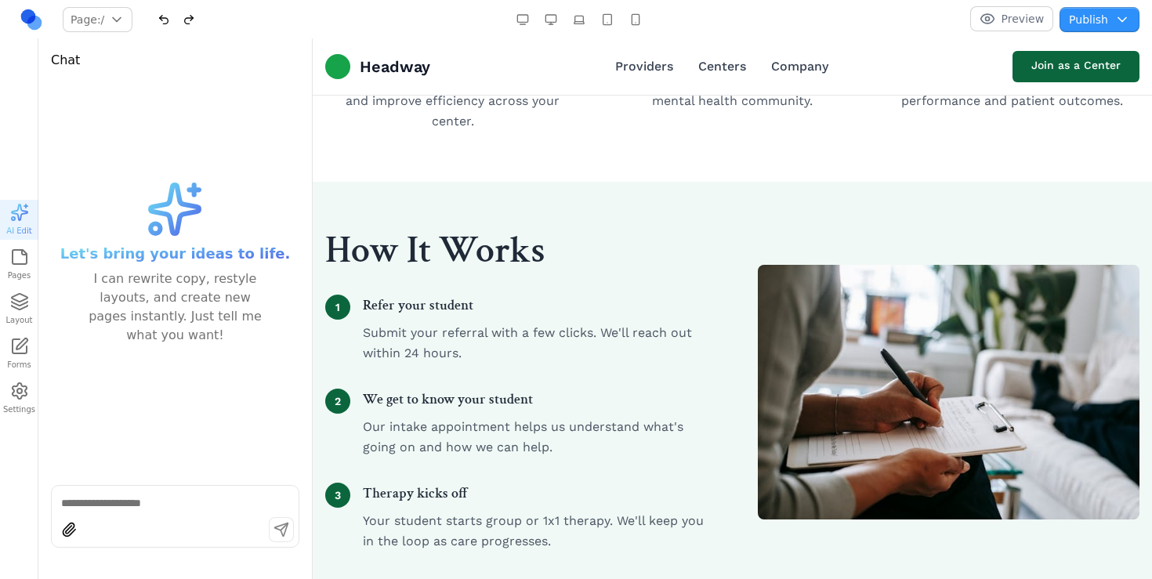
scroll to position [0, 0]
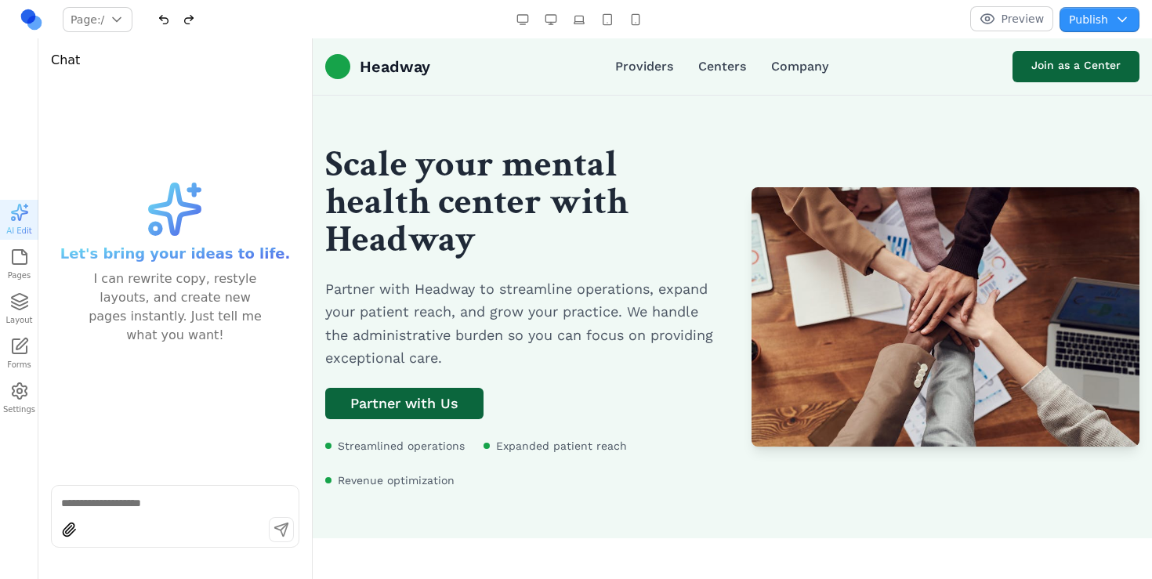
click at [993, 27] on button "Preview" at bounding box center [1012, 18] width 84 height 25
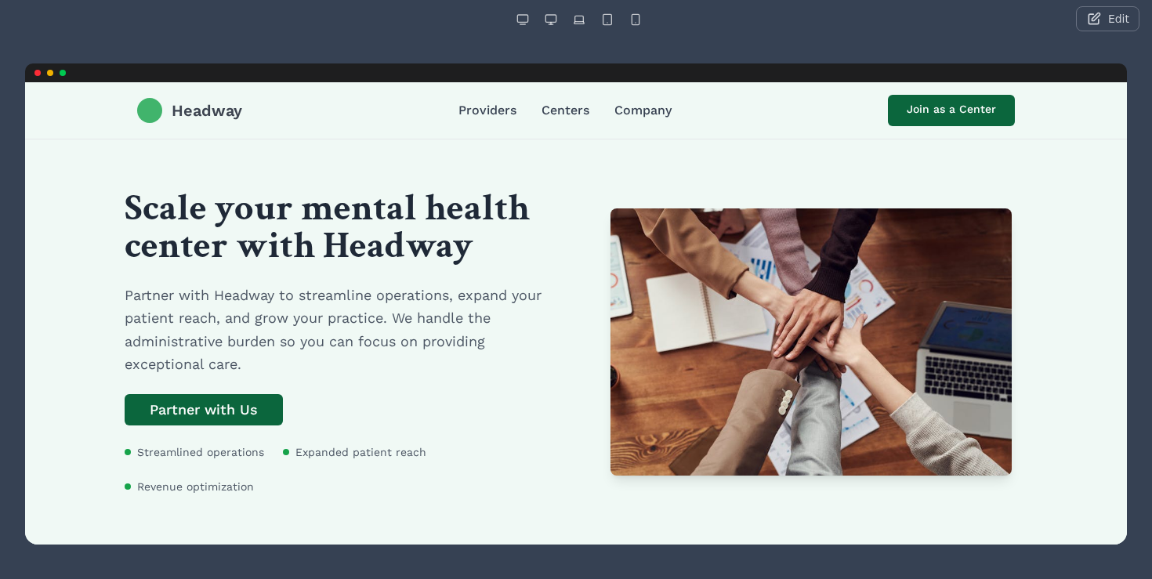
click at [229, 111] on span "Headway" at bounding box center [207, 111] width 71 height 22
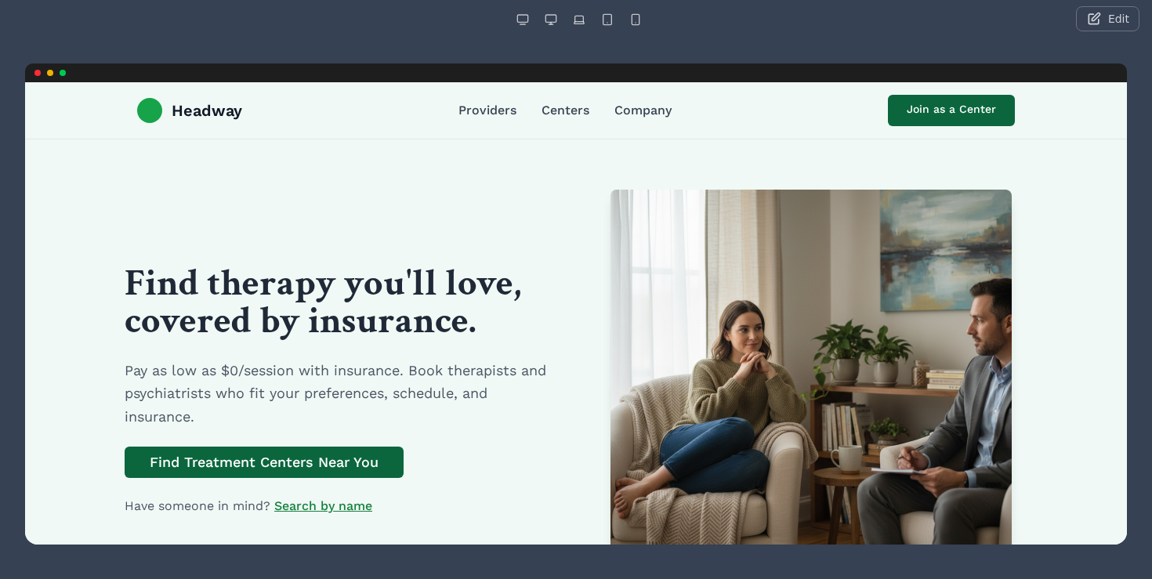
click at [1124, 32] on nav "Edit" at bounding box center [576, 19] width 1152 height 38
click at [1118, 23] on button "Edit" at bounding box center [1107, 18] width 63 height 25
